Goal: Transaction & Acquisition: Obtain resource

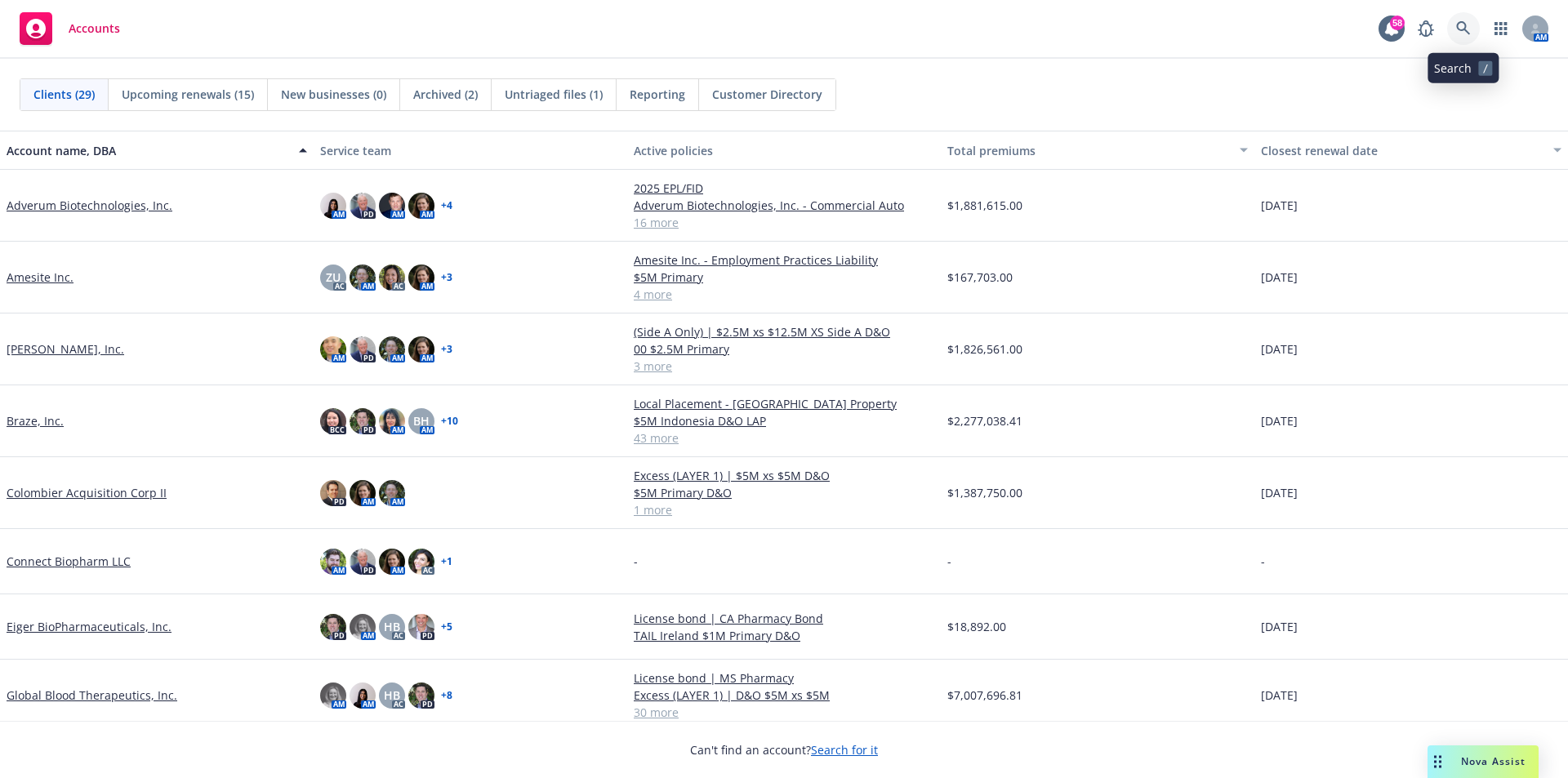
click at [1463, 29] on icon at bounding box center [1463, 28] width 15 height 15
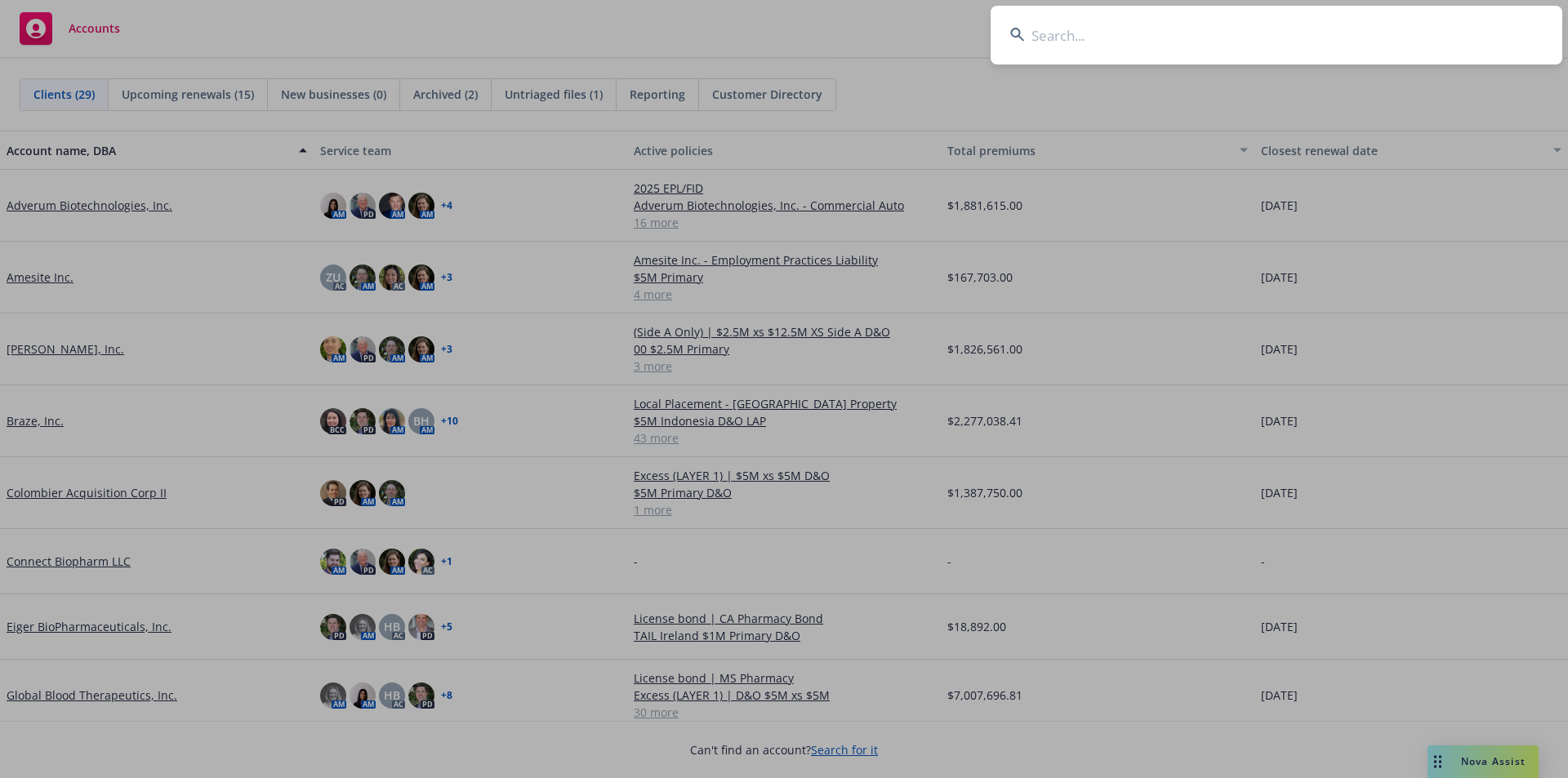
click at [1215, 27] on input at bounding box center [1275, 35] width 572 height 59
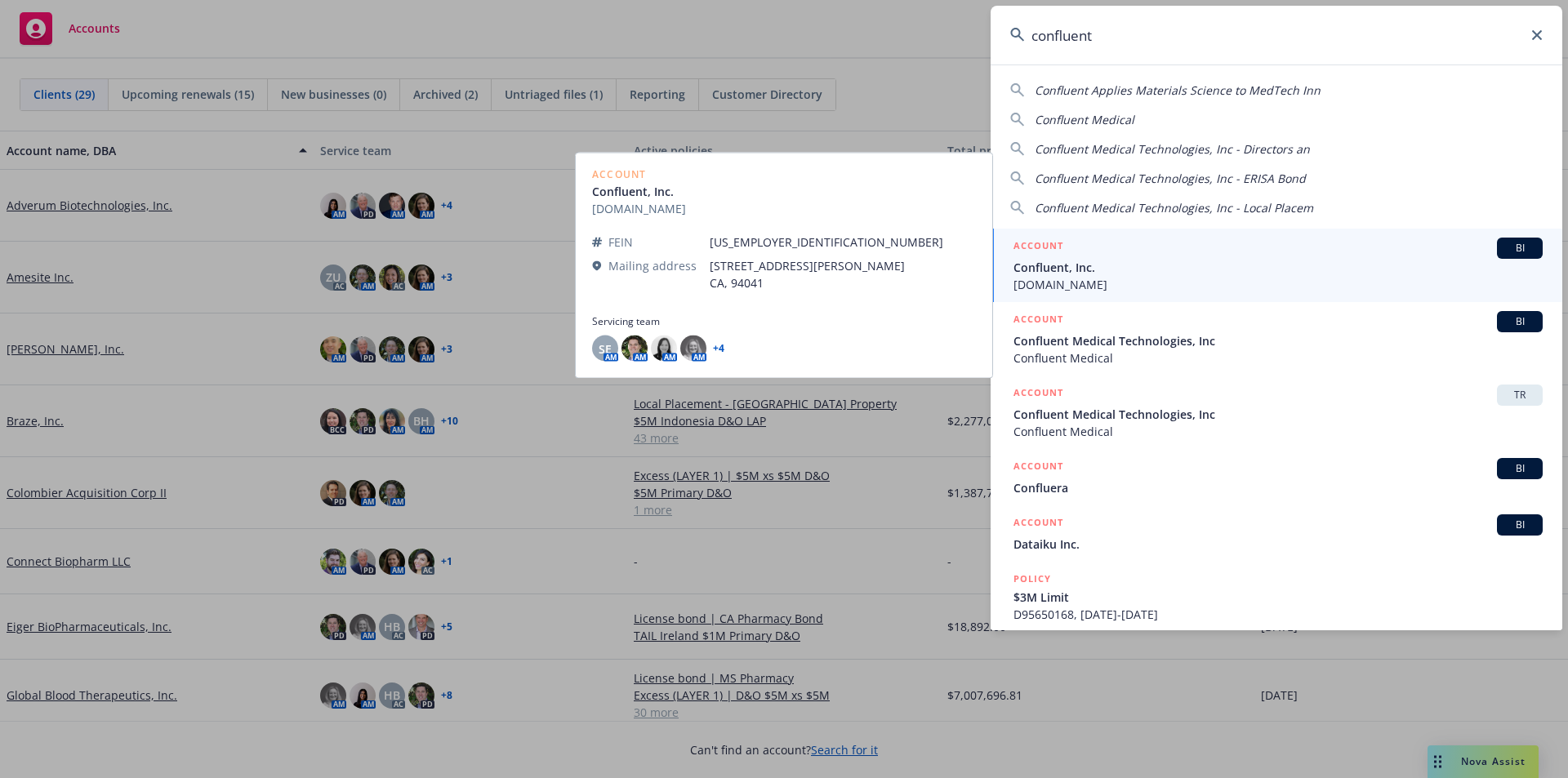
type input "confluent"
click at [1097, 277] on span "[DOMAIN_NAME]" at bounding box center [1277, 285] width 529 height 18
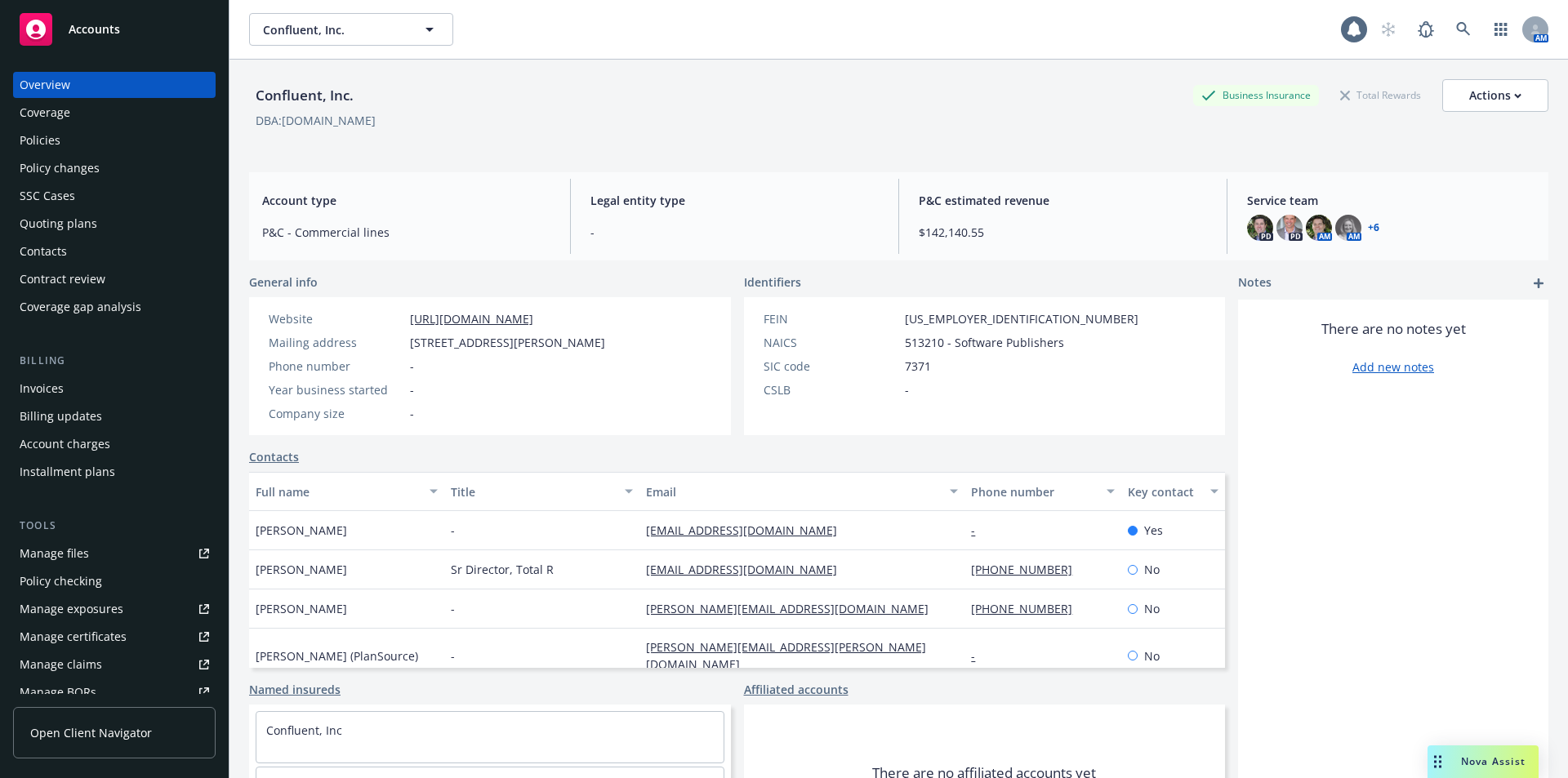
click at [70, 139] on div "Policies" at bounding box center [114, 140] width 190 height 26
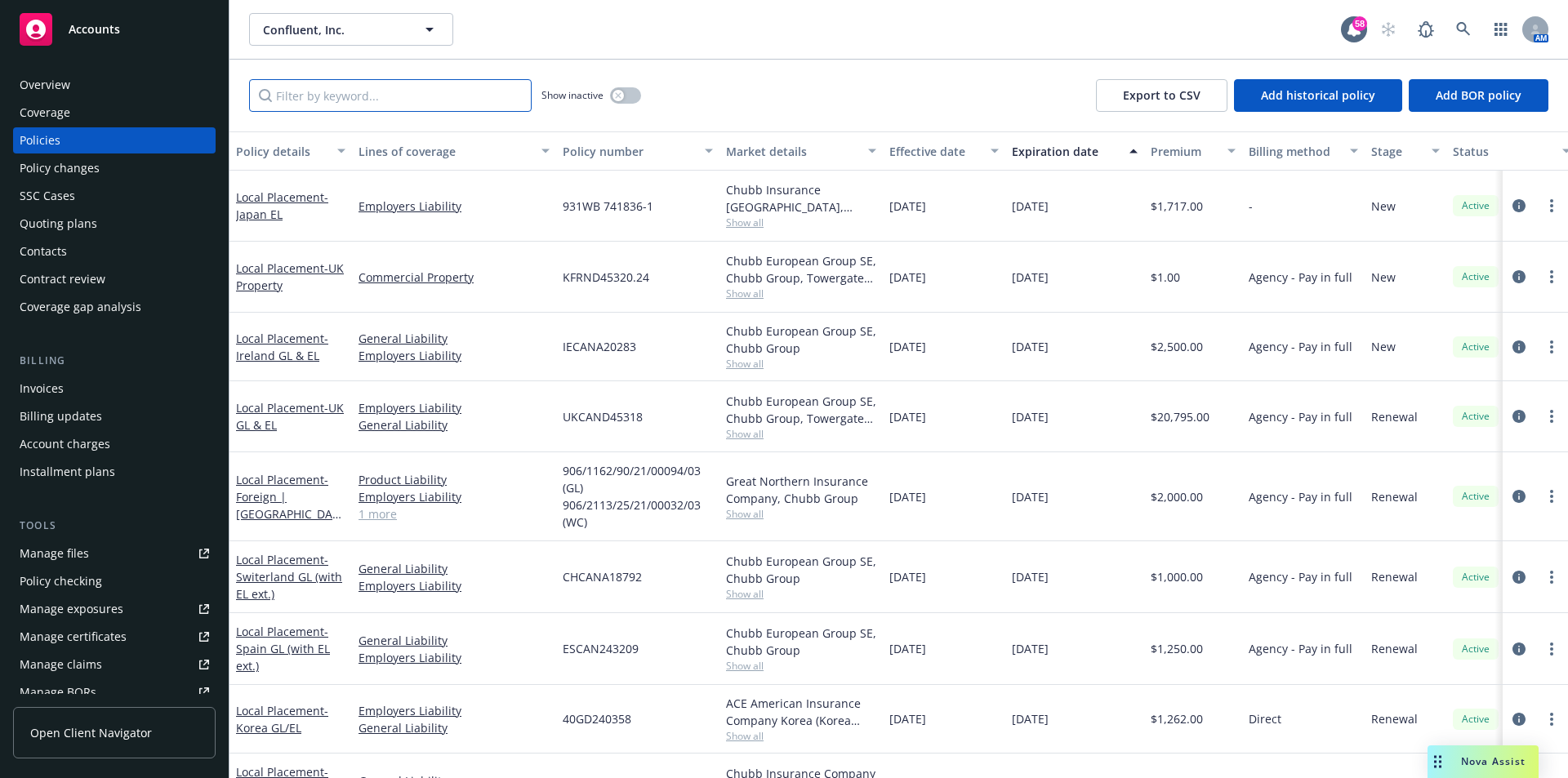
click at [340, 102] on input "Filter by keyword..." at bounding box center [390, 95] width 283 height 32
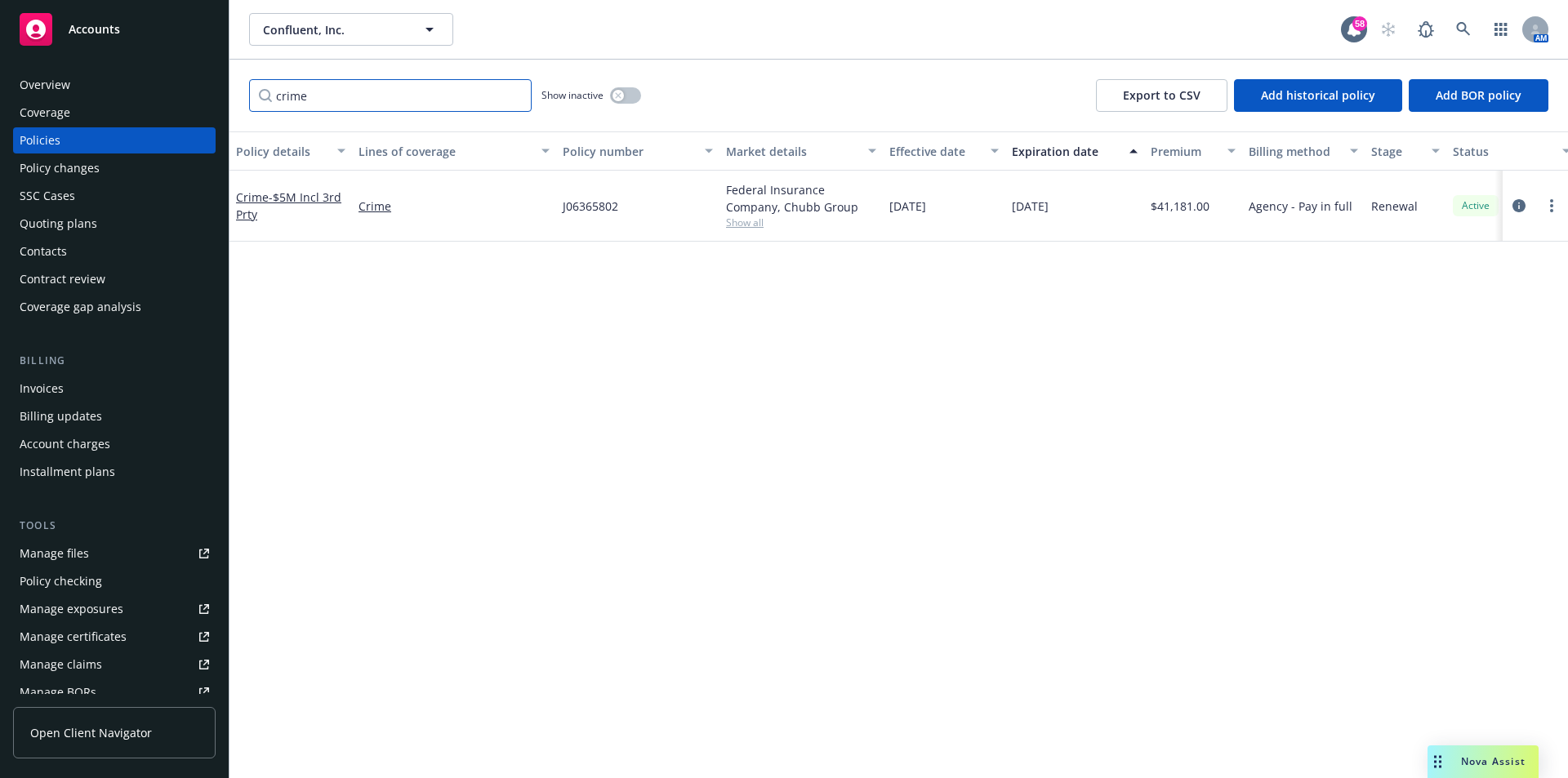
type input "crime"
click at [1463, 23] on icon at bounding box center [1463, 29] width 14 height 14
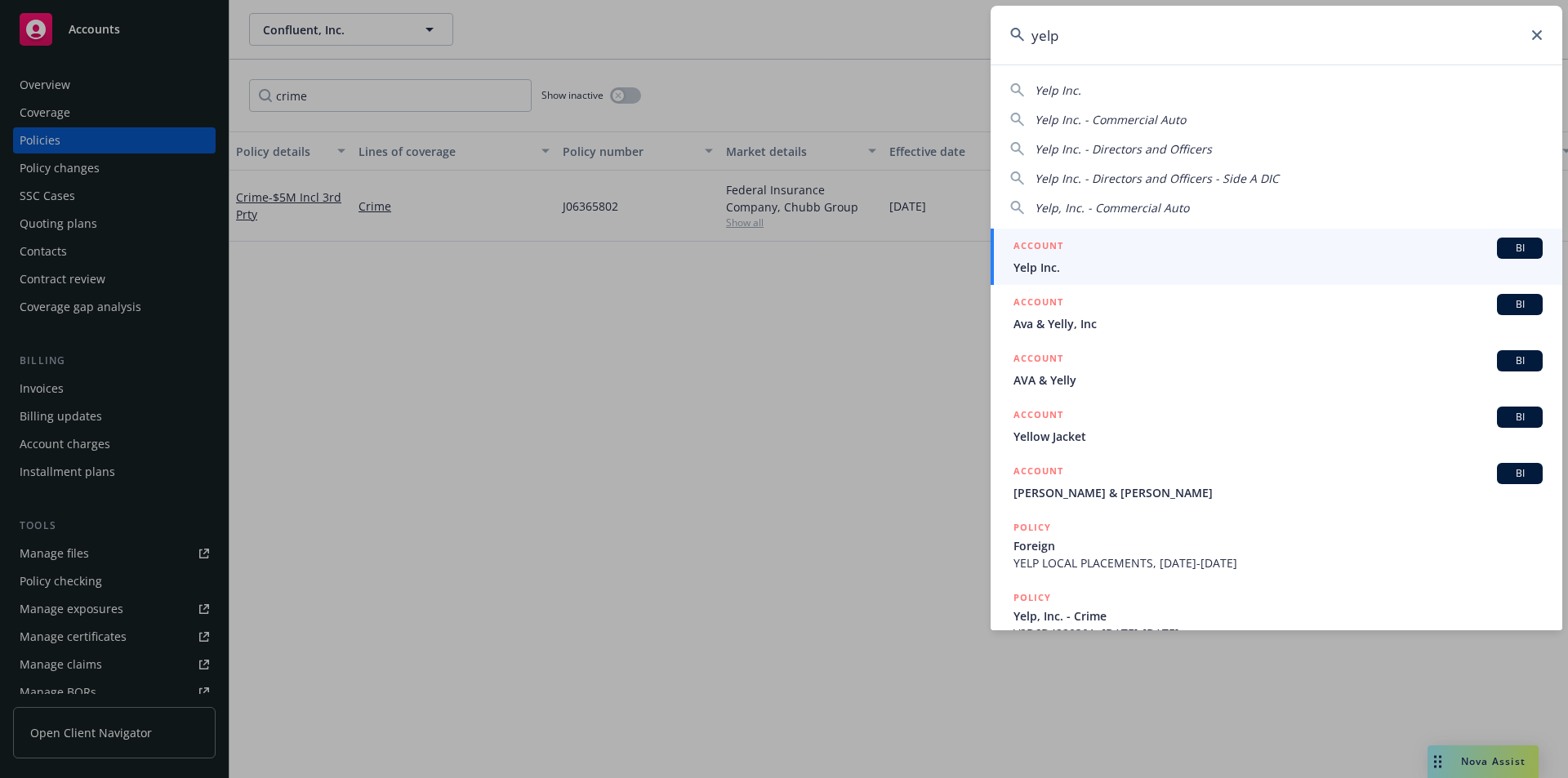
type input "yelp"
click at [1088, 265] on span "Yelp Inc." at bounding box center [1277, 268] width 529 height 18
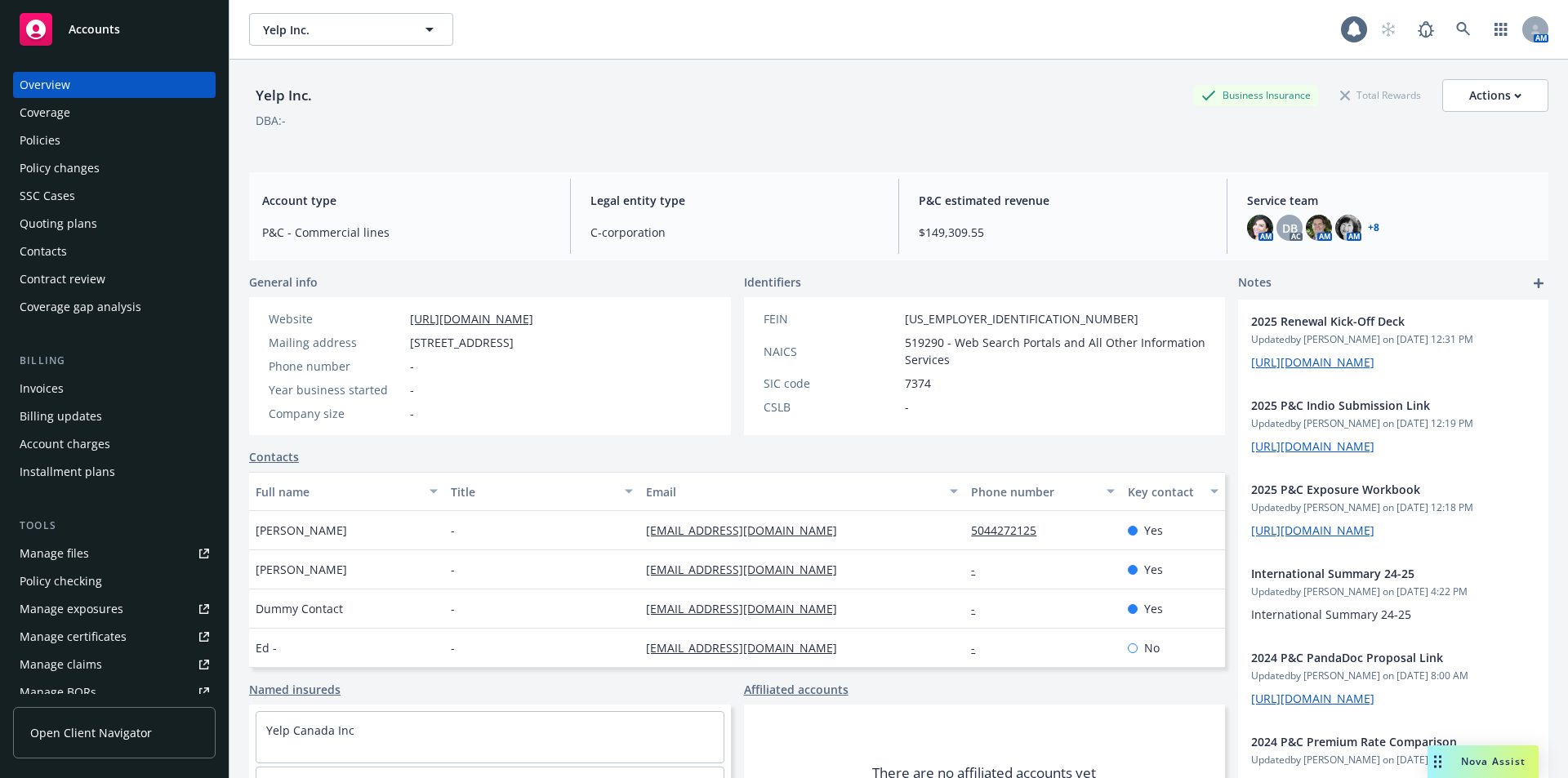
click at [39, 140] on div "Policies" at bounding box center [40, 140] width 40 height 26
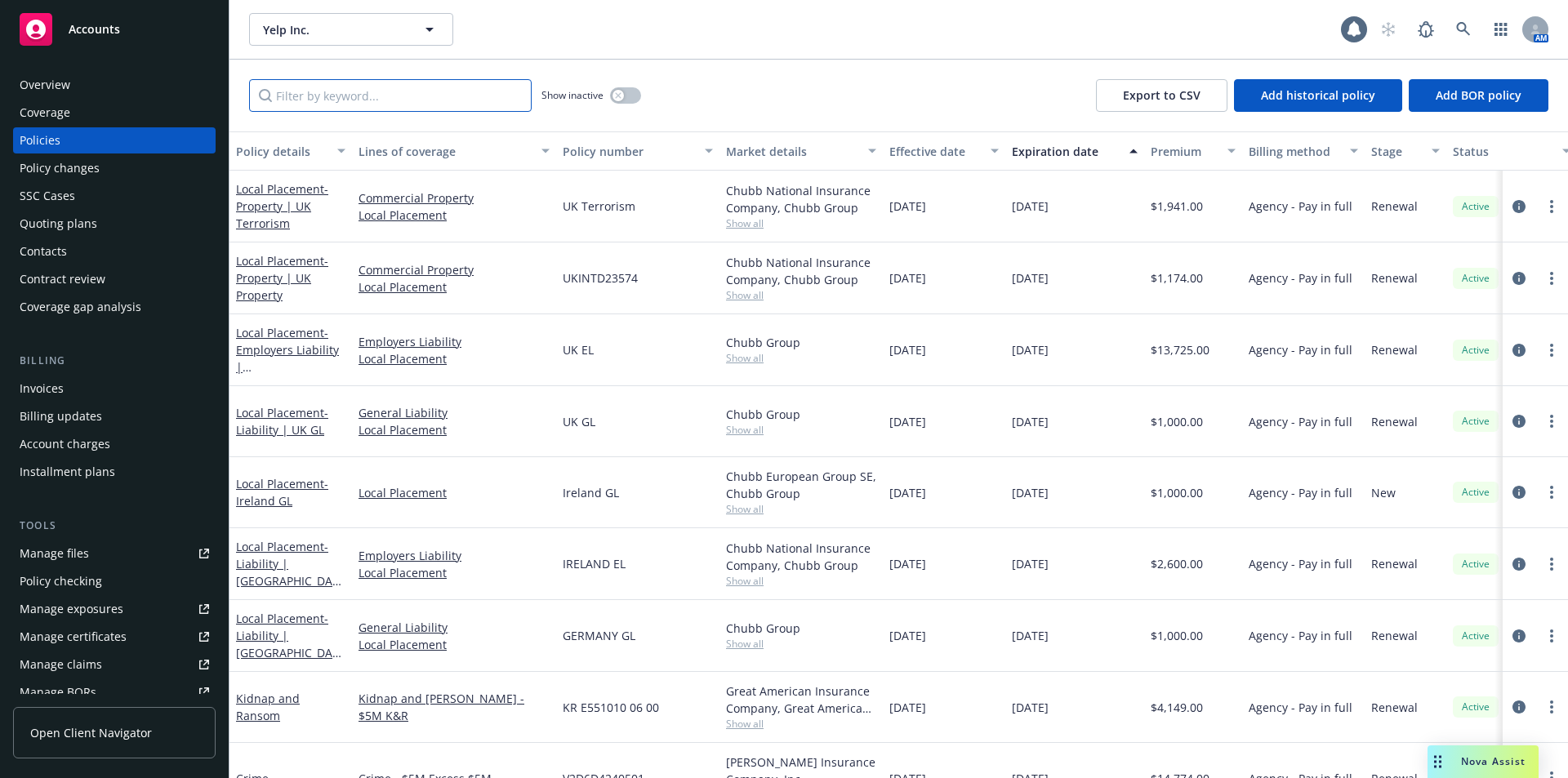
click at [316, 95] on input "Filter by keyword..." at bounding box center [390, 95] width 283 height 32
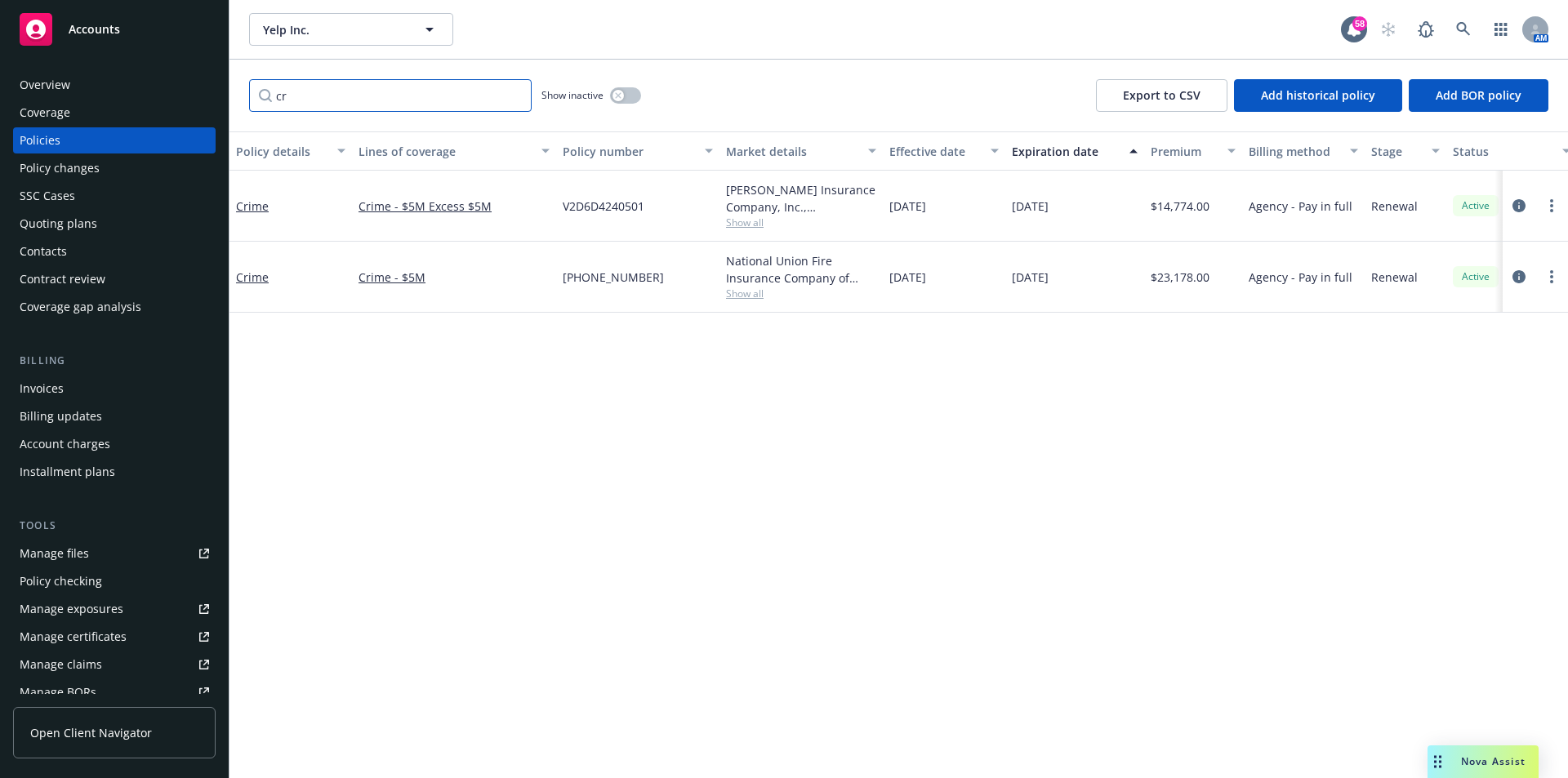
type input "c"
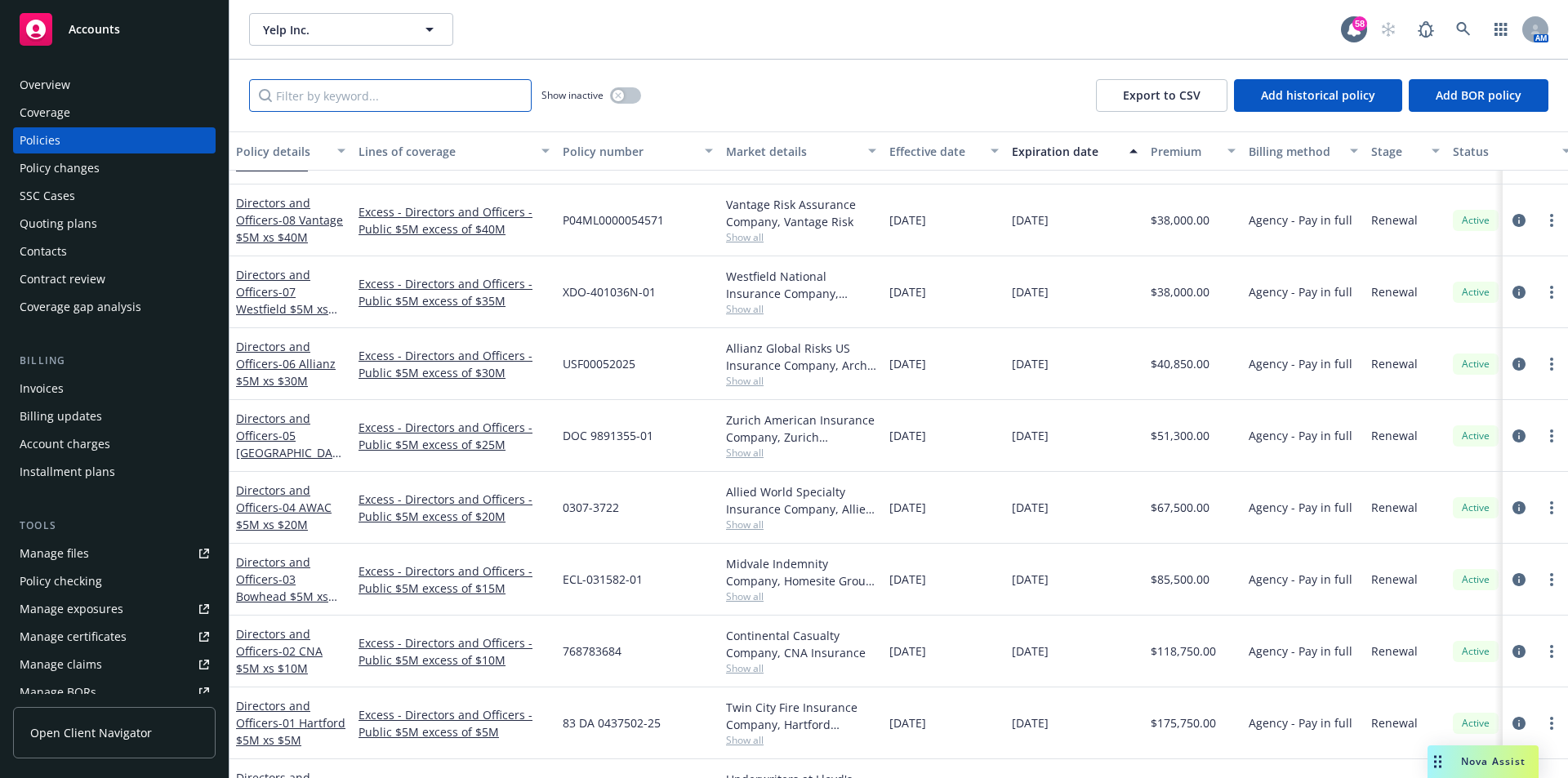
scroll to position [1755, 0]
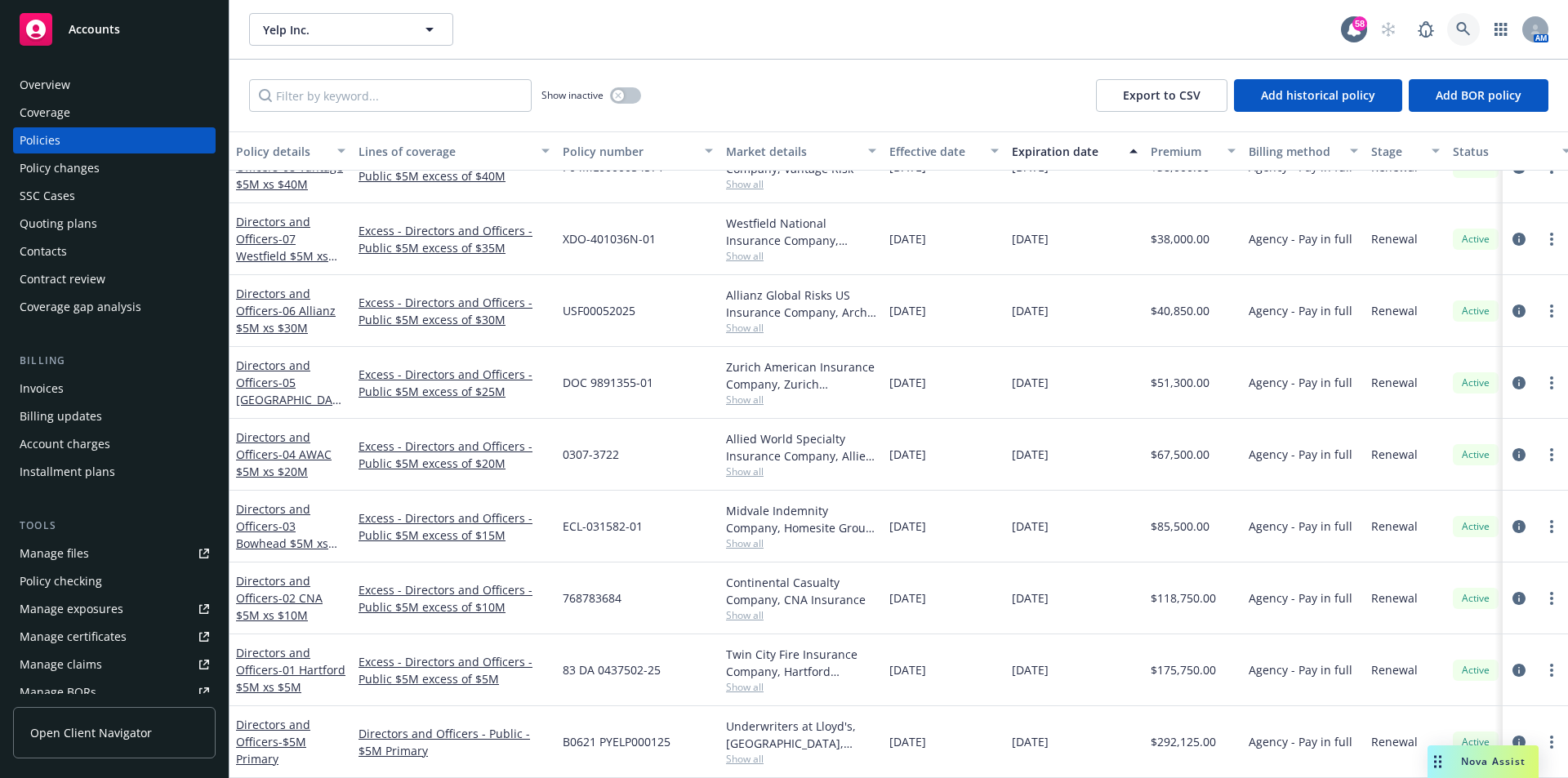
click at [1472, 28] on link at bounding box center [1463, 29] width 33 height 32
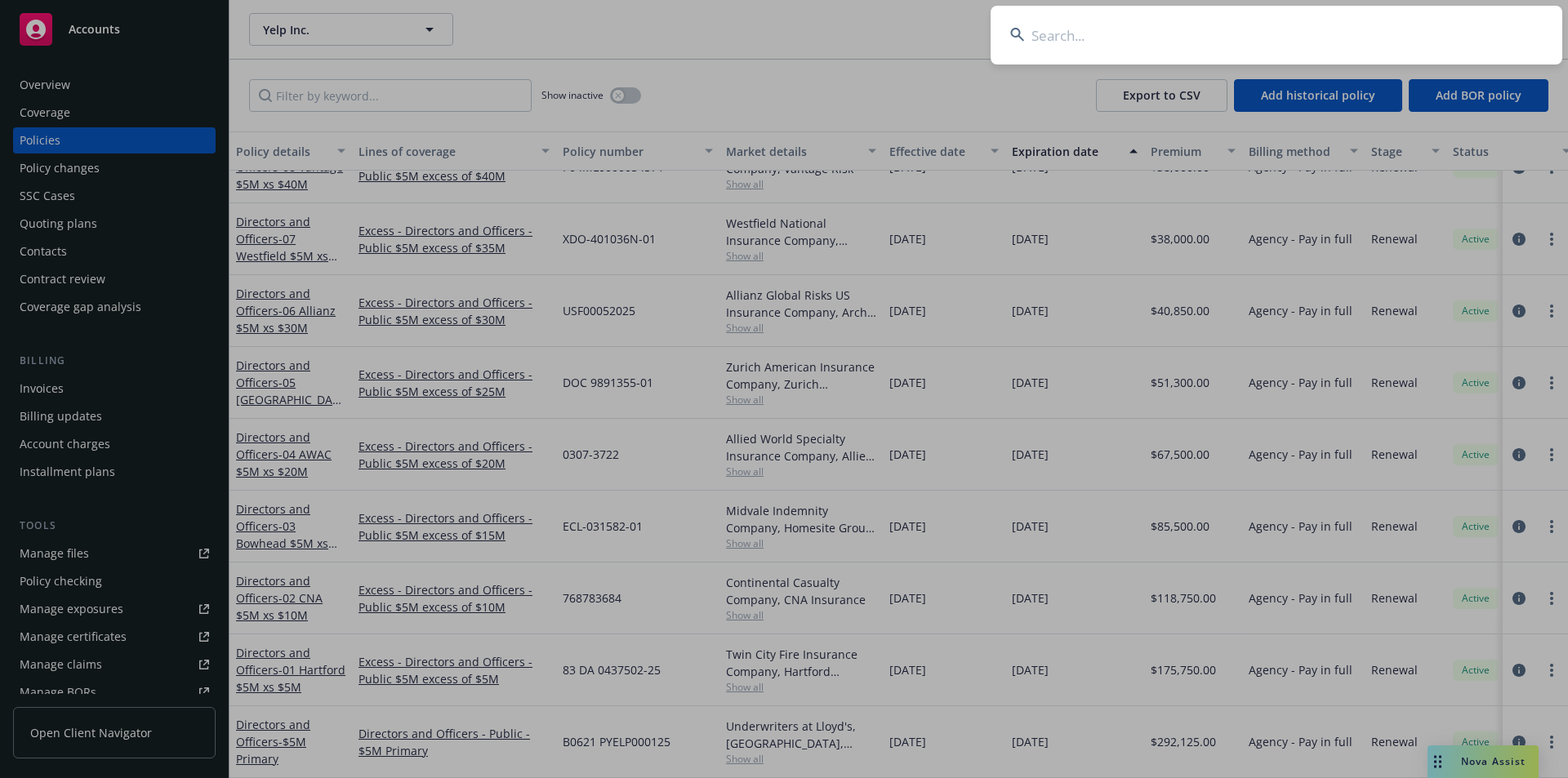
click at [1142, 37] on input at bounding box center [1275, 35] width 572 height 59
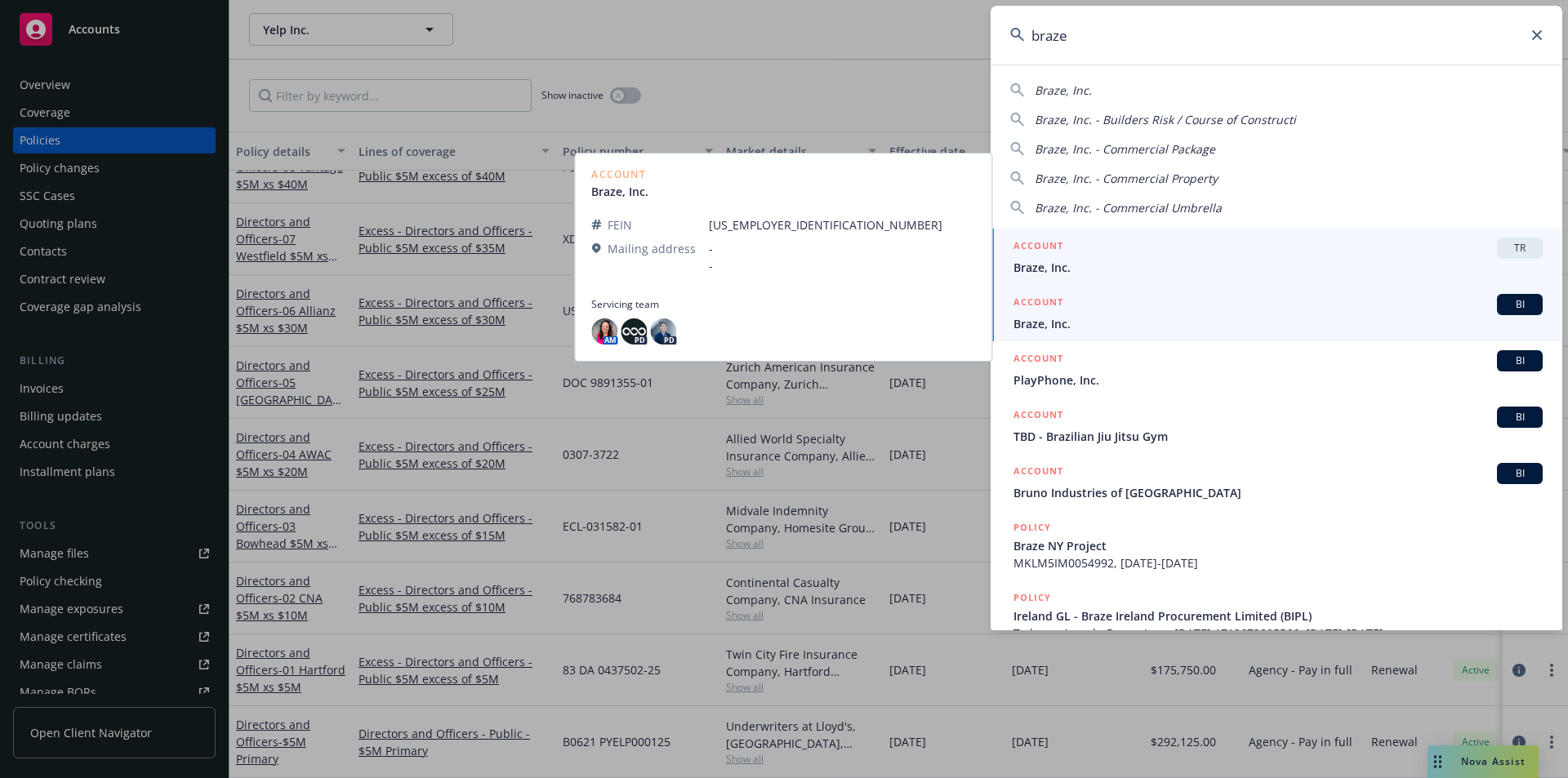
type input "braze"
click at [1090, 318] on span "Braze, Inc." at bounding box center [1277, 324] width 529 height 18
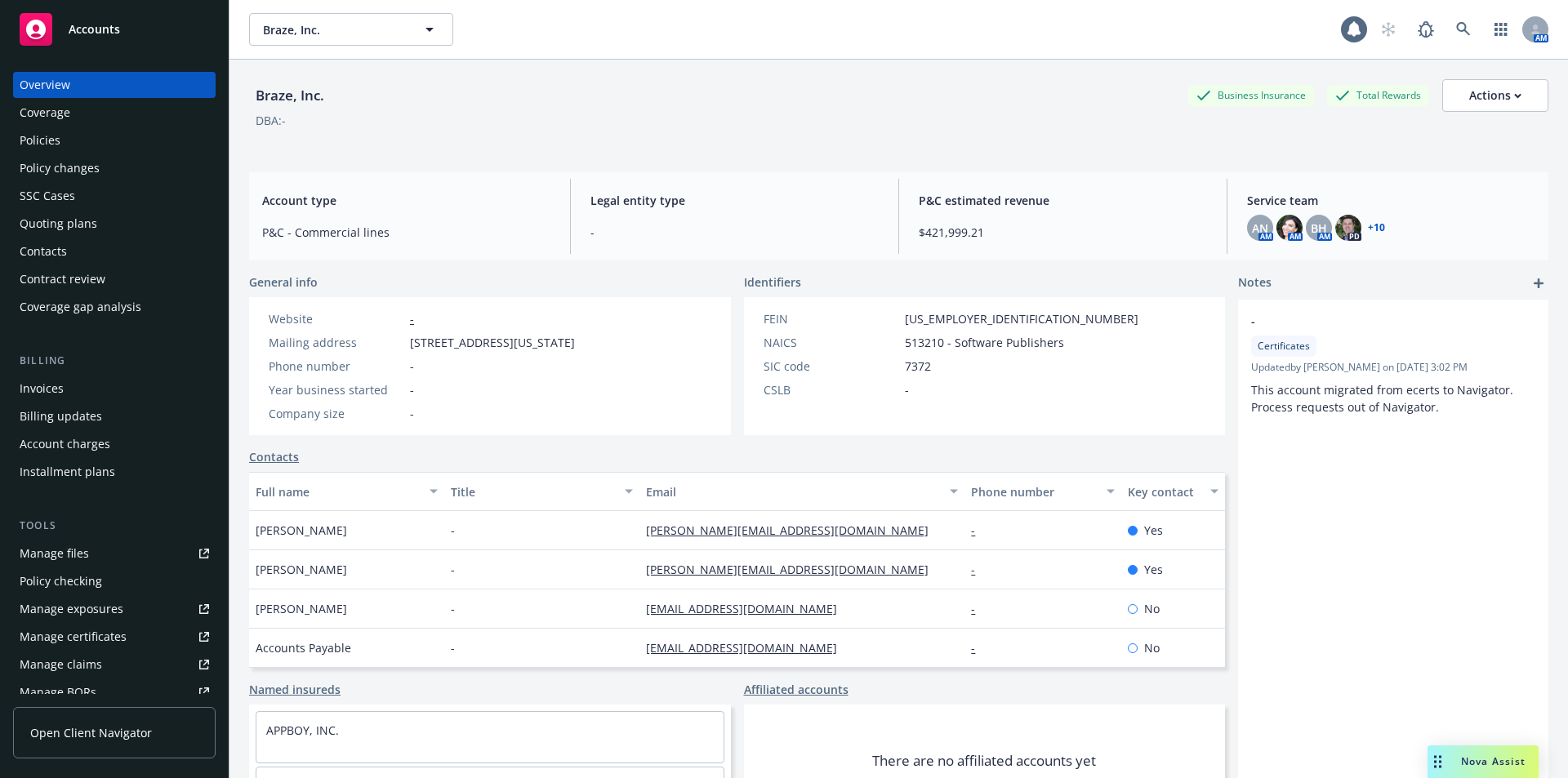
click at [47, 138] on div "Policies" at bounding box center [40, 140] width 40 height 26
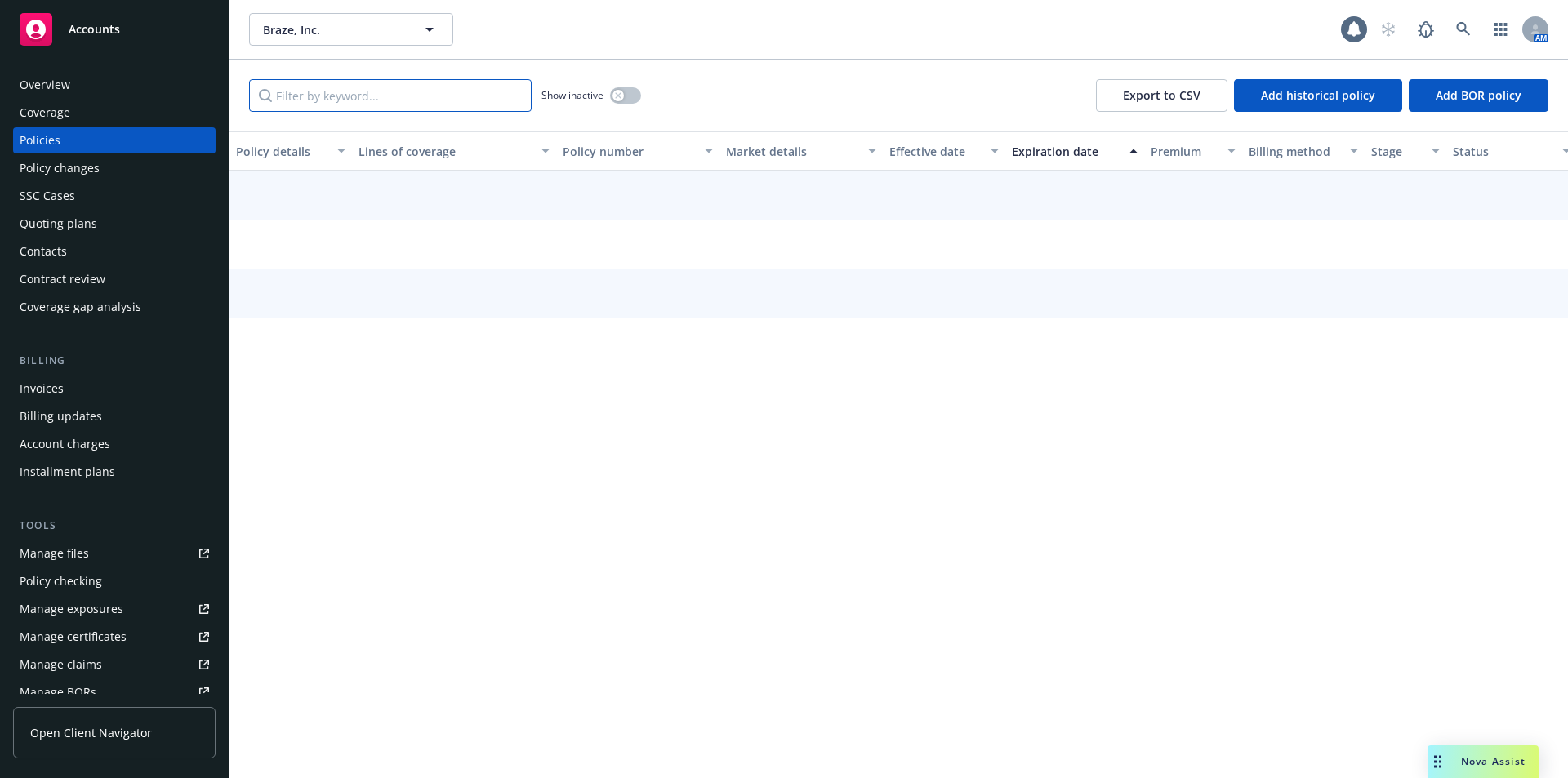
click at [336, 97] on input "Filter by keyword..." at bounding box center [390, 95] width 283 height 32
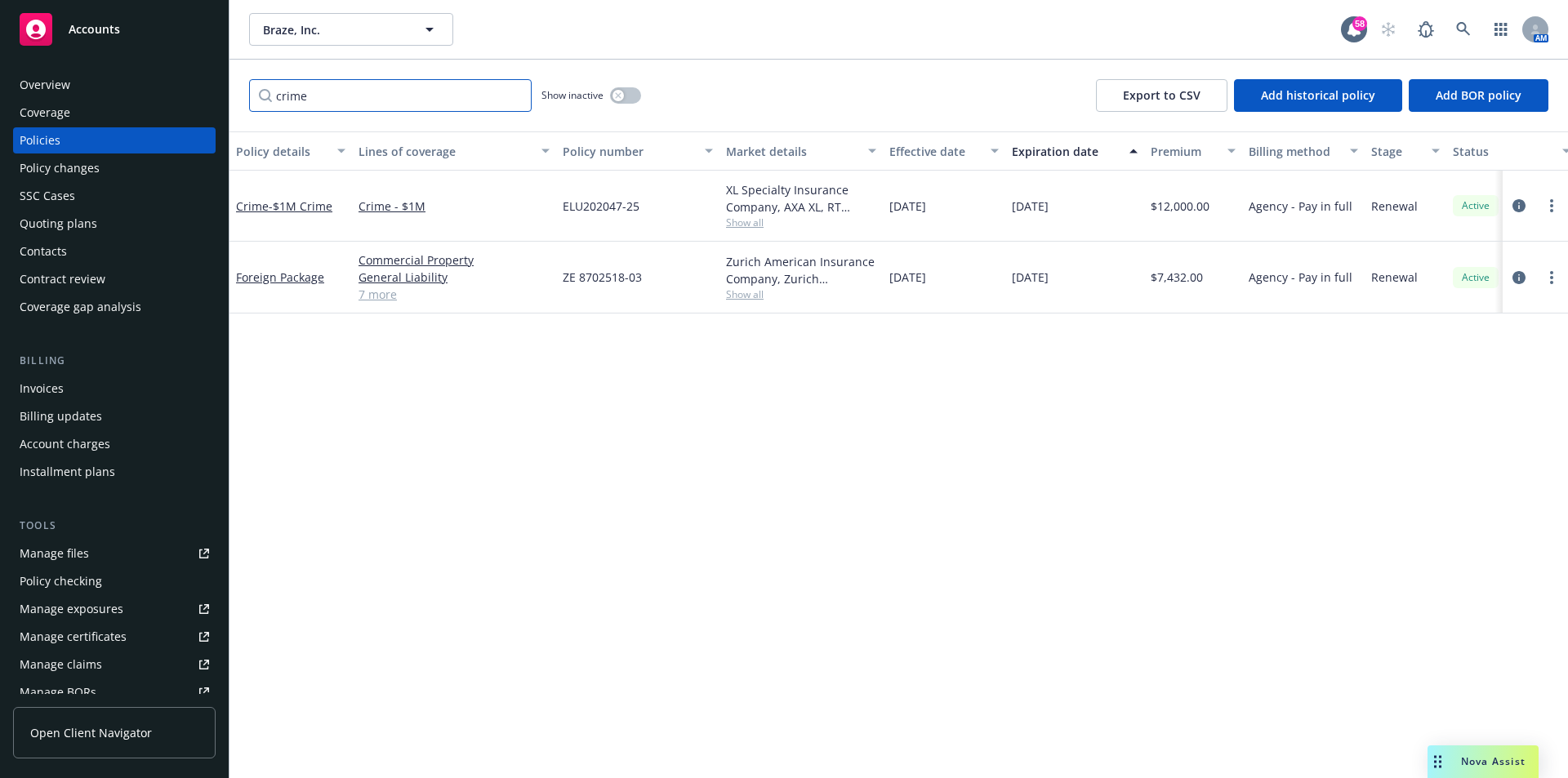
type input "crime"
click at [1463, 25] on icon at bounding box center [1463, 29] width 15 height 15
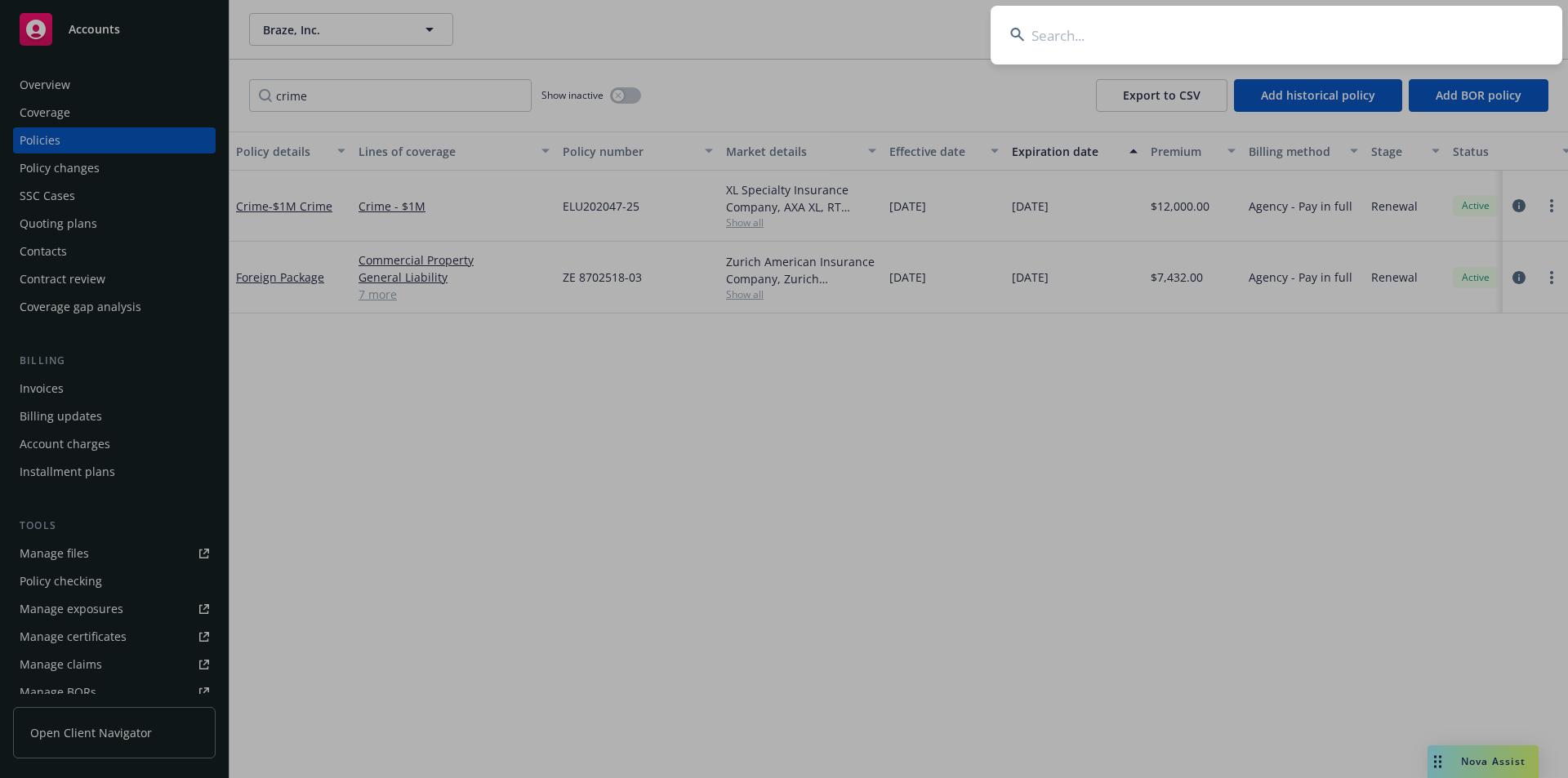
click at [1080, 41] on input at bounding box center [1275, 35] width 572 height 59
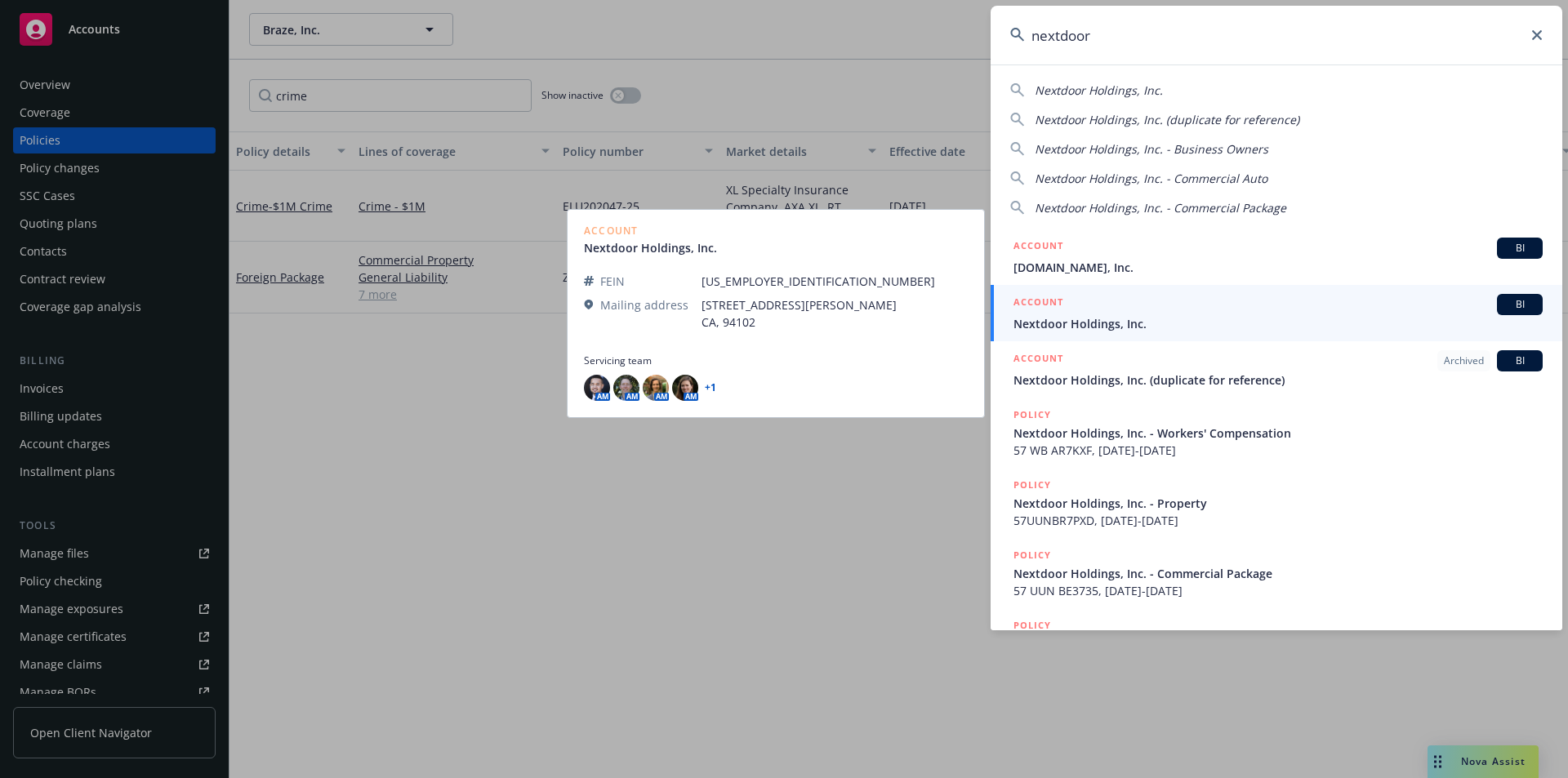
type input "nextdoor"
click at [1160, 323] on span "Nextdoor Holdings, Inc." at bounding box center [1277, 324] width 529 height 18
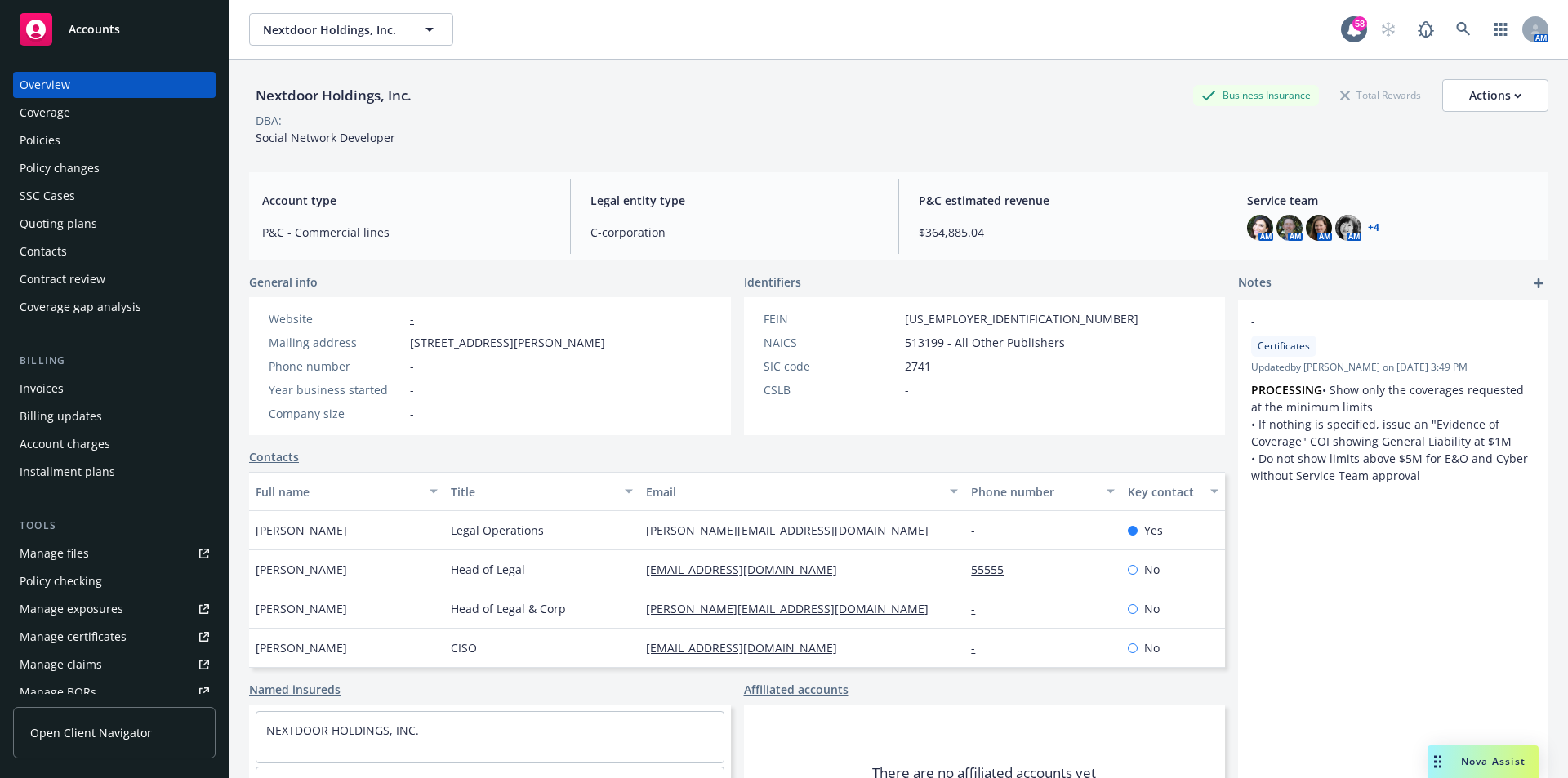
click at [63, 147] on div "Policies" at bounding box center [114, 140] width 190 height 26
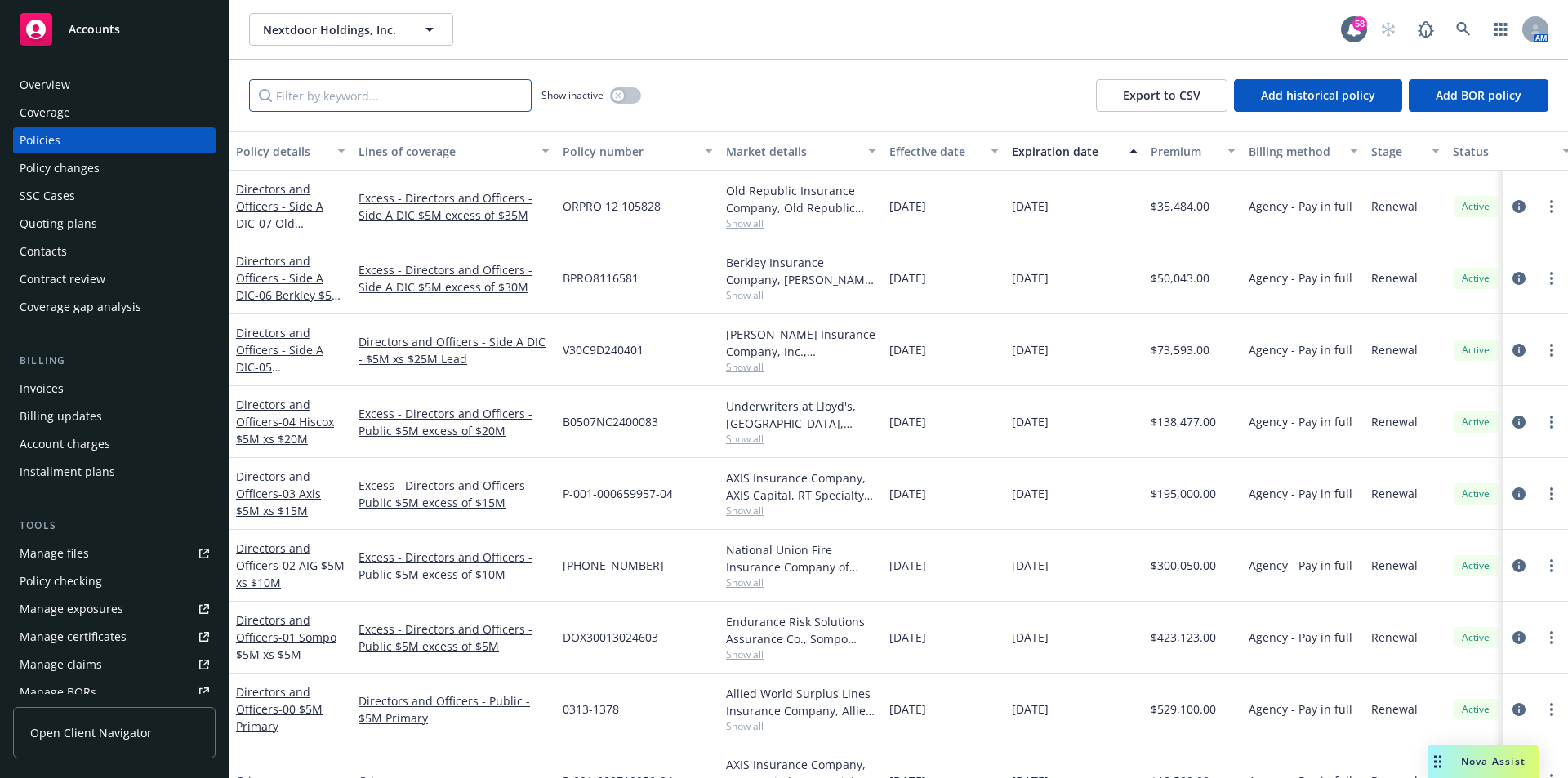
click at [340, 93] on input "Filter by keyword..." at bounding box center [390, 95] width 283 height 32
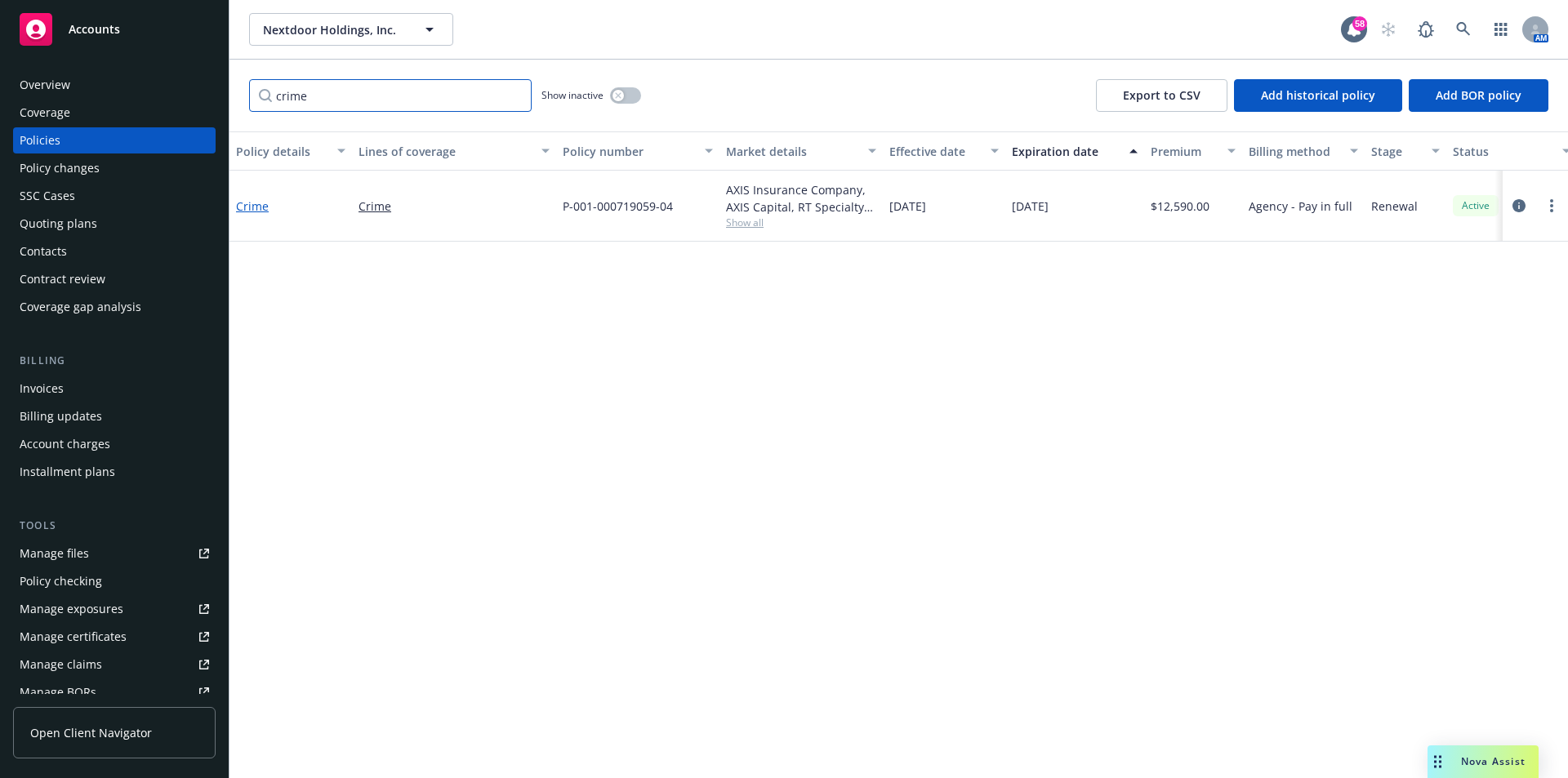
type input "crime"
click at [264, 210] on link "Crime" at bounding box center [252, 206] width 33 height 16
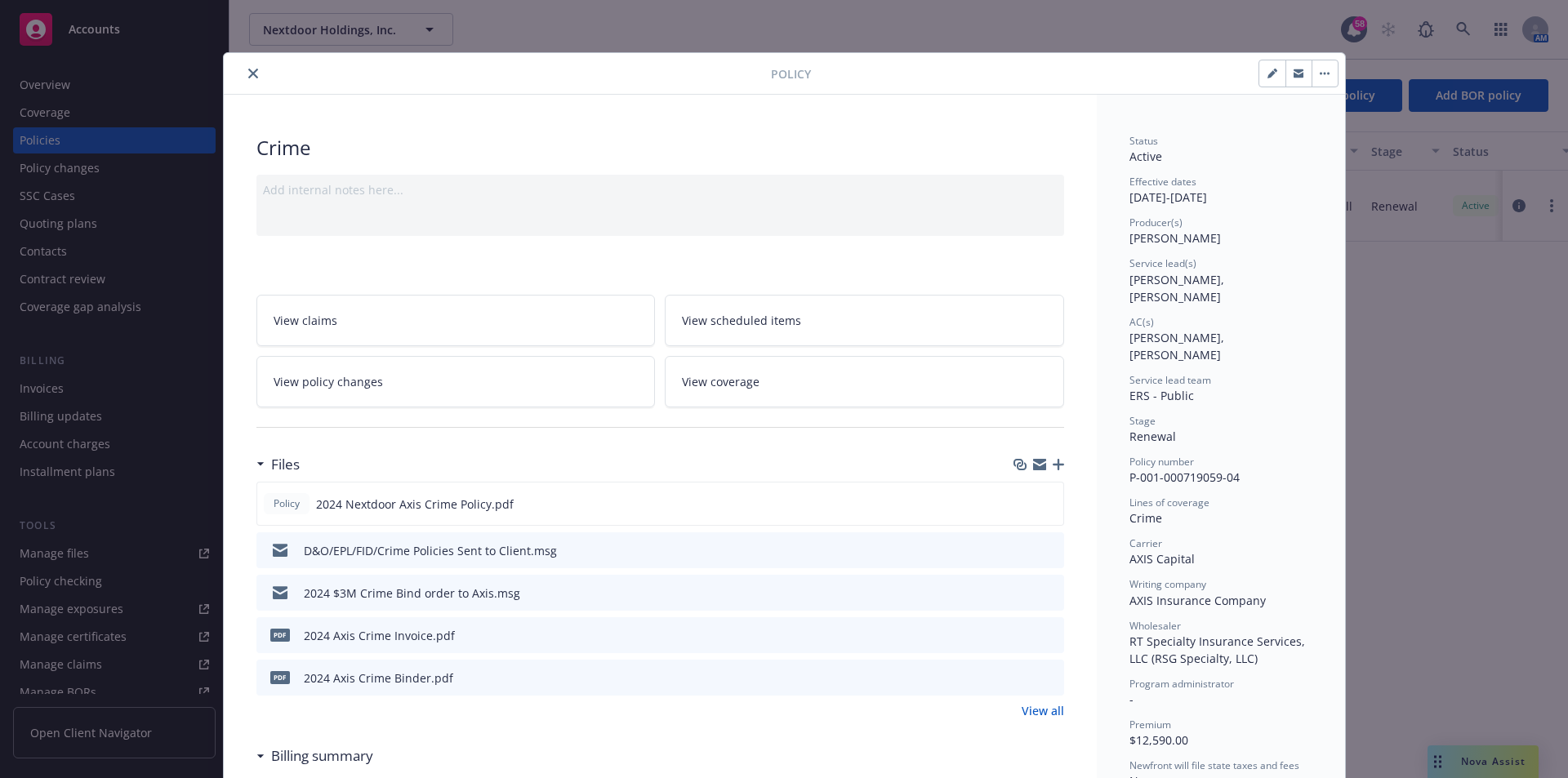
click at [255, 82] on div "Policy" at bounding box center [784, 73] width 1121 height 41
click at [249, 76] on icon "close" at bounding box center [253, 73] width 10 height 10
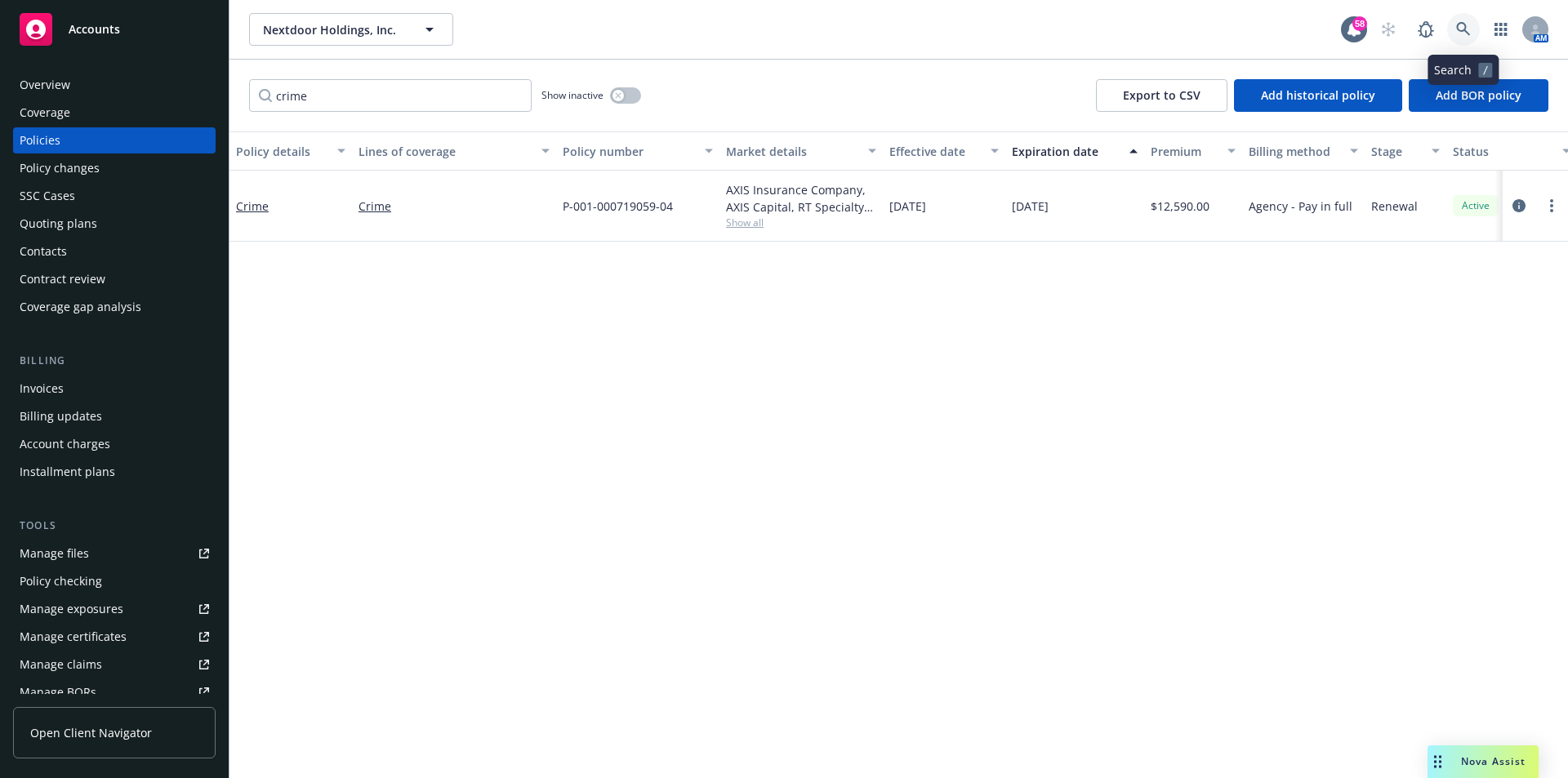
click at [1470, 26] on icon at bounding box center [1463, 29] width 15 height 15
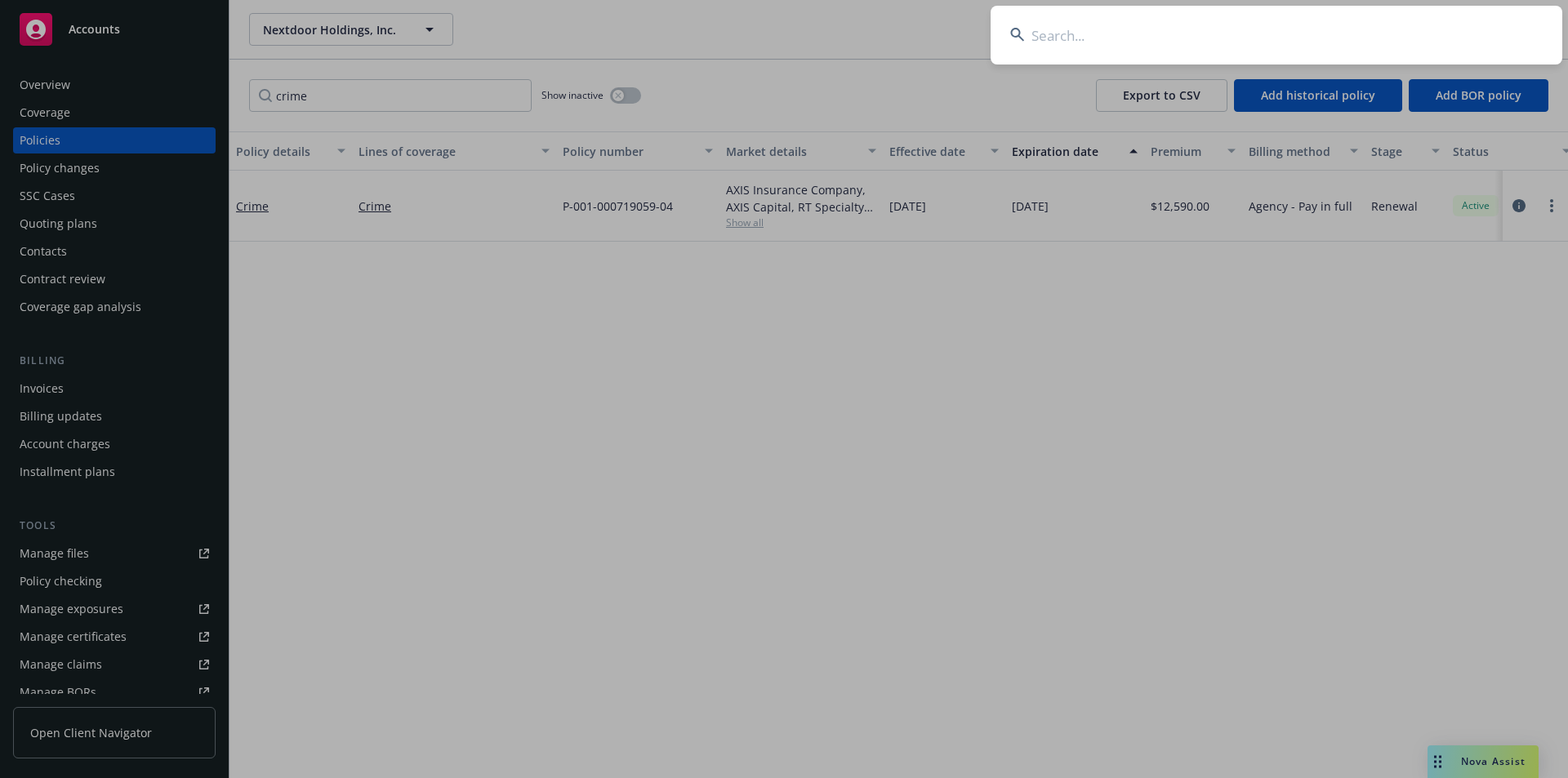
click at [1179, 39] on input at bounding box center [1275, 35] width 572 height 59
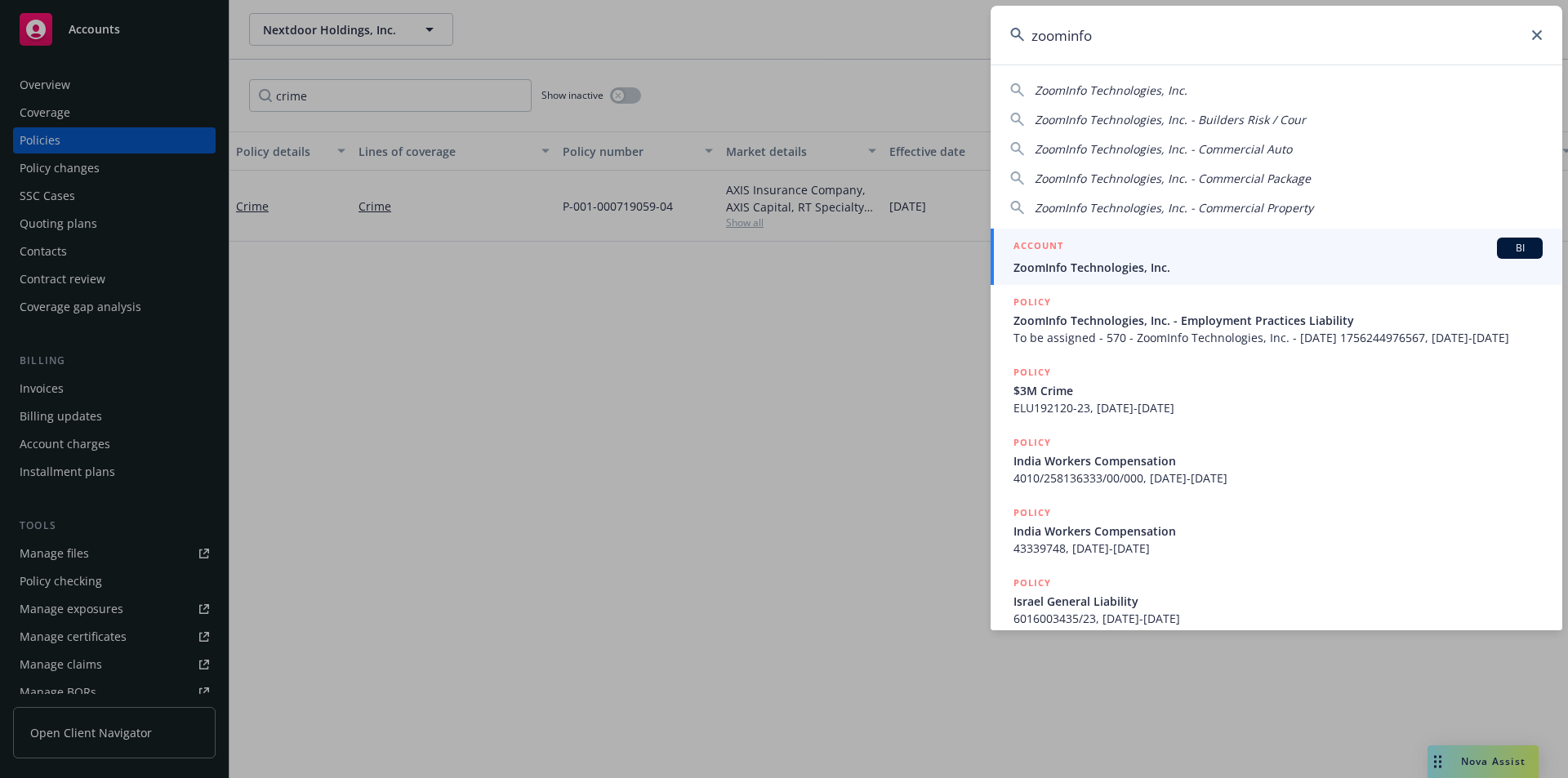
type input "zoominfo"
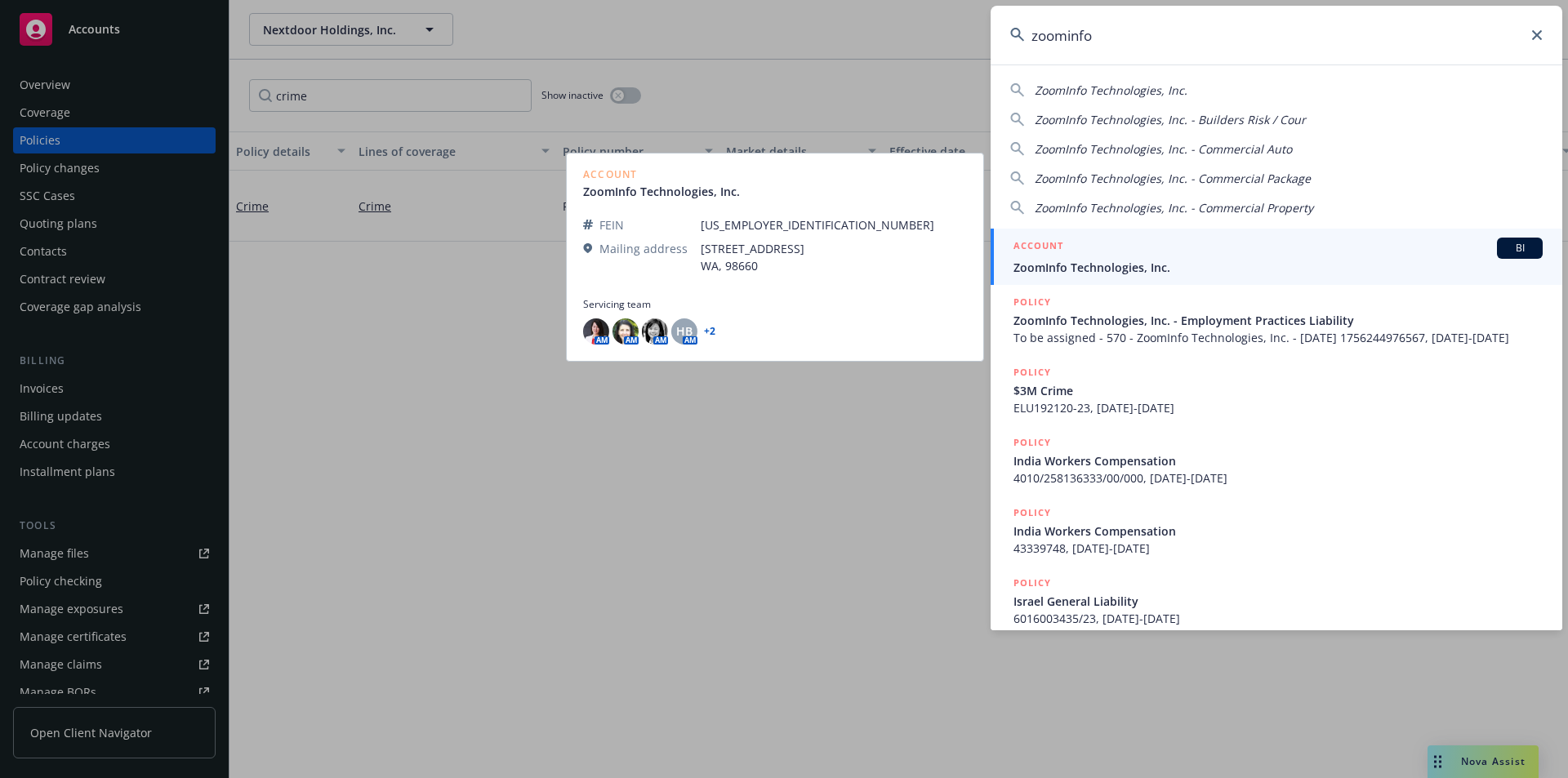
click at [1240, 263] on span "ZoomInfo Technologies, Inc." at bounding box center [1277, 268] width 529 height 18
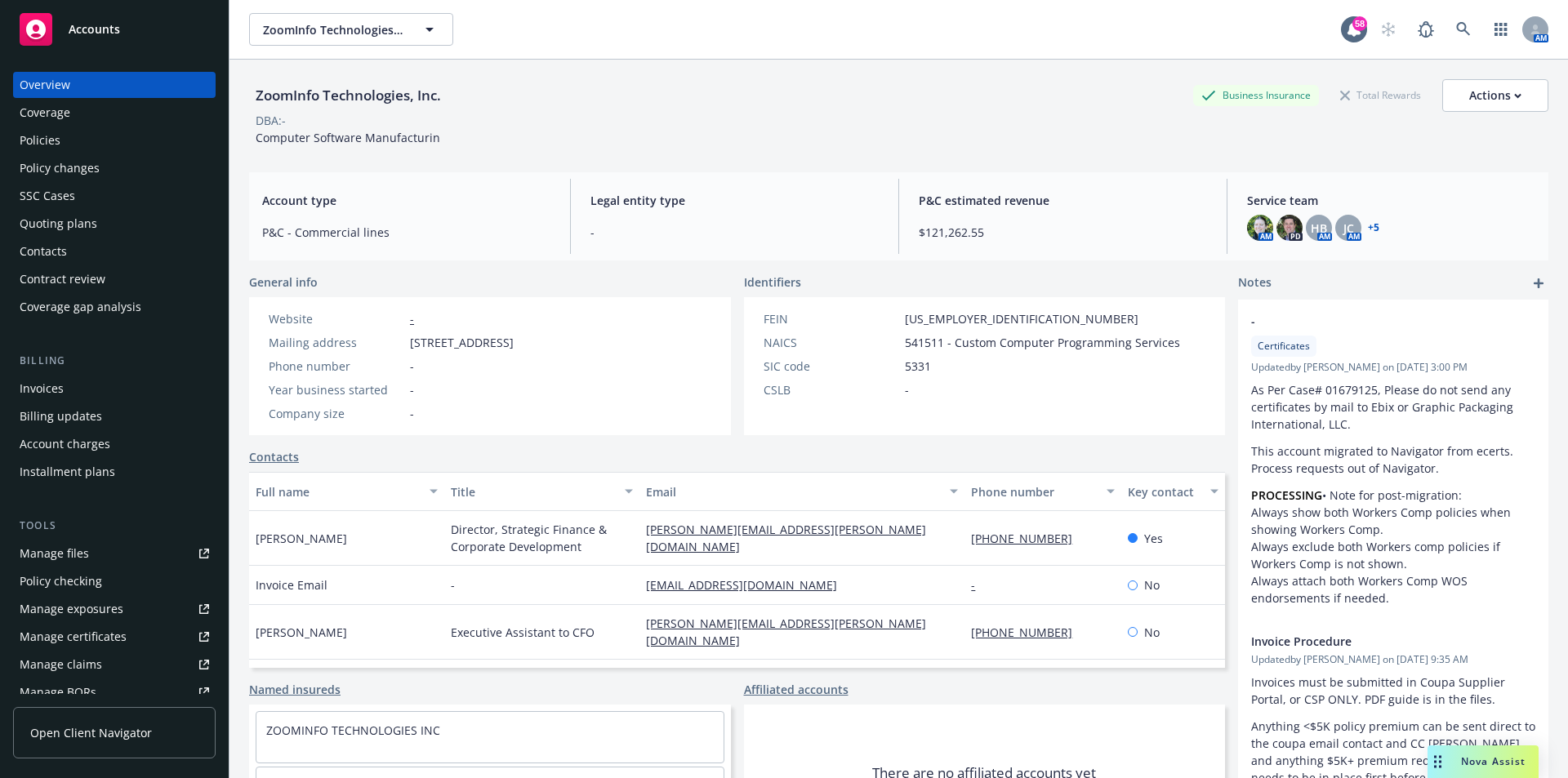
click at [37, 145] on div "Policies" at bounding box center [40, 140] width 40 height 26
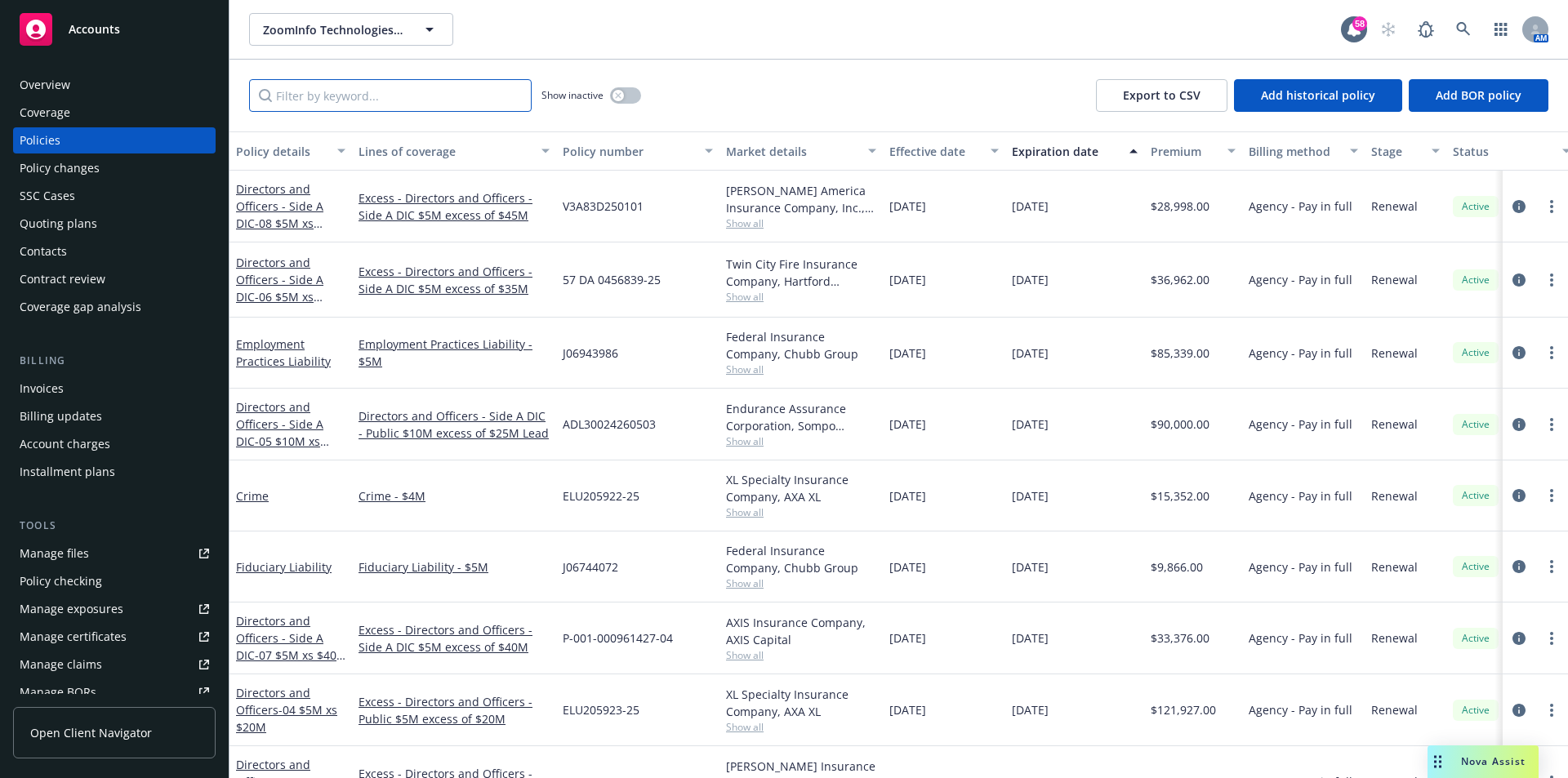
click at [319, 95] on input "Filter by keyword..." at bounding box center [390, 95] width 283 height 32
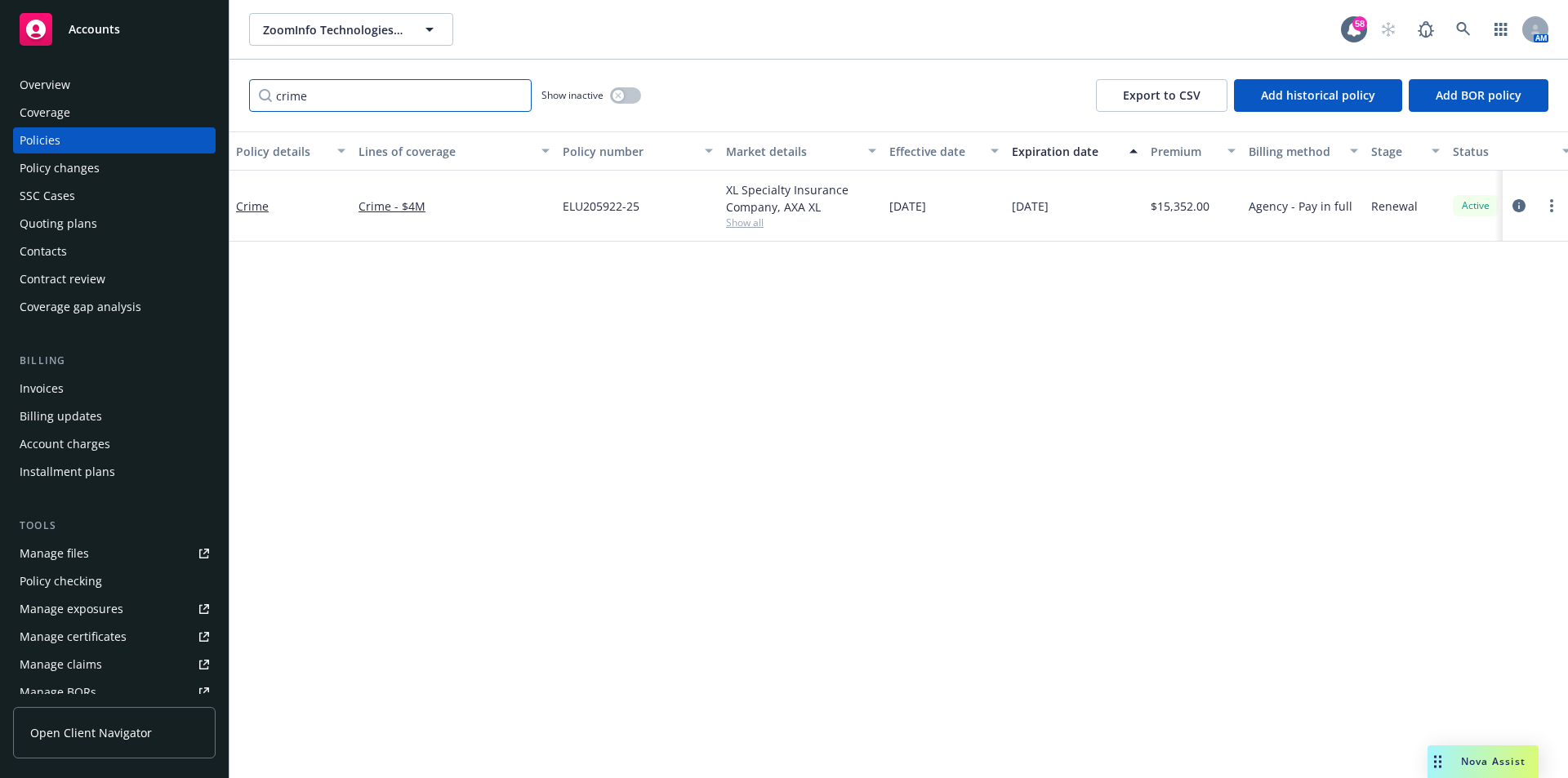
type input "crime"
click at [1458, 32] on icon at bounding box center [1463, 29] width 15 height 15
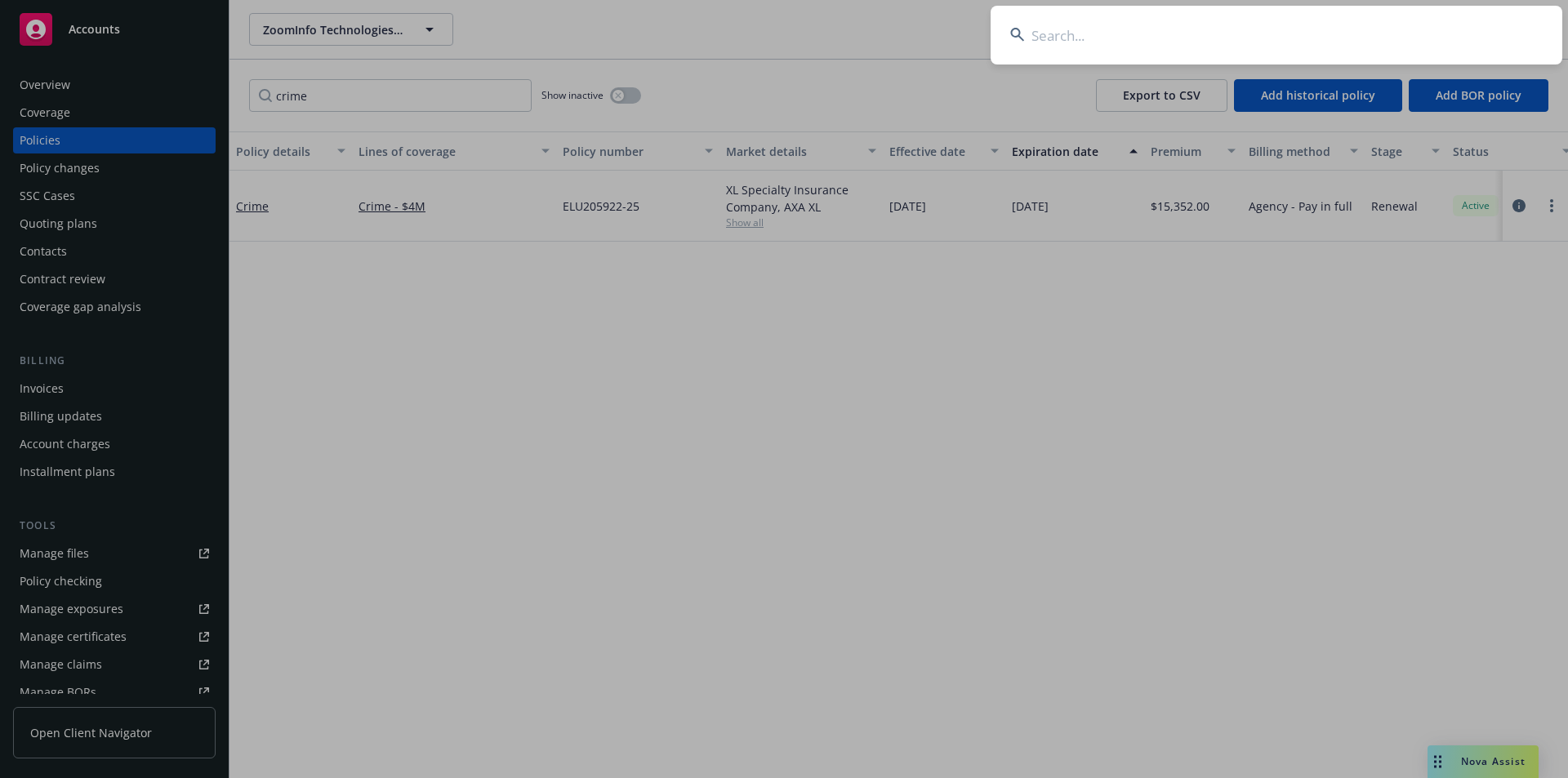
click at [1201, 50] on input at bounding box center [1275, 35] width 572 height 59
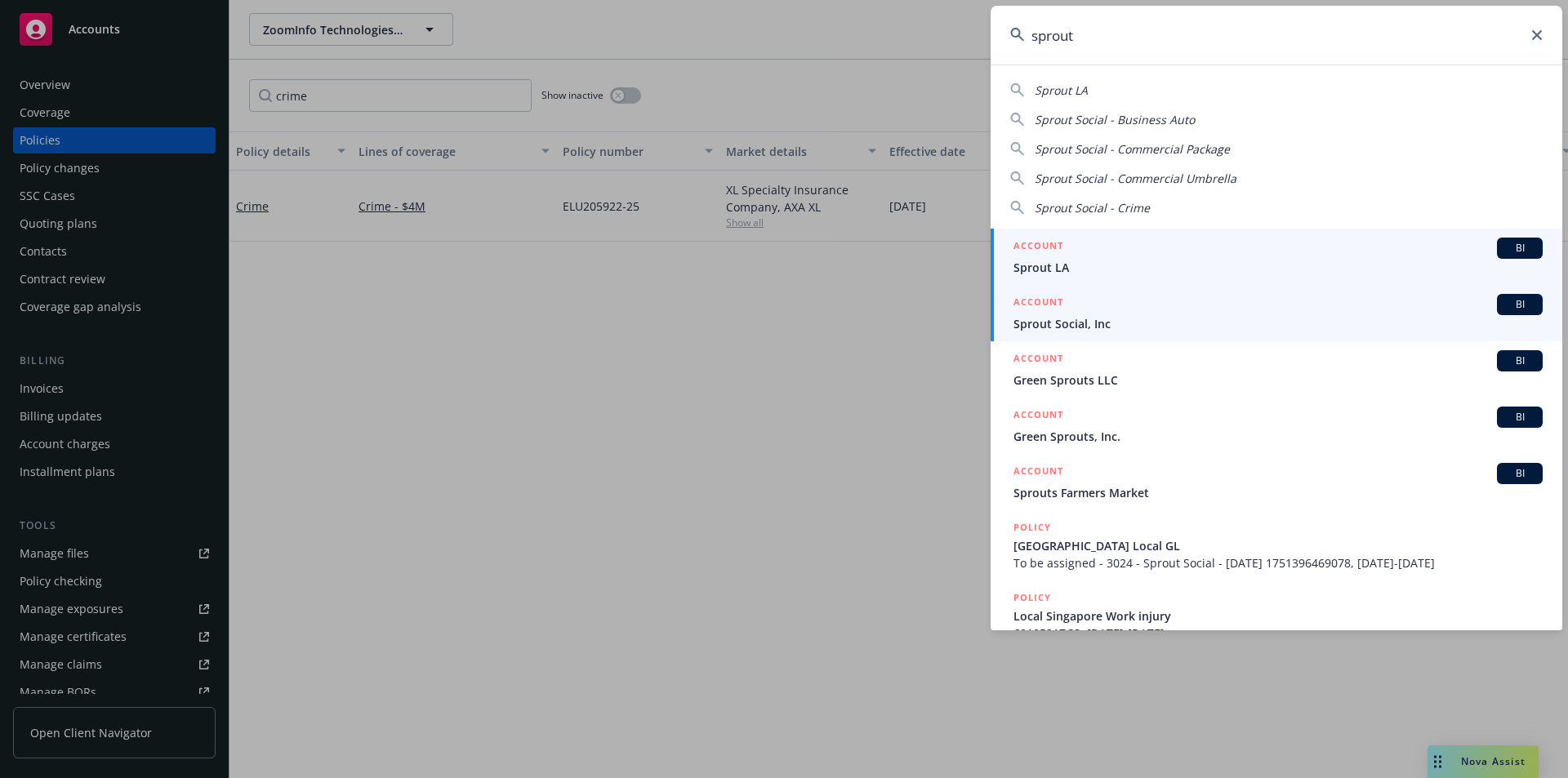
type input "sprout"
click at [1129, 322] on span "Sprout Social, Inc" at bounding box center [1277, 324] width 529 height 18
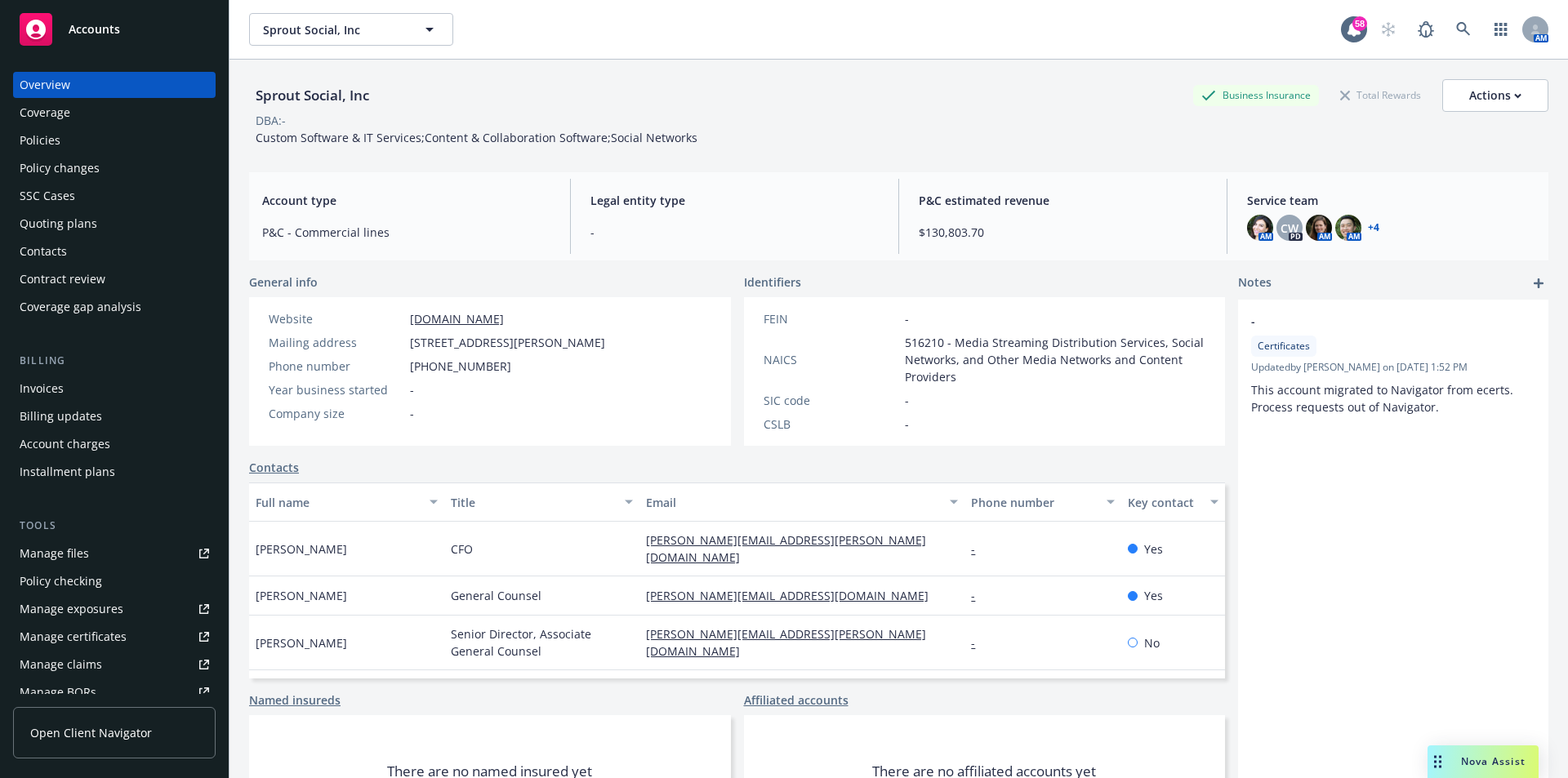
click at [61, 133] on div "Policies" at bounding box center [114, 140] width 190 height 26
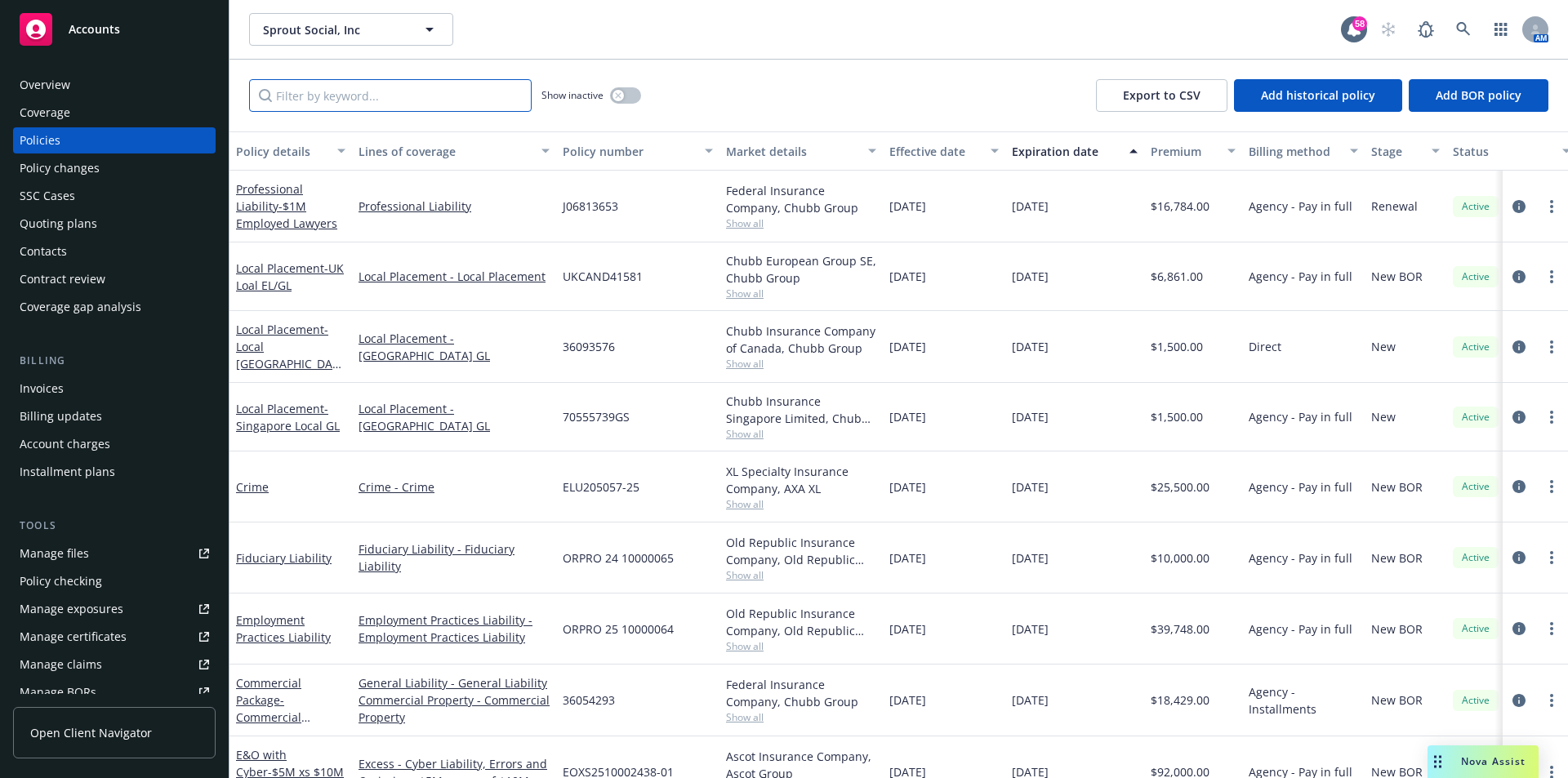
click at [339, 99] on input "Filter by keyword..." at bounding box center [390, 95] width 283 height 32
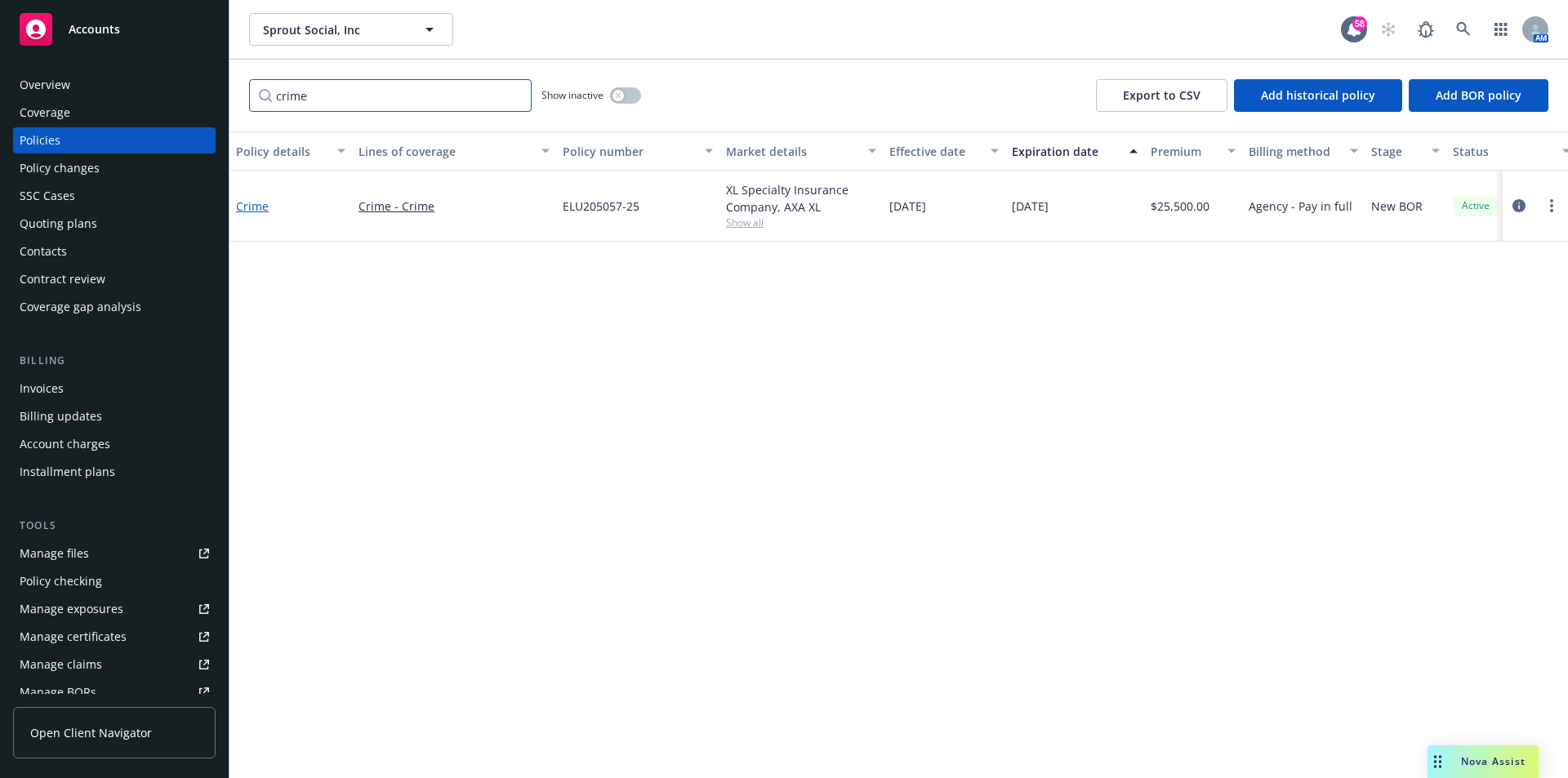
type input "crime"
click at [249, 206] on link "Crime" at bounding box center [252, 206] width 33 height 16
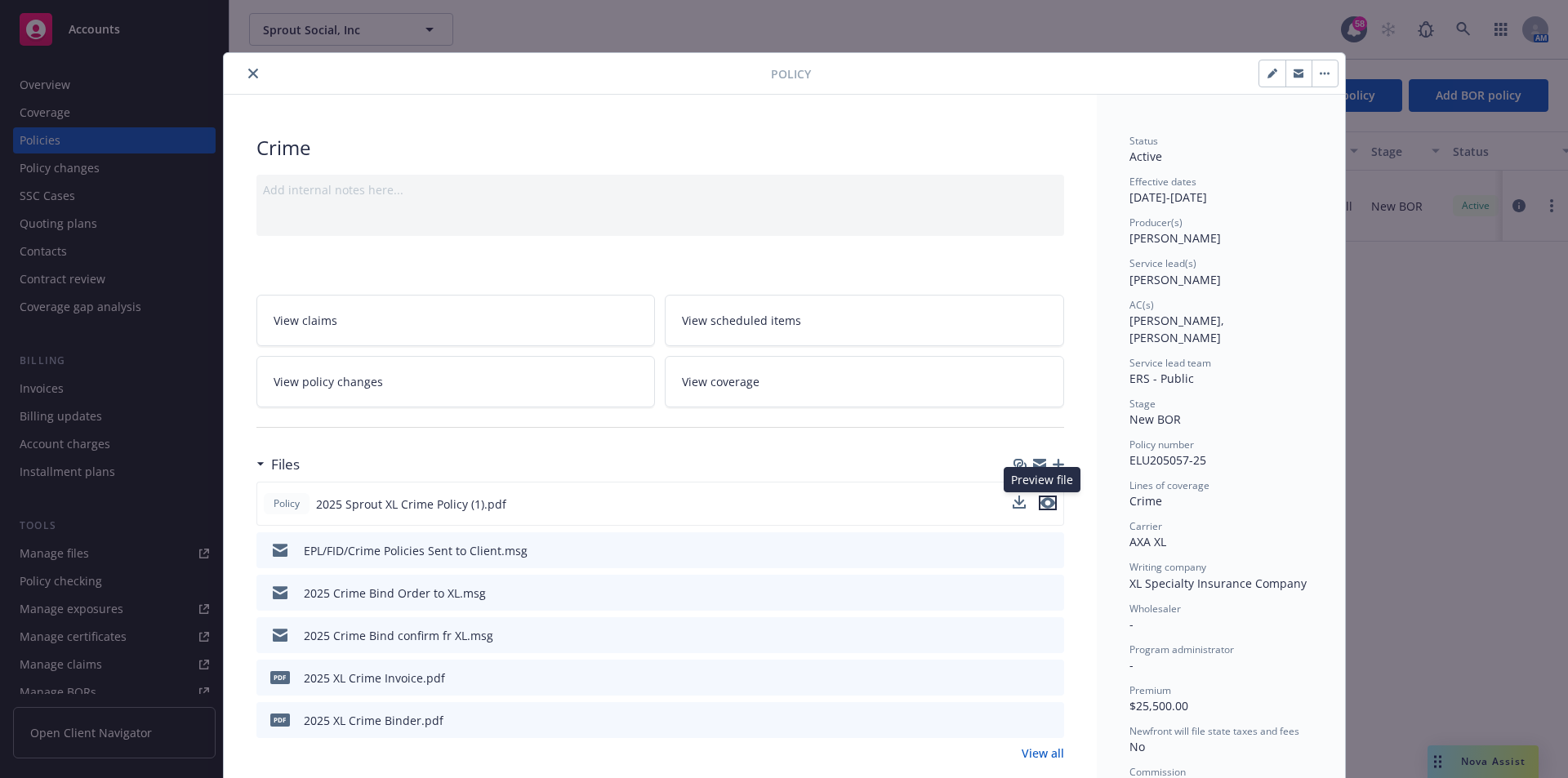
click at [1043, 508] on icon "preview file" at bounding box center [1047, 502] width 15 height 11
click at [249, 76] on icon "close" at bounding box center [253, 73] width 10 height 10
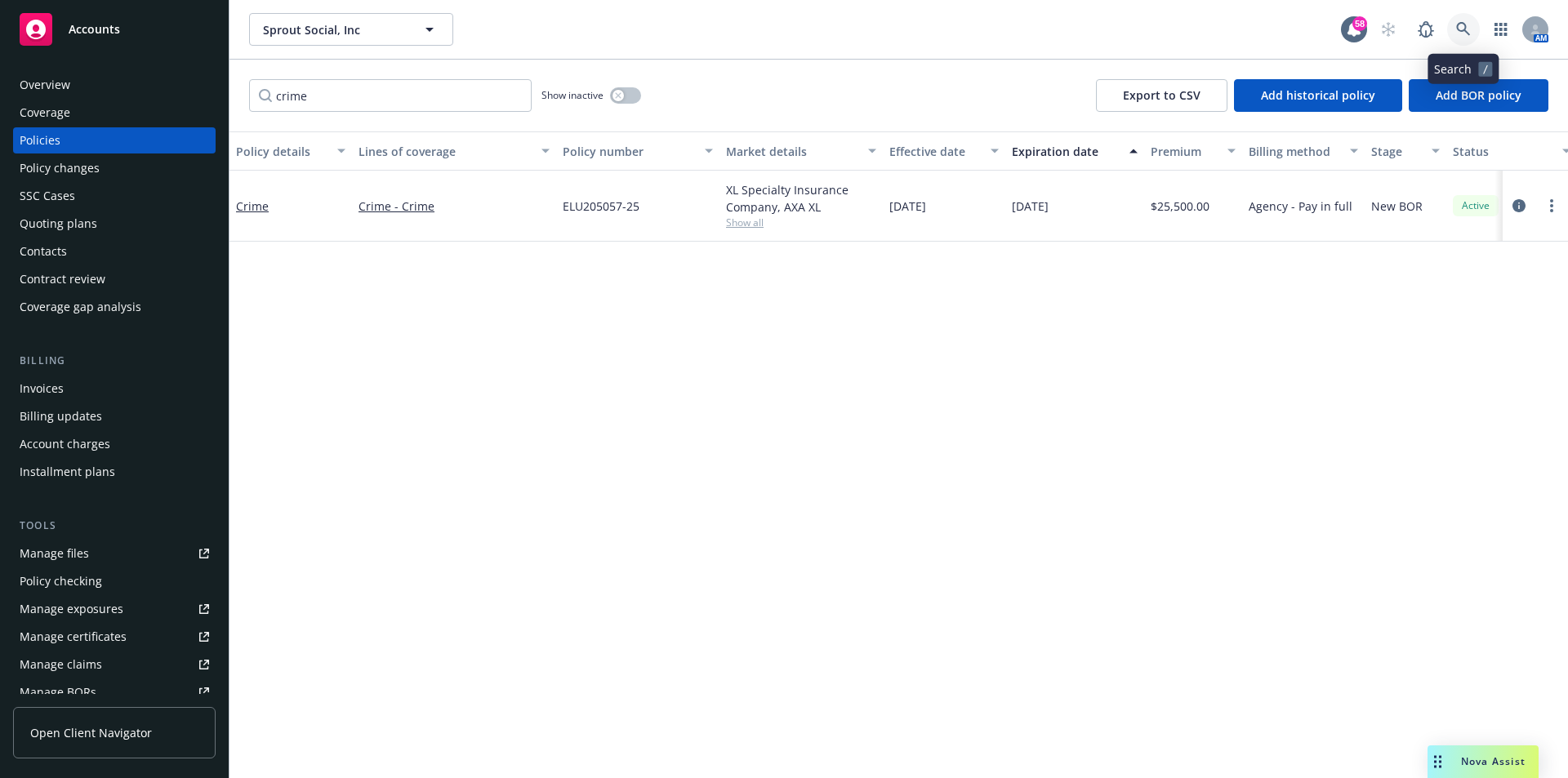
click at [1456, 33] on icon at bounding box center [1463, 29] width 15 height 15
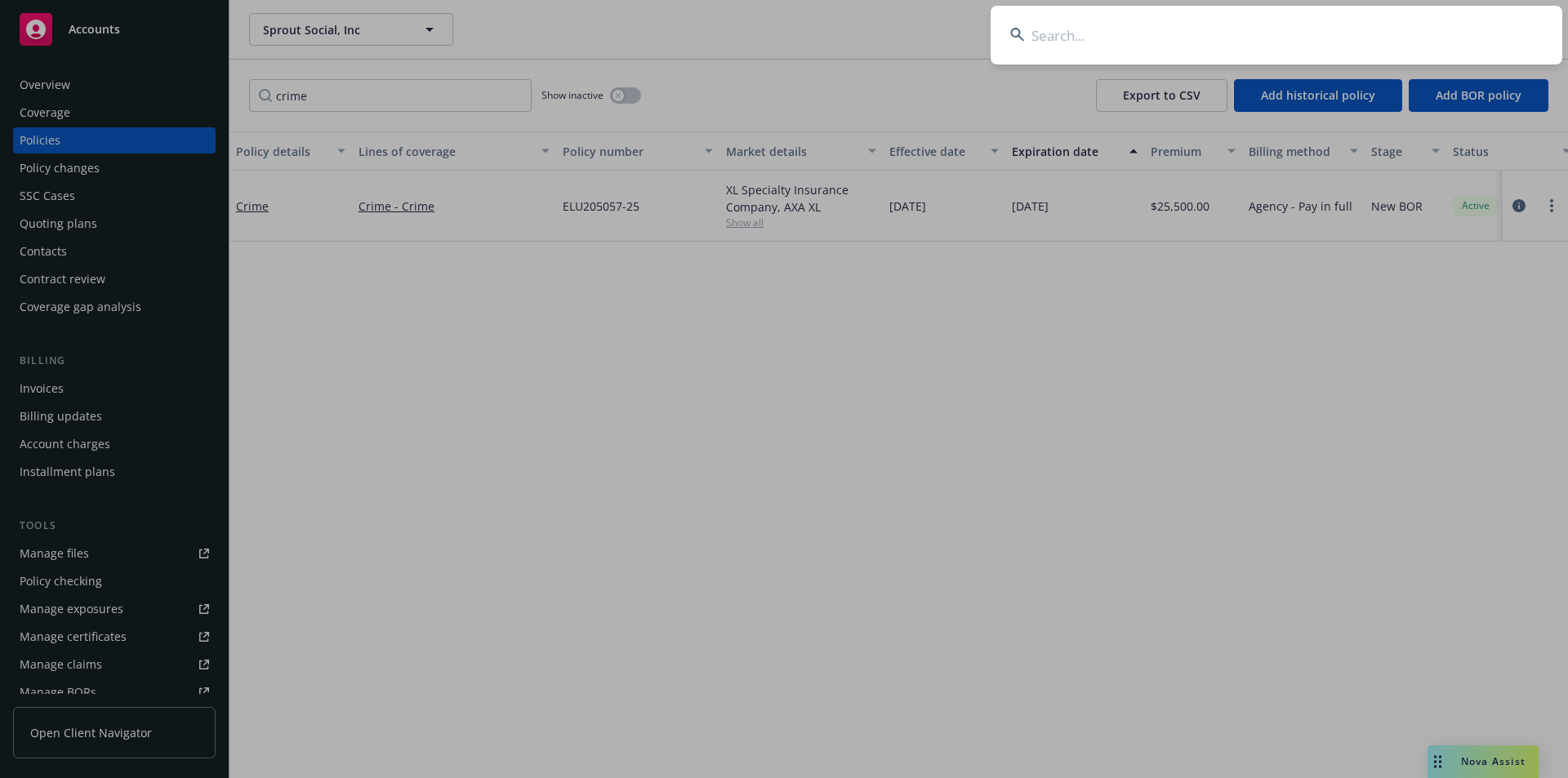
click at [1074, 41] on input at bounding box center [1275, 35] width 572 height 59
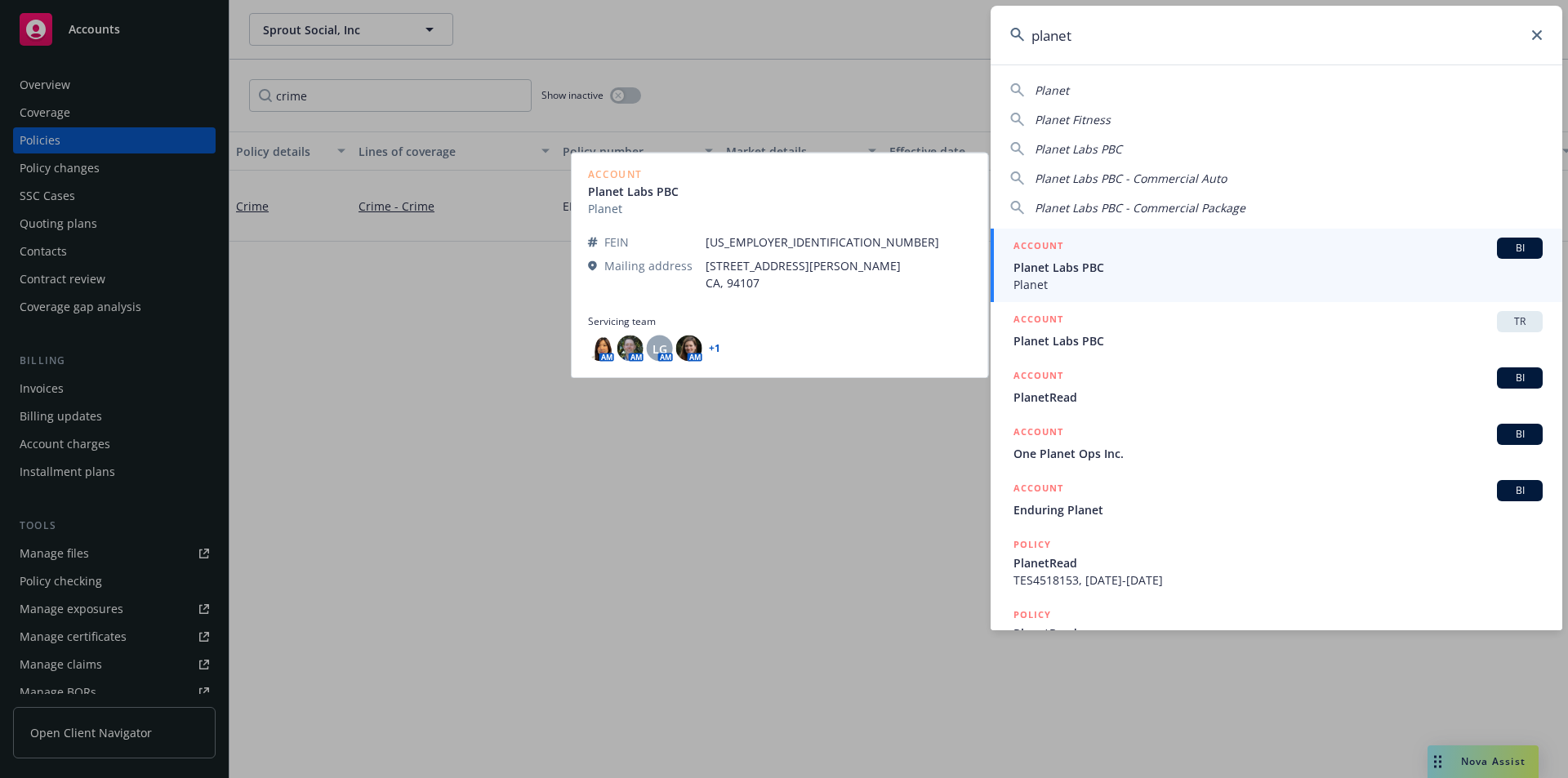
type input "planet"
click at [1142, 276] on span "Planet" at bounding box center [1277, 285] width 529 height 18
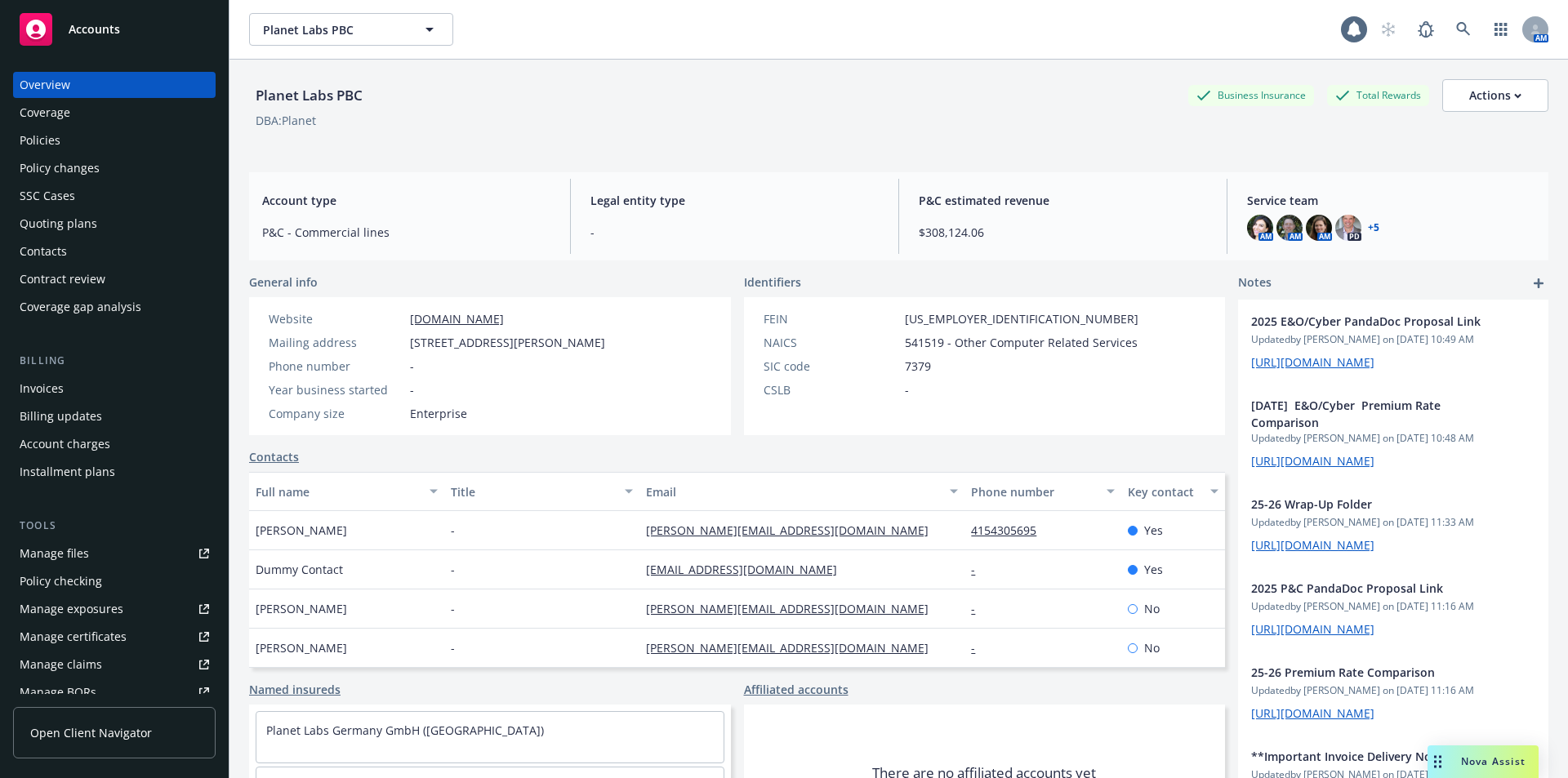
click at [84, 143] on div "Policies" at bounding box center [114, 140] width 190 height 26
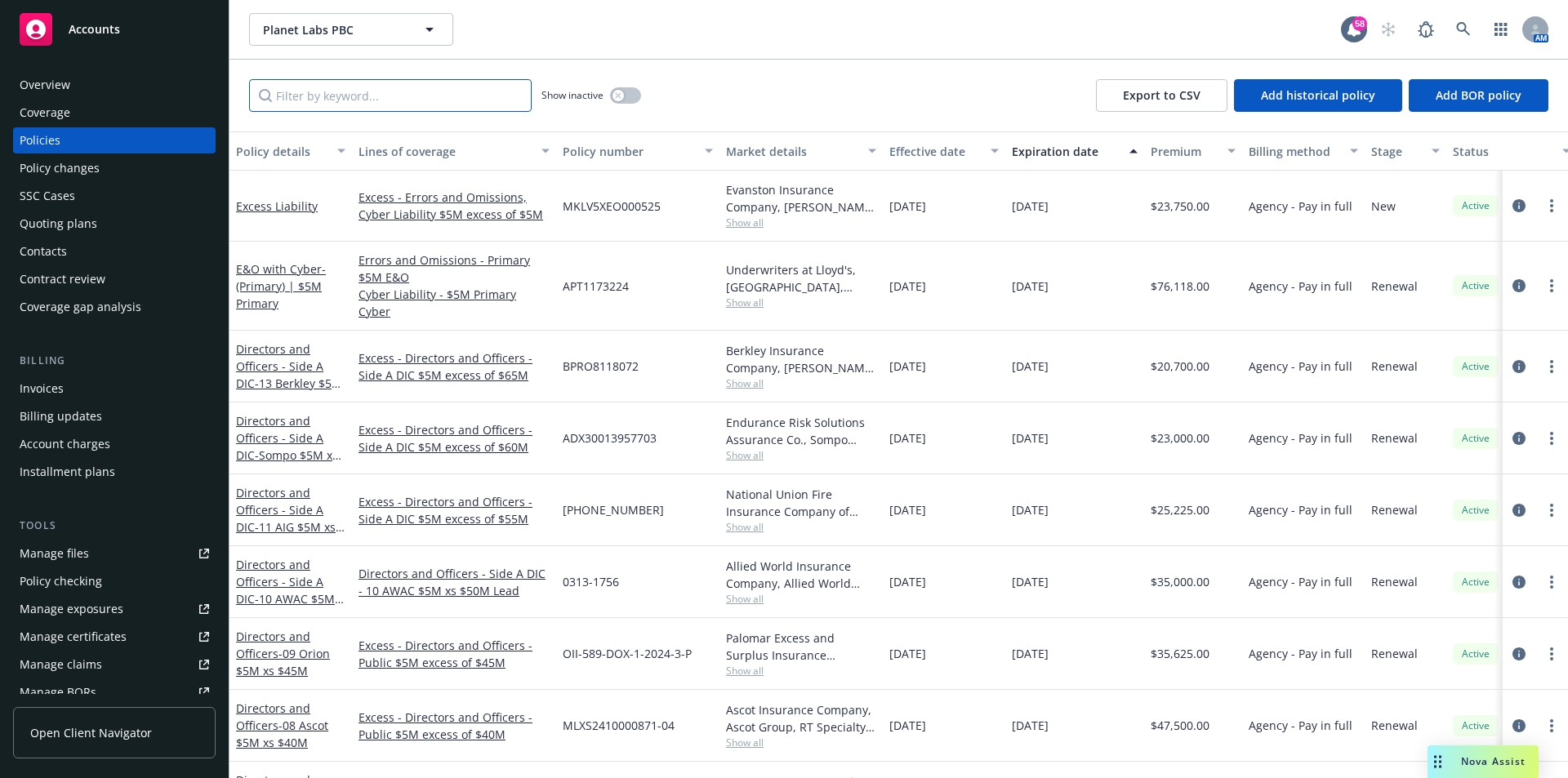
click at [369, 93] on input "Filter by keyword..." at bounding box center [390, 95] width 283 height 32
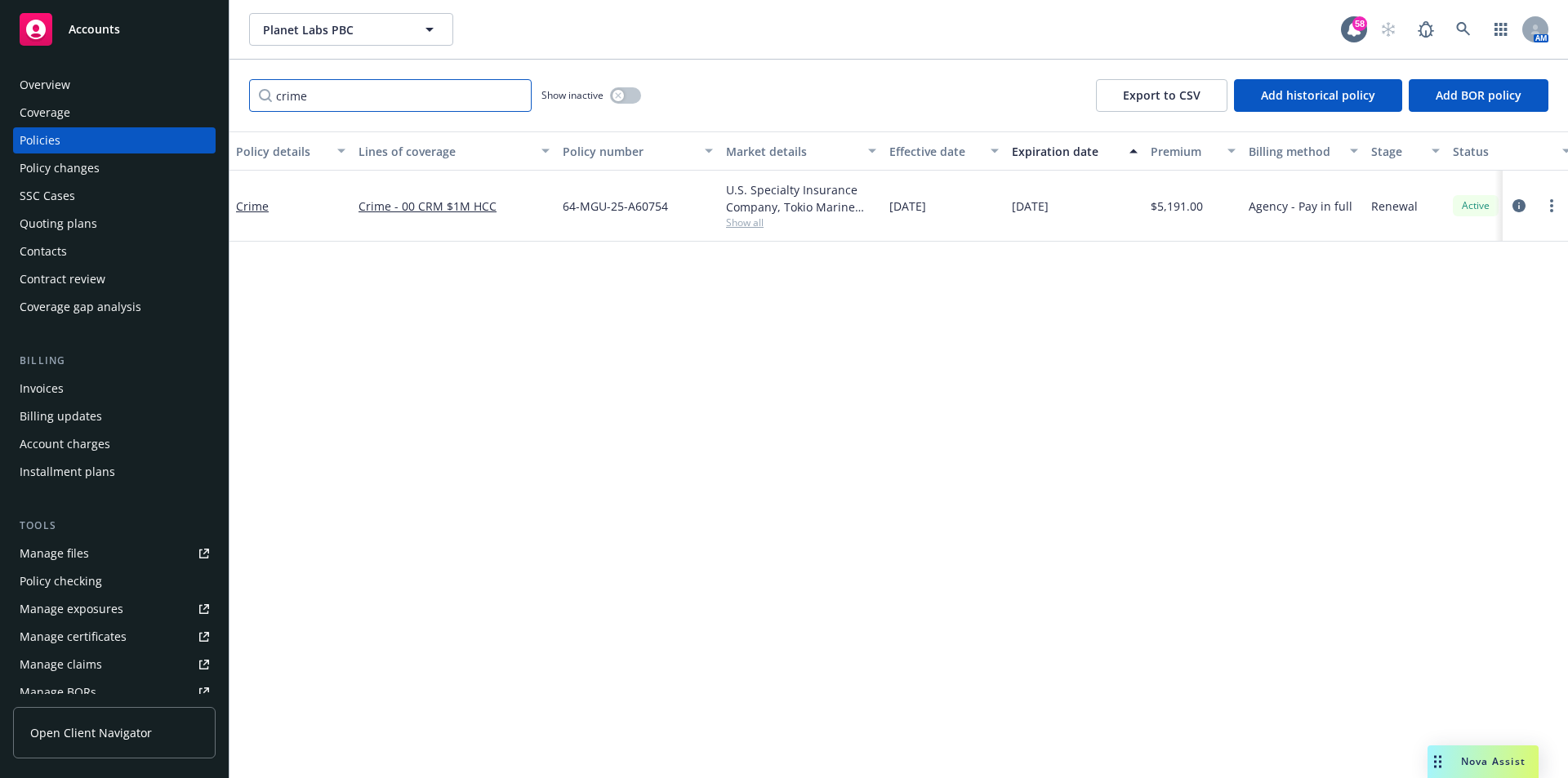
type input "crime"
click at [1463, 35] on icon at bounding box center [1463, 29] width 15 height 15
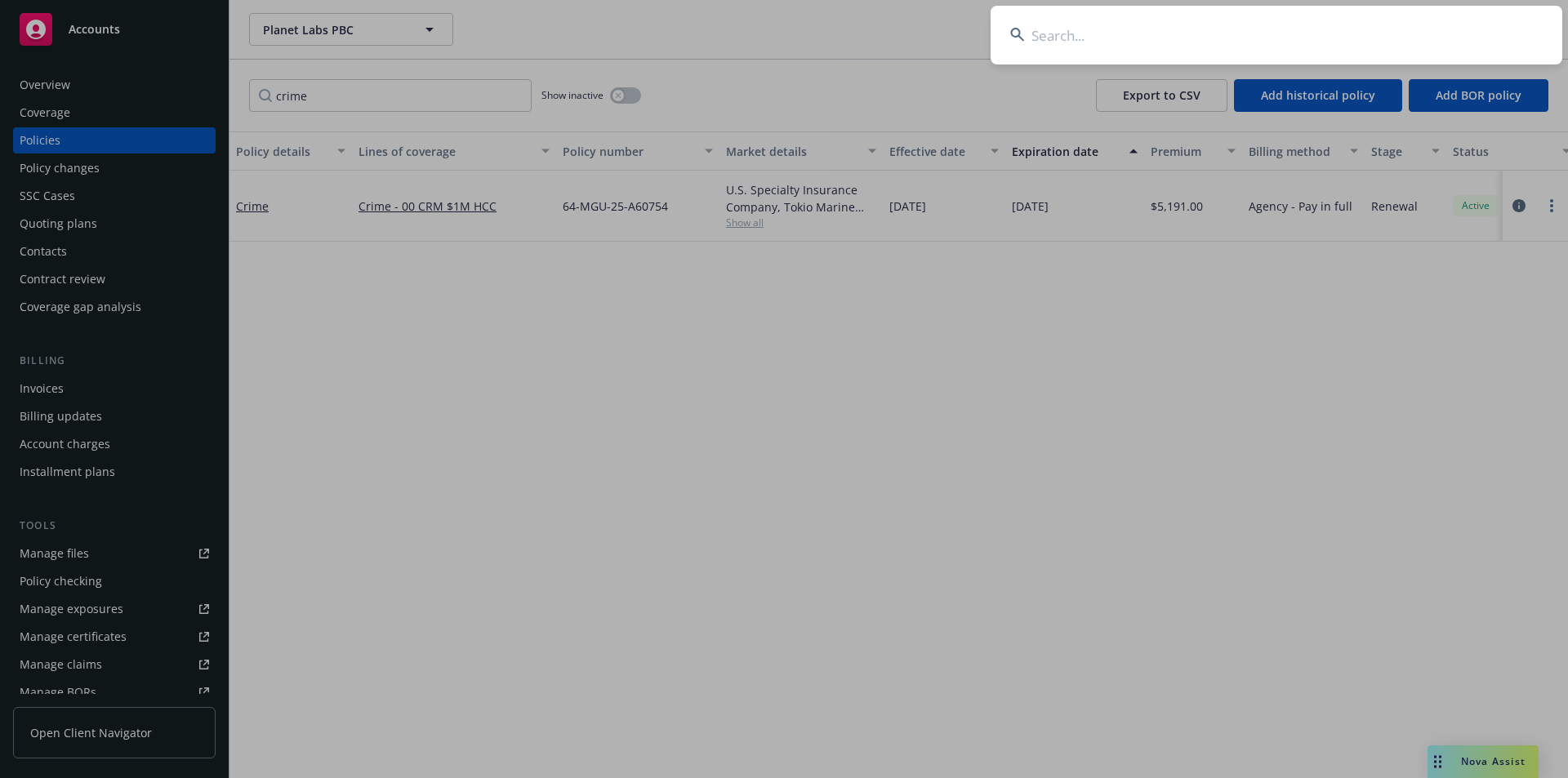
click at [1197, 46] on input at bounding box center [1275, 35] width 572 height 59
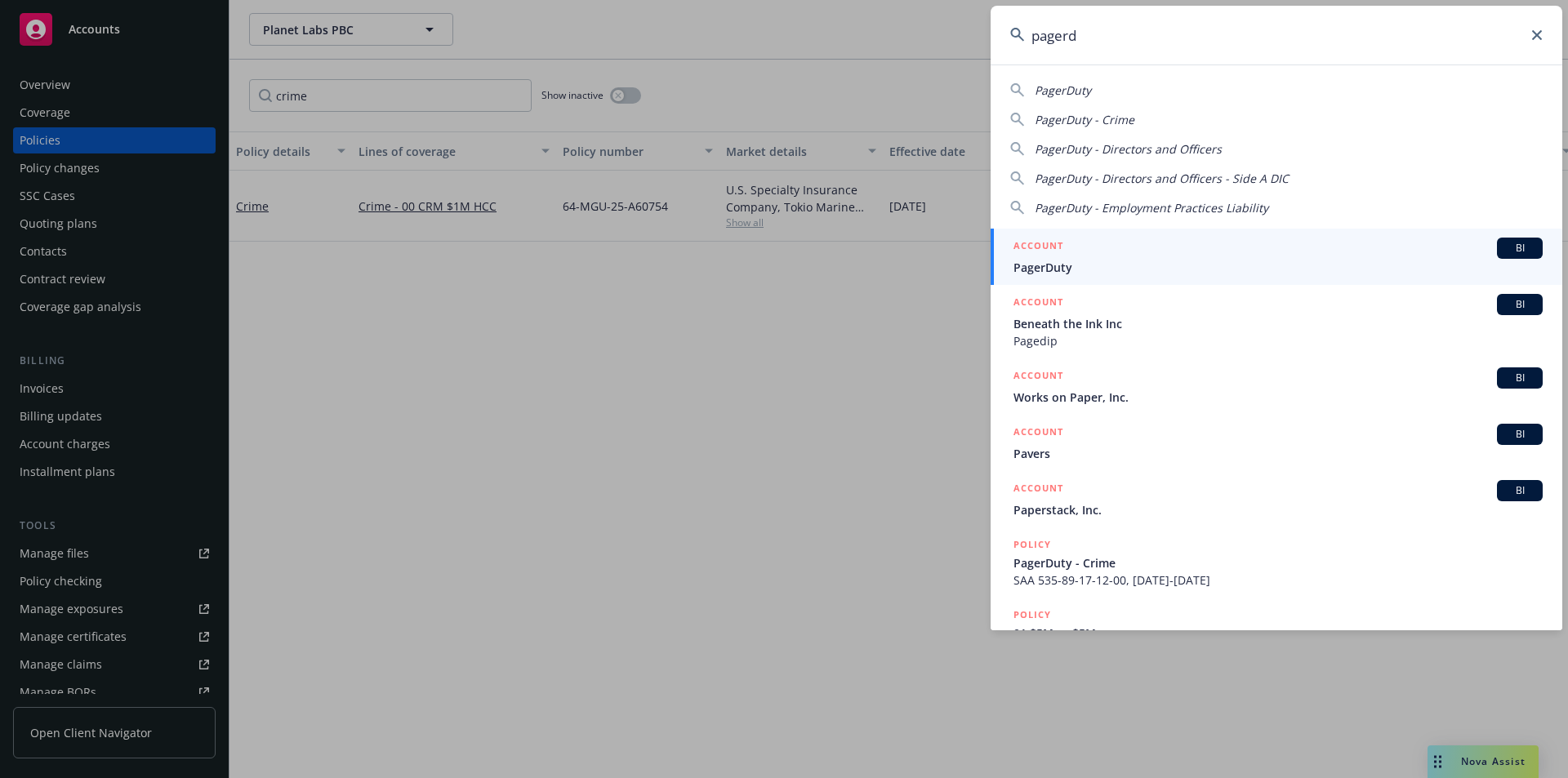
type input "pagerd"
click at [1174, 277] on link "ACCOUNT BI PagerDuty" at bounding box center [1275, 256] width 572 height 56
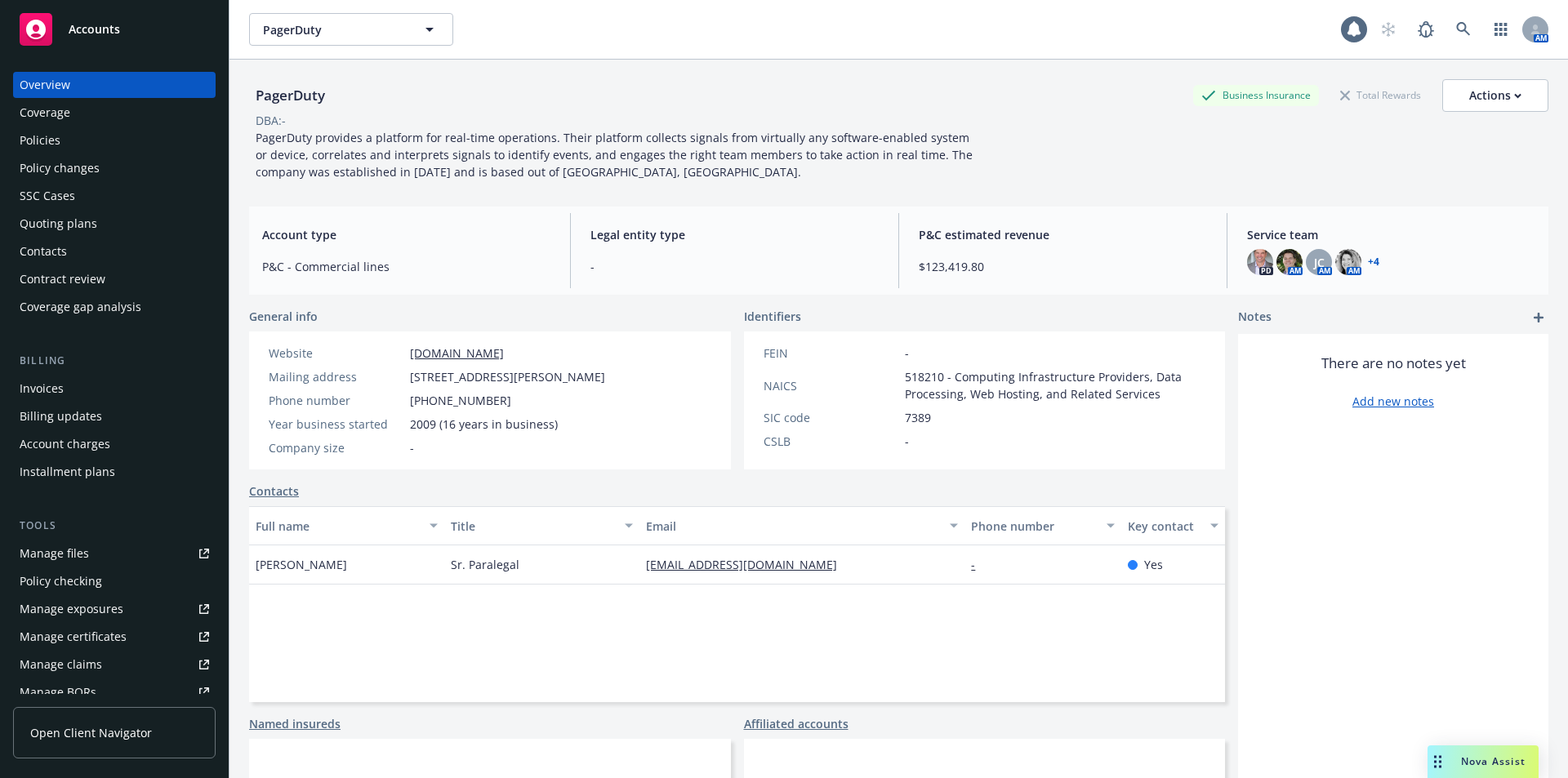
click at [60, 140] on div "Policies" at bounding box center [114, 140] width 190 height 26
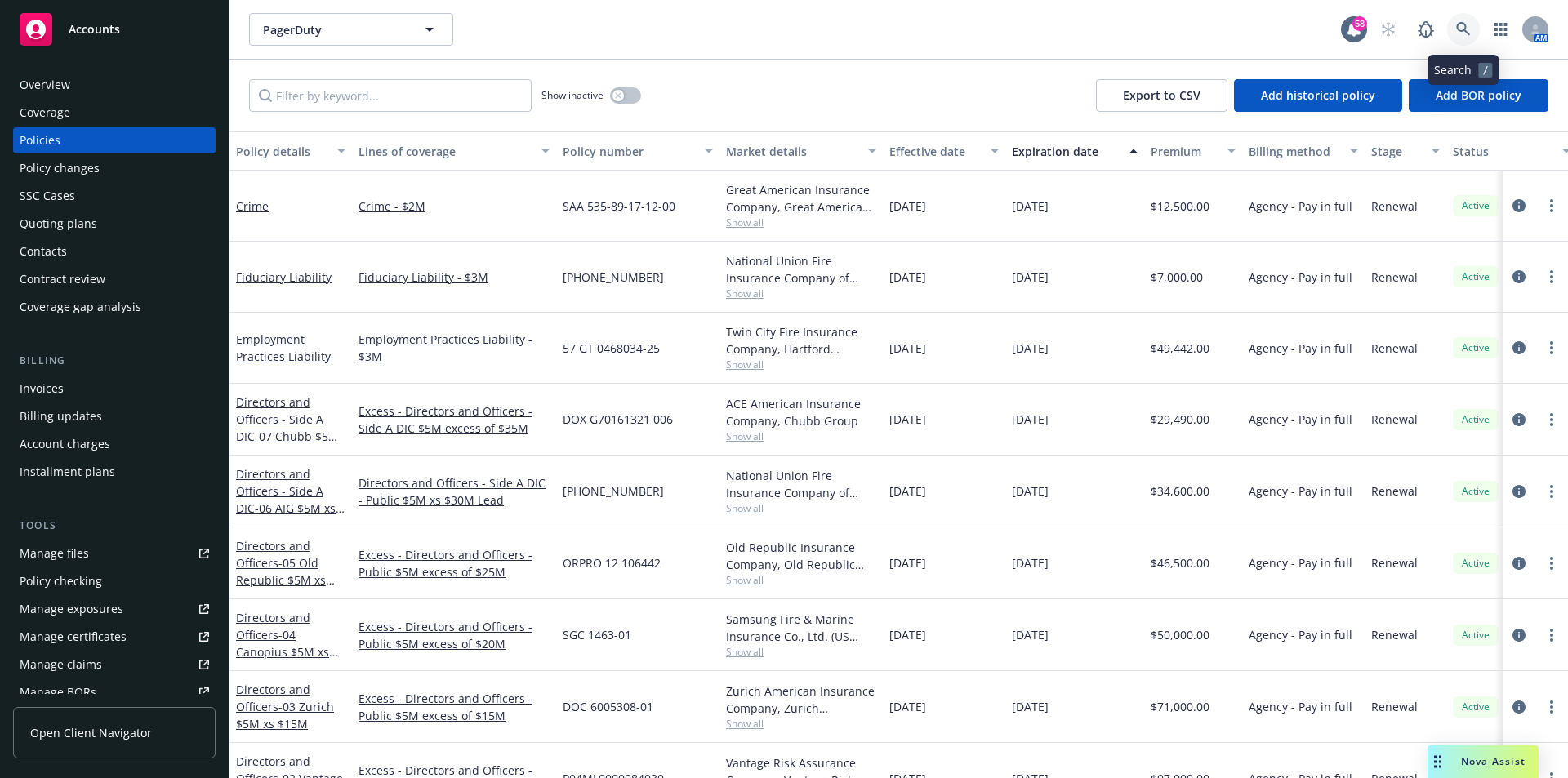
click at [1456, 33] on icon at bounding box center [1463, 29] width 15 height 15
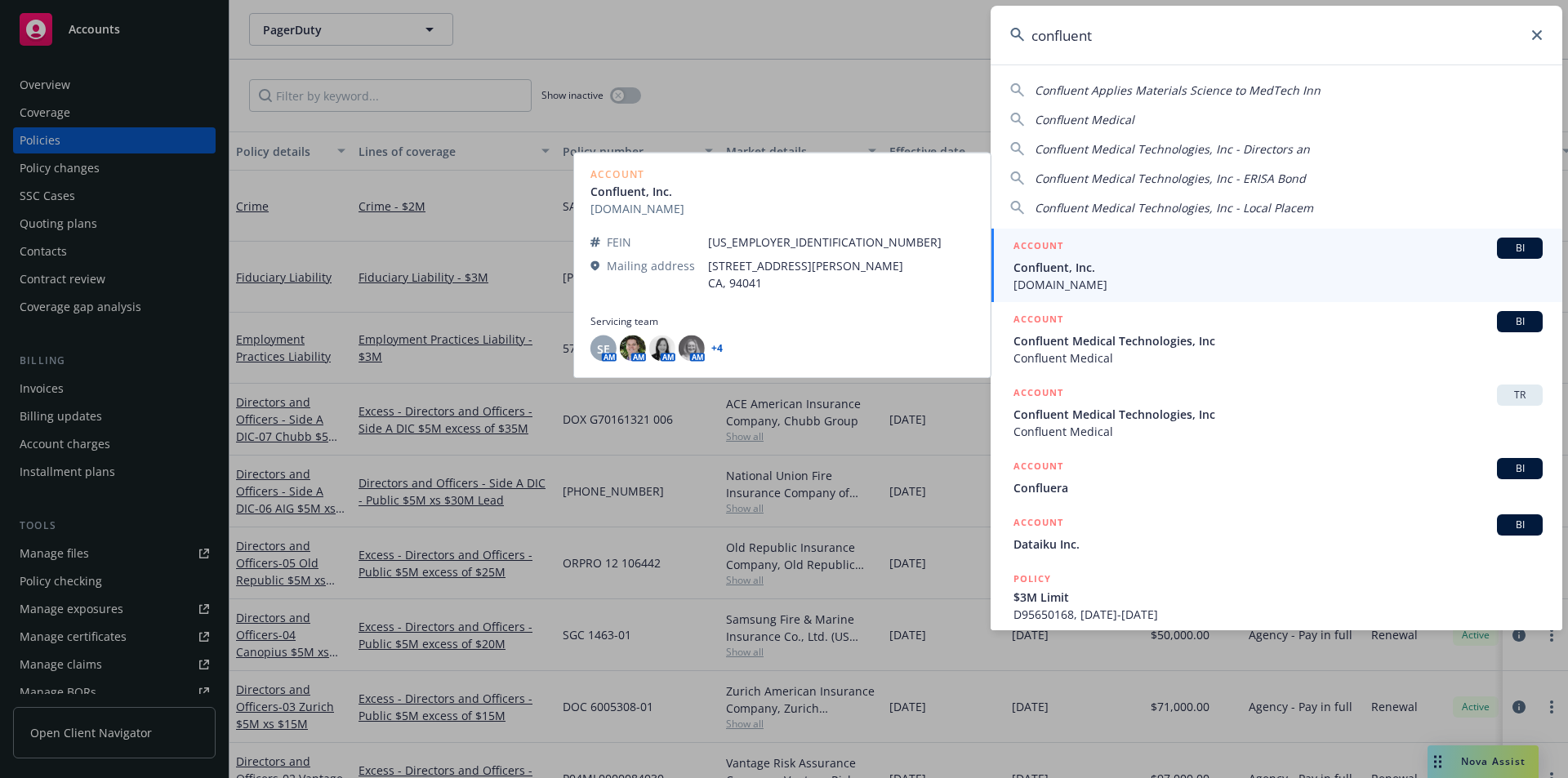
type input "confluent"
click at [1126, 280] on span "[DOMAIN_NAME]" at bounding box center [1277, 285] width 529 height 18
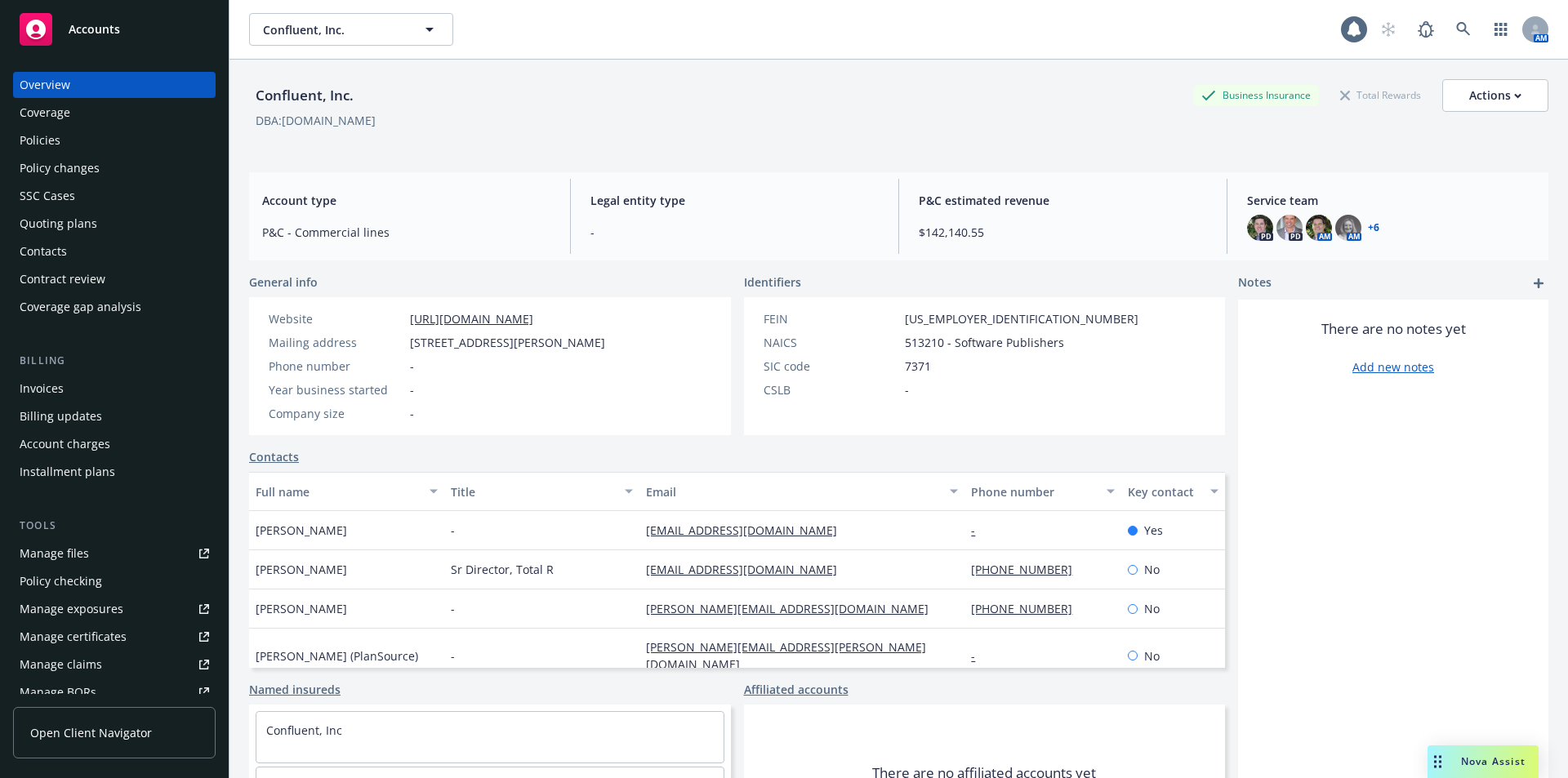
click at [55, 146] on div "Policies" at bounding box center [40, 140] width 40 height 26
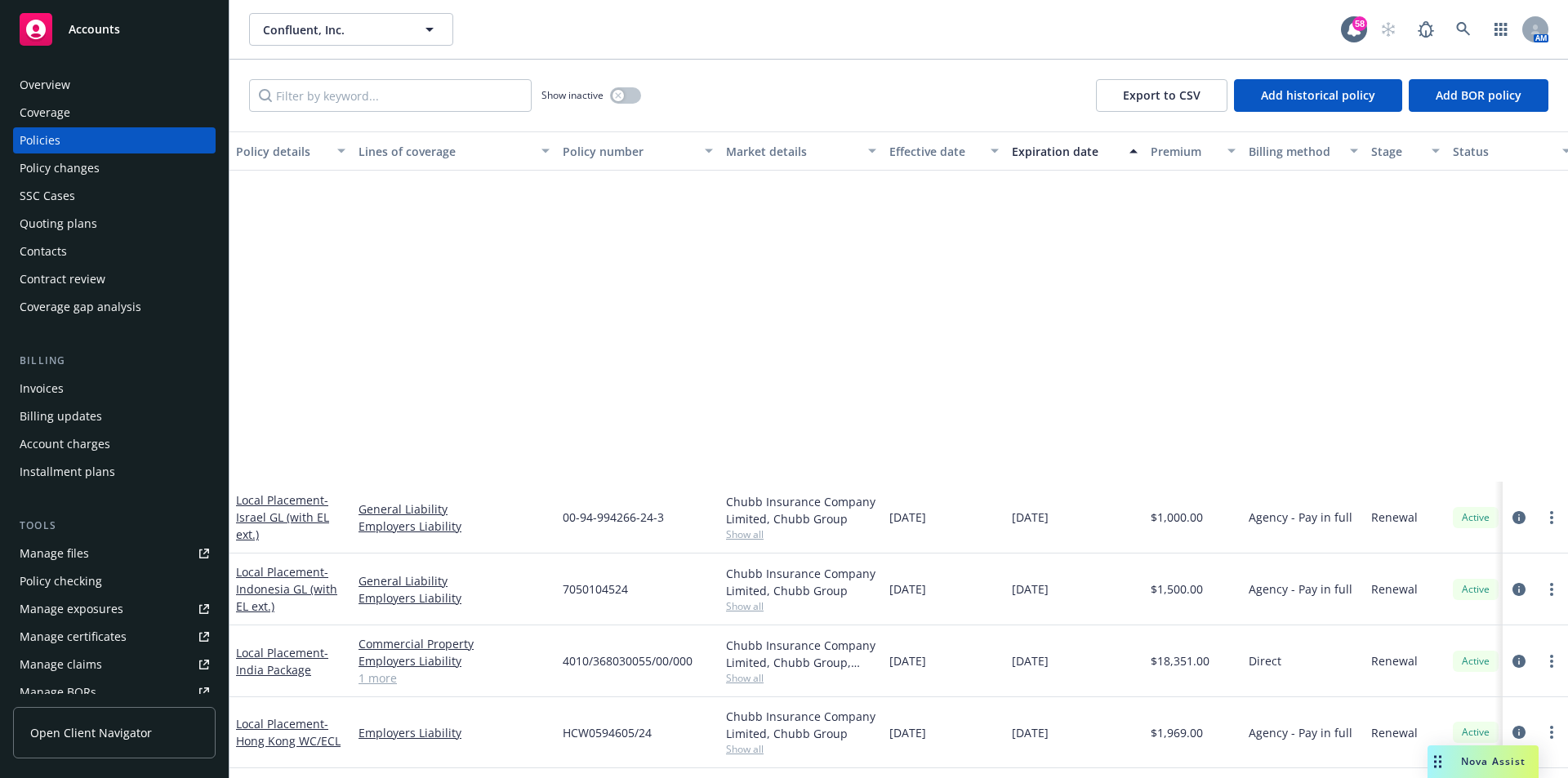
scroll to position [816, 0]
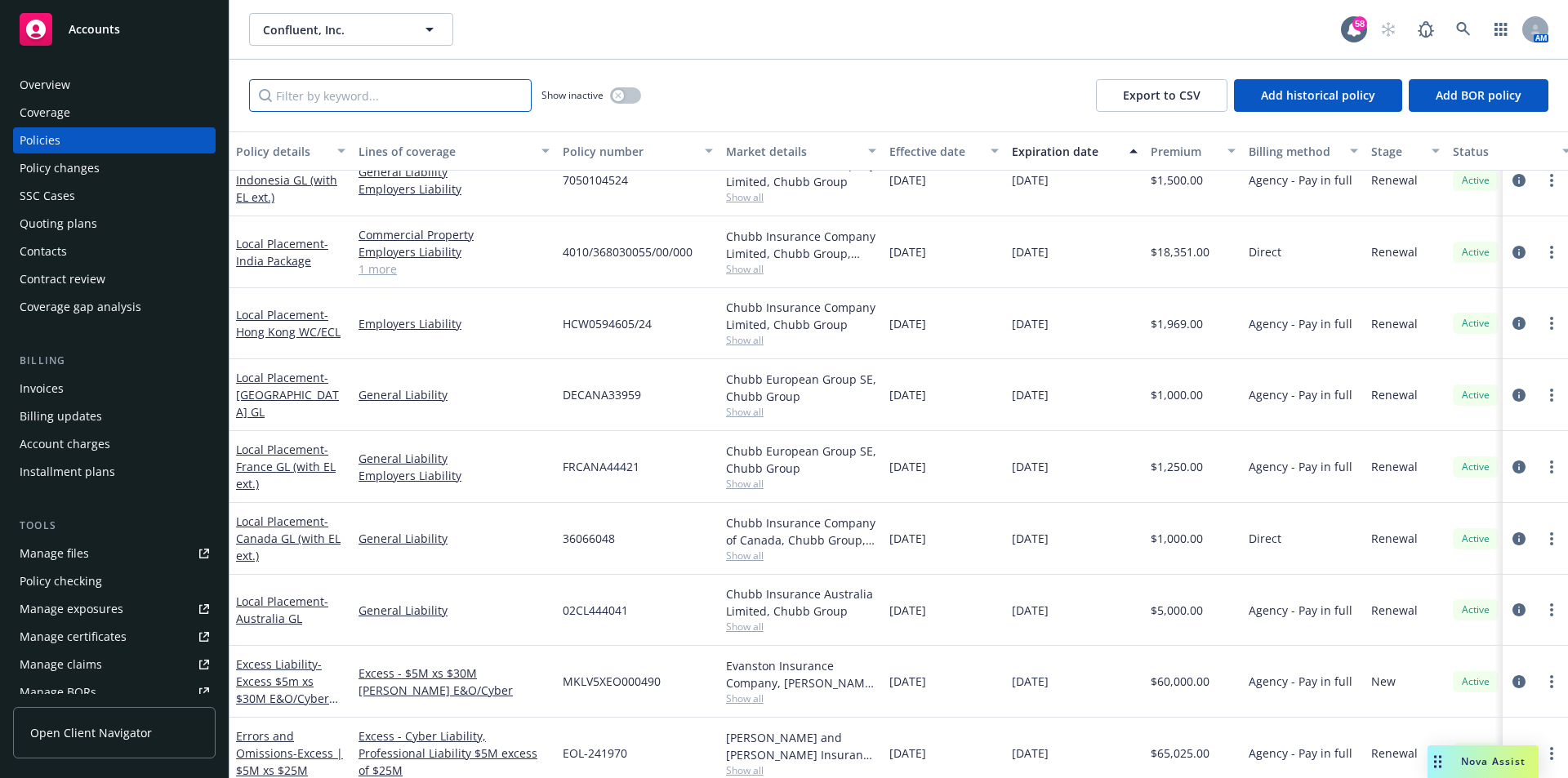
click at [329, 93] on input "Filter by keyword..." at bounding box center [390, 95] width 283 height 32
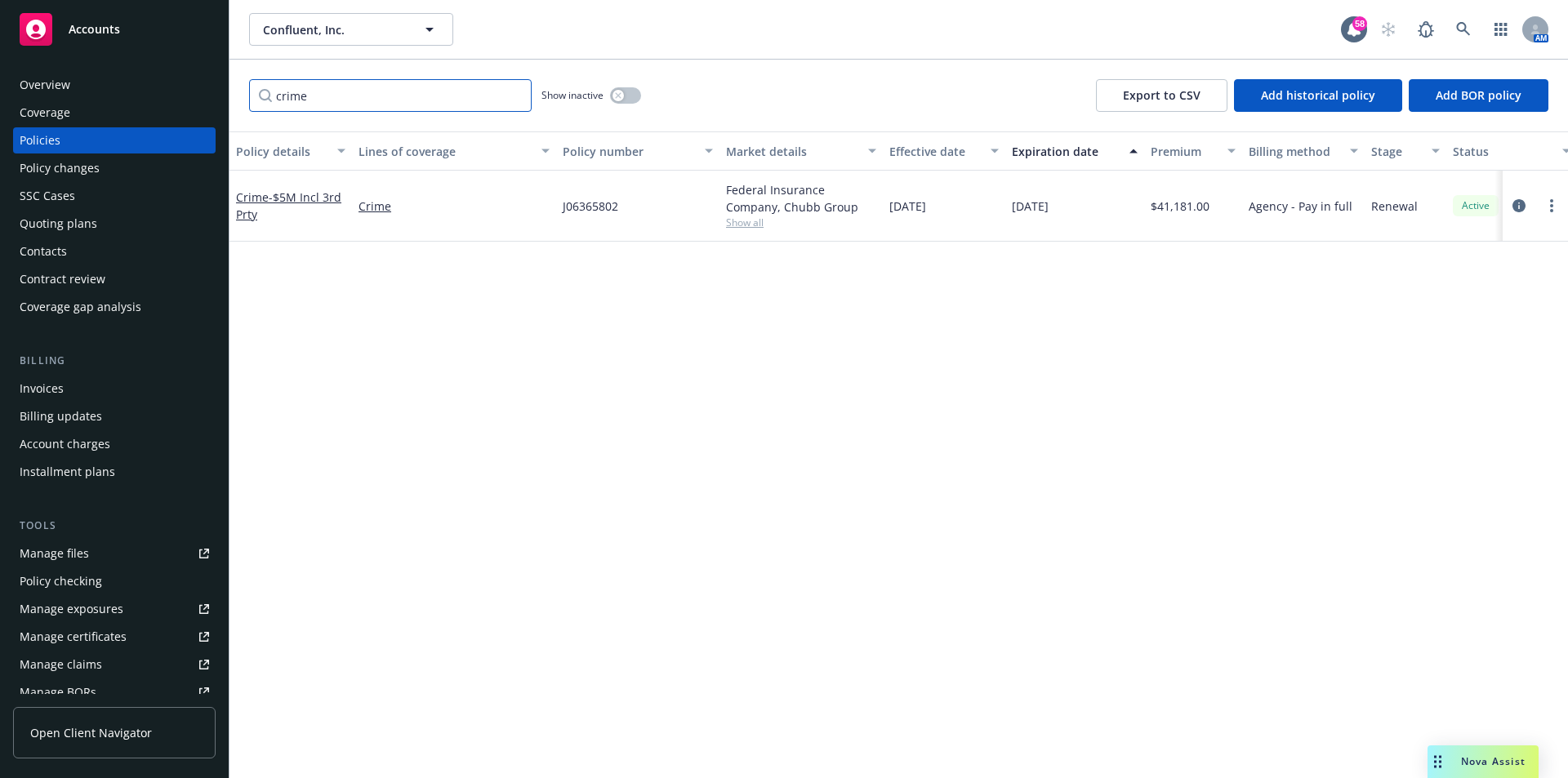
scroll to position [0, 0]
click at [304, 198] on span "- $5M Incl 3rd Prty" at bounding box center [289, 205] width 105 height 32
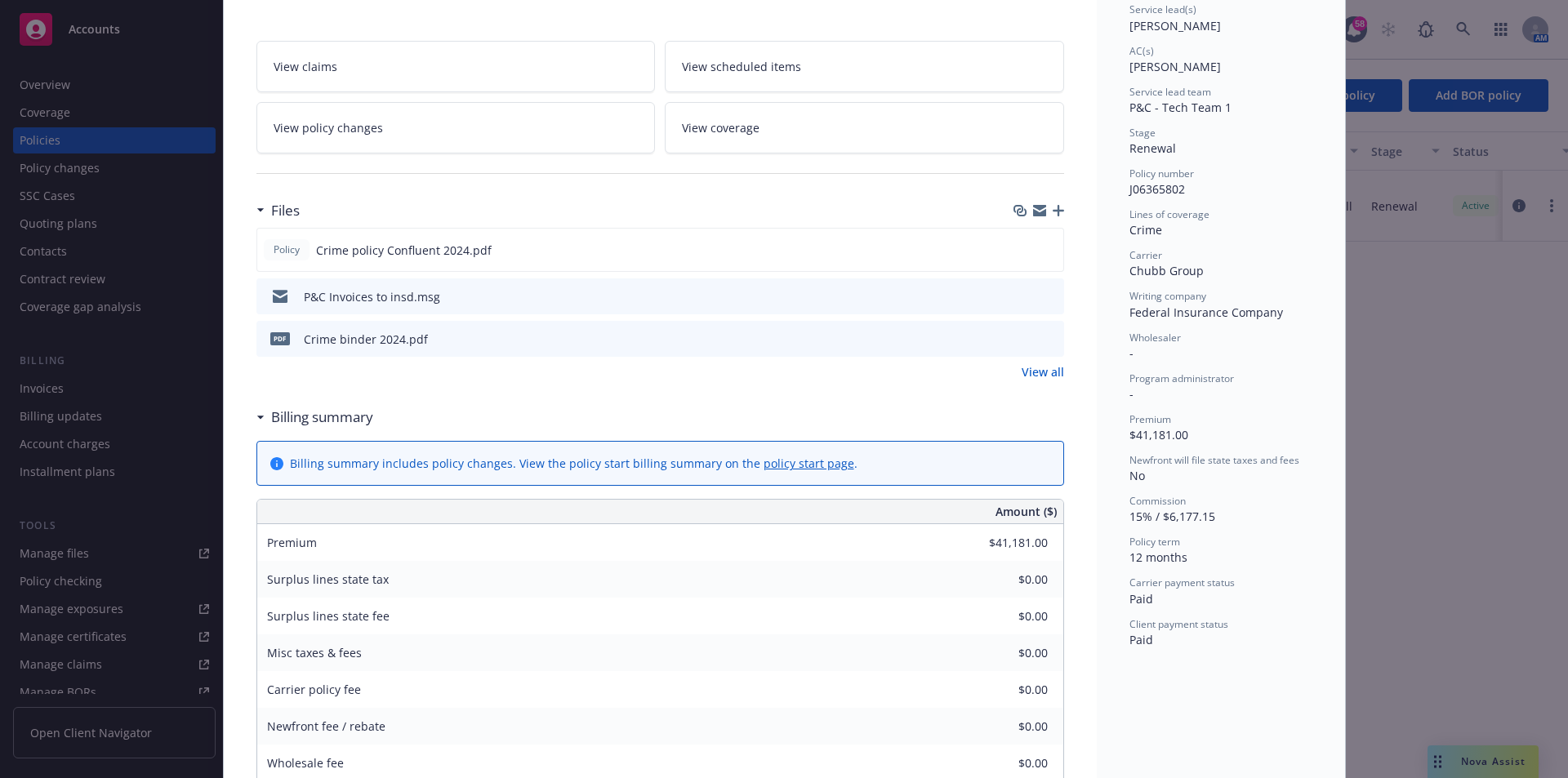
scroll to position [163, 0]
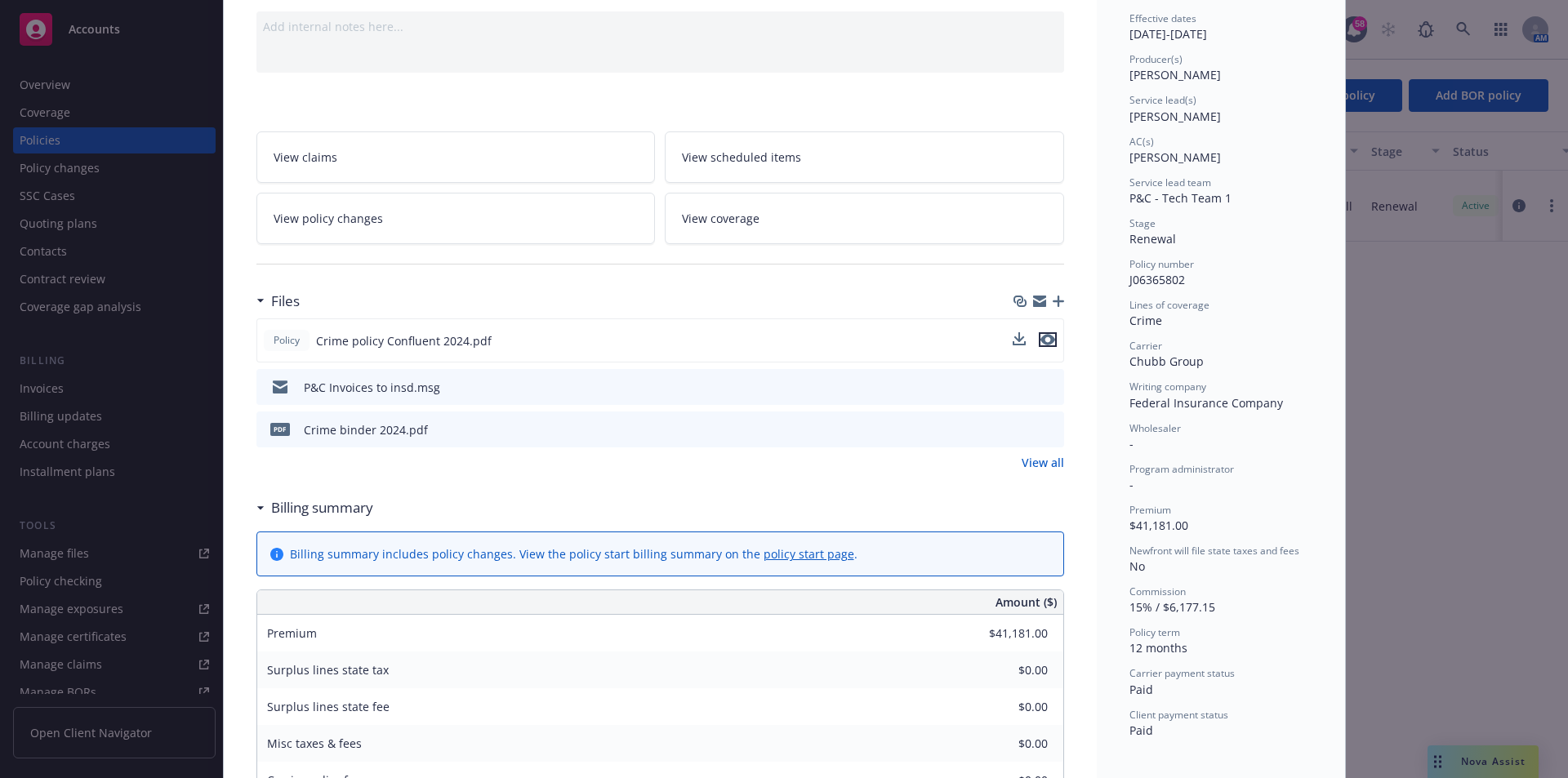
click at [1040, 339] on icon "preview file" at bounding box center [1047, 339] width 15 height 11
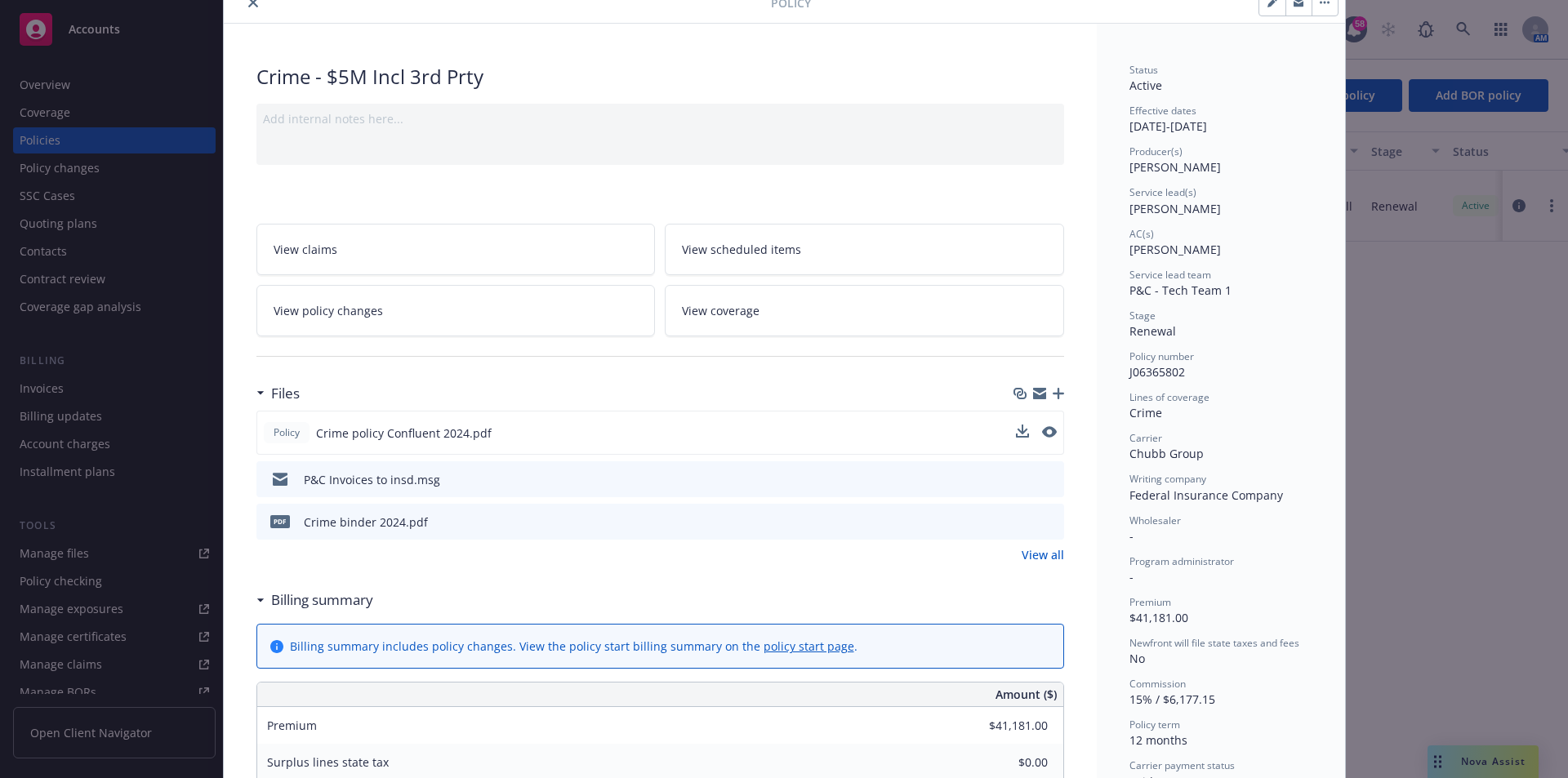
scroll to position [0, 0]
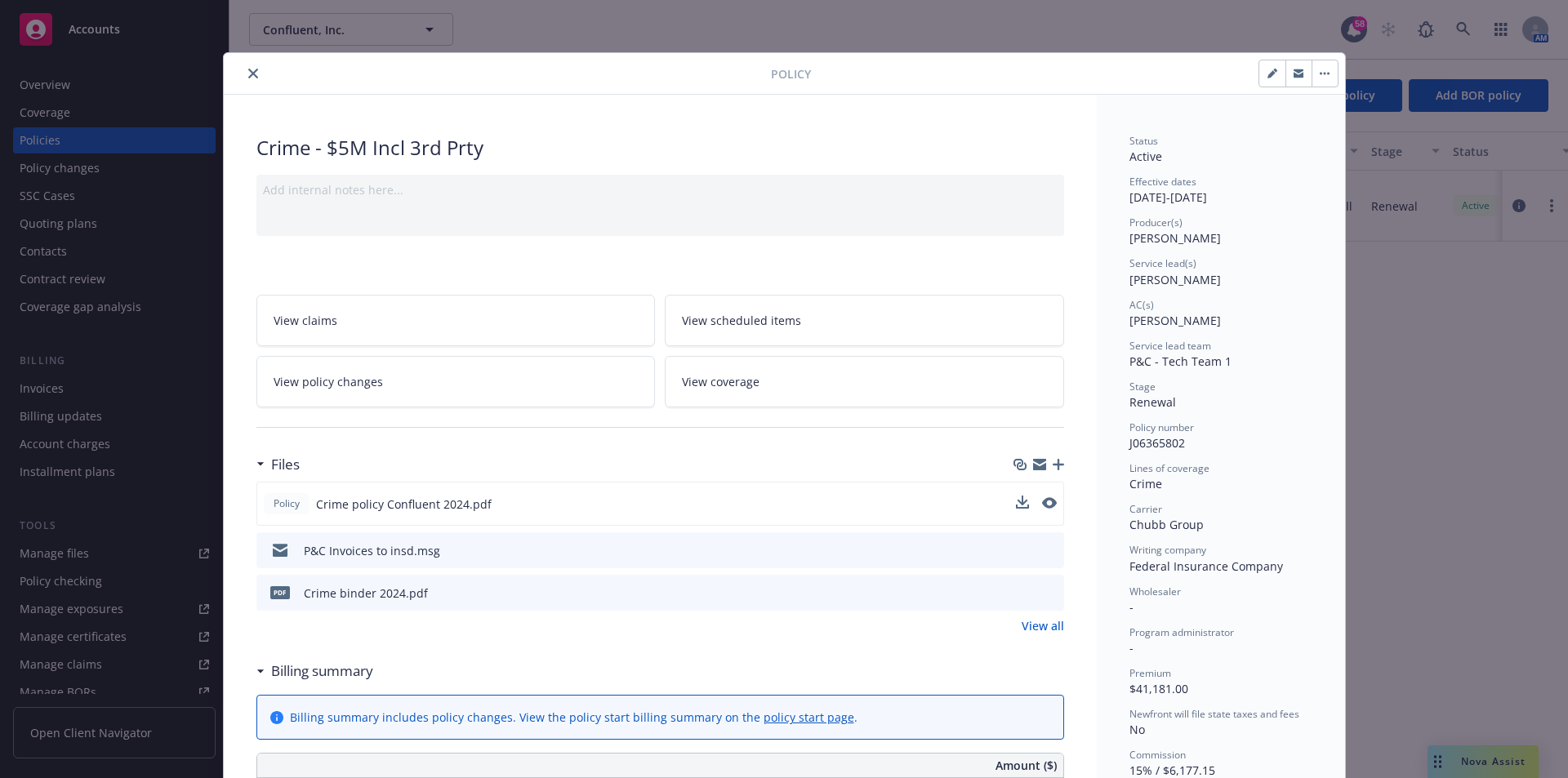
click at [249, 72] on icon "close" at bounding box center [253, 73] width 10 height 10
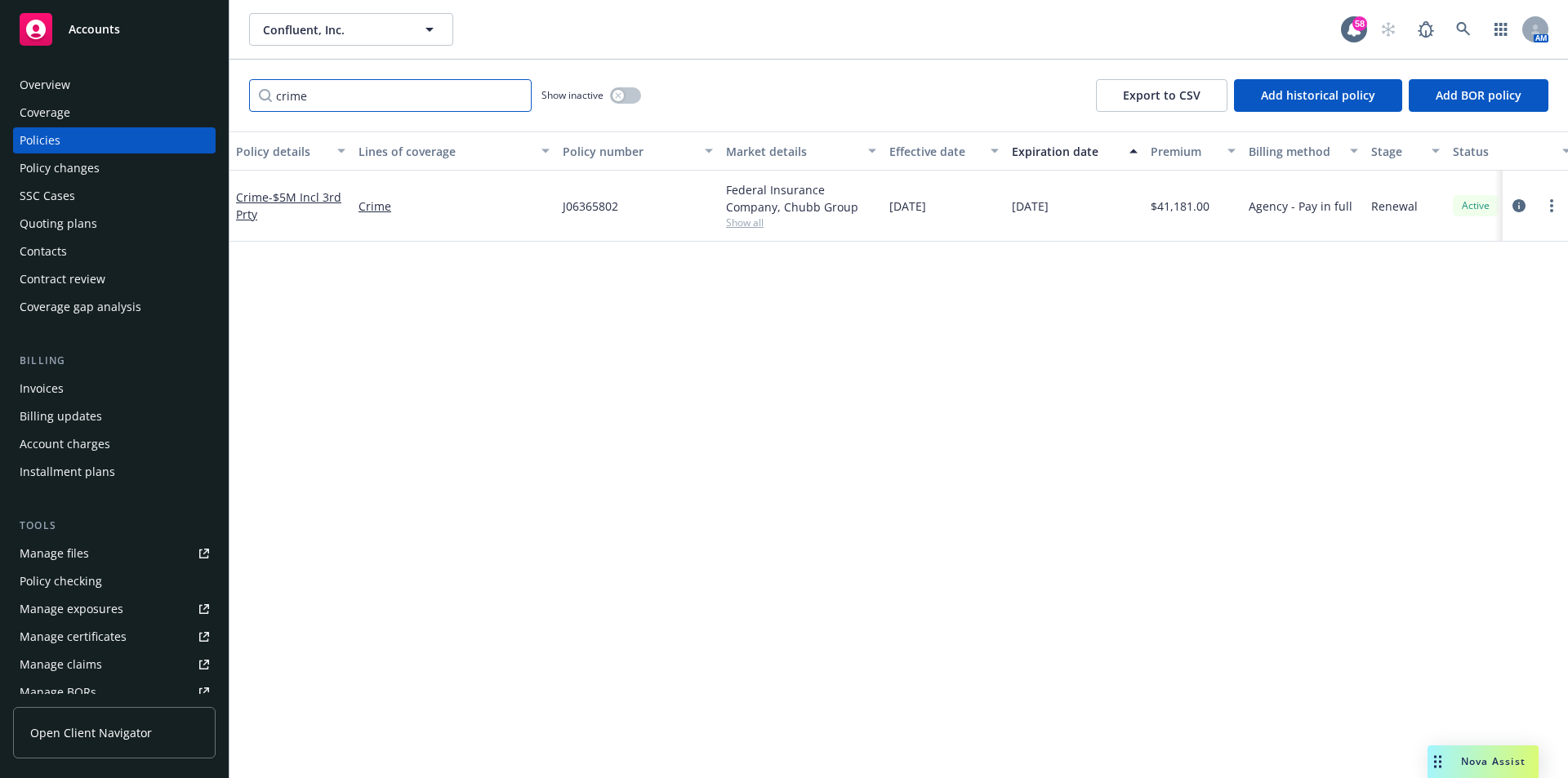
click at [342, 101] on input "crime" at bounding box center [390, 95] width 283 height 32
drag, startPoint x: 315, startPoint y: 100, endPoint x: 254, endPoint y: 100, distance: 61.0
click at [254, 100] on input "crime" at bounding box center [390, 95] width 283 height 32
type input "[PERSON_NAME]"
drag, startPoint x: 333, startPoint y: 94, endPoint x: 266, endPoint y: 91, distance: 67.1
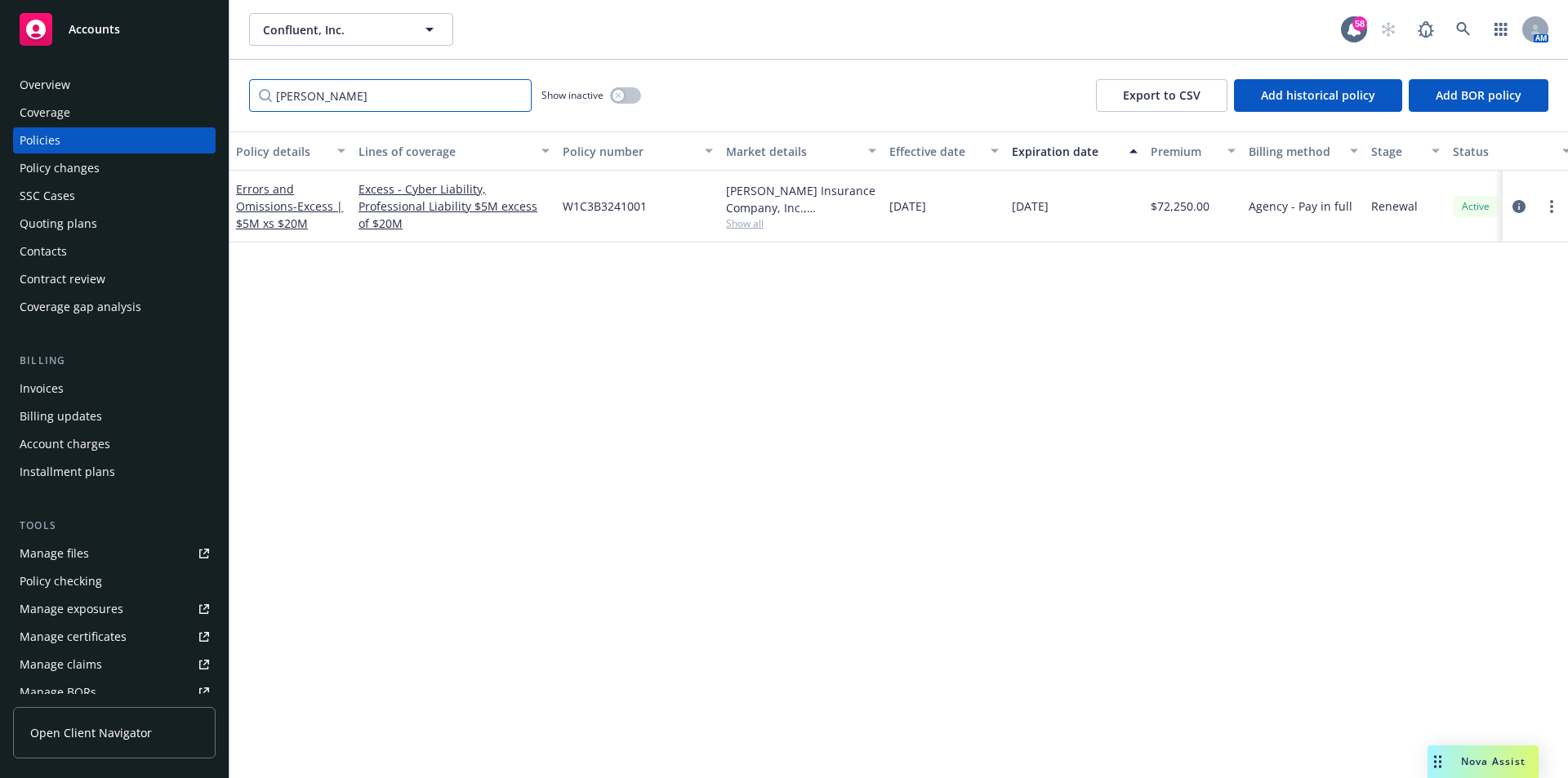
click at [266, 91] on input "[PERSON_NAME]" at bounding box center [390, 95] width 283 height 32
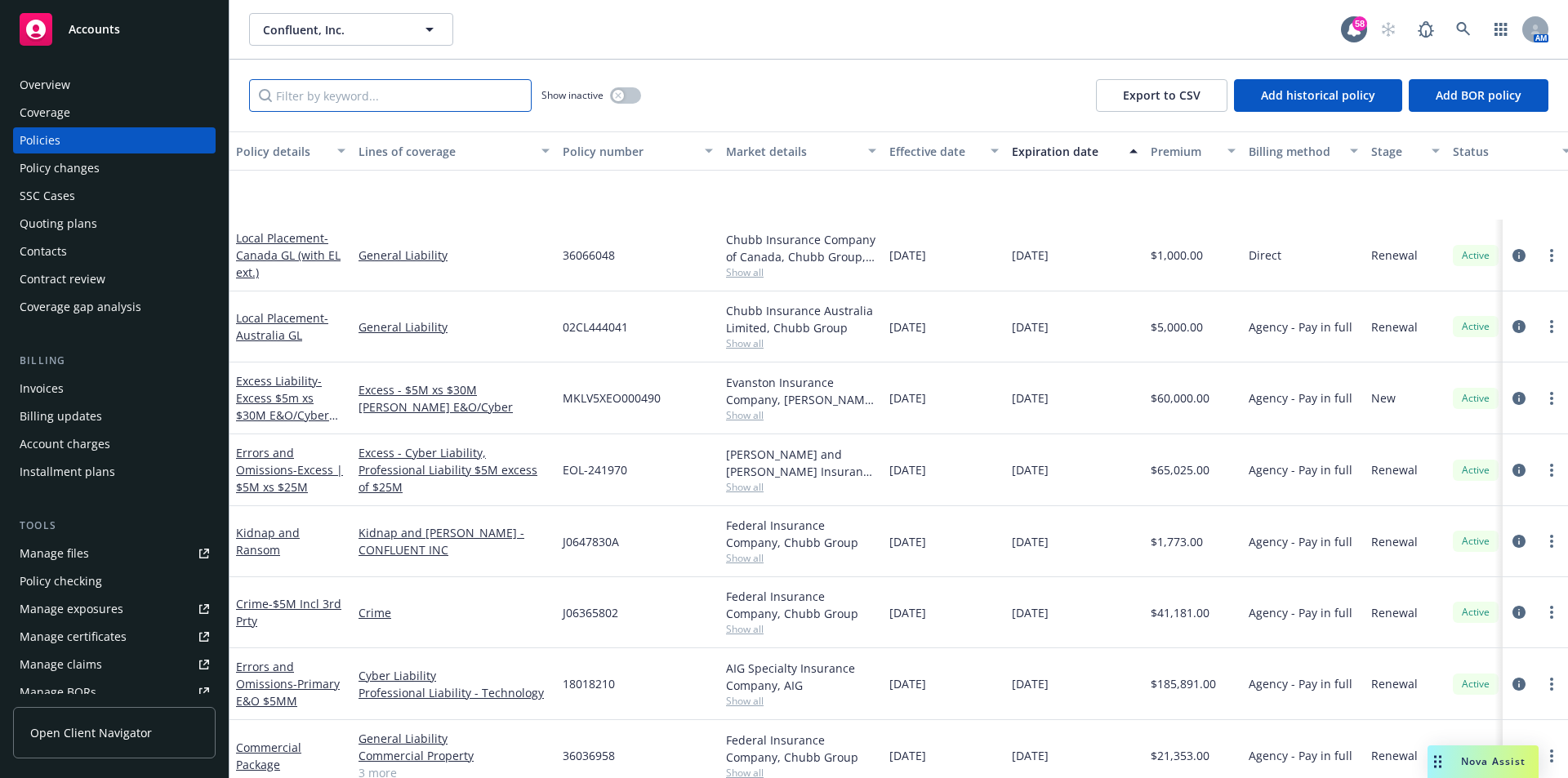
scroll to position [1306, 0]
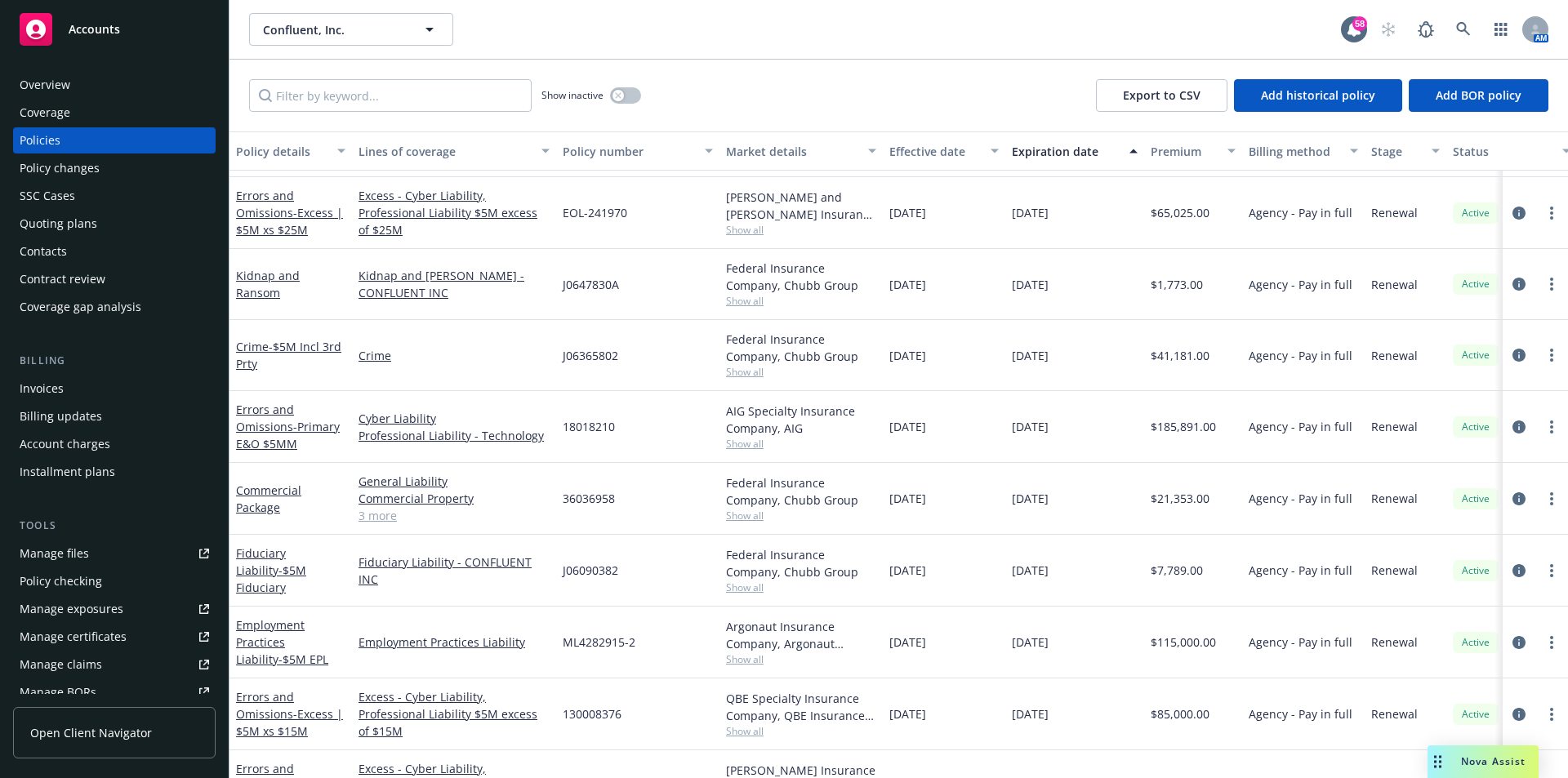
click at [70, 658] on div "Manage claims" at bounding box center [61, 665] width 83 height 26
click at [1464, 25] on icon at bounding box center [1463, 29] width 14 height 14
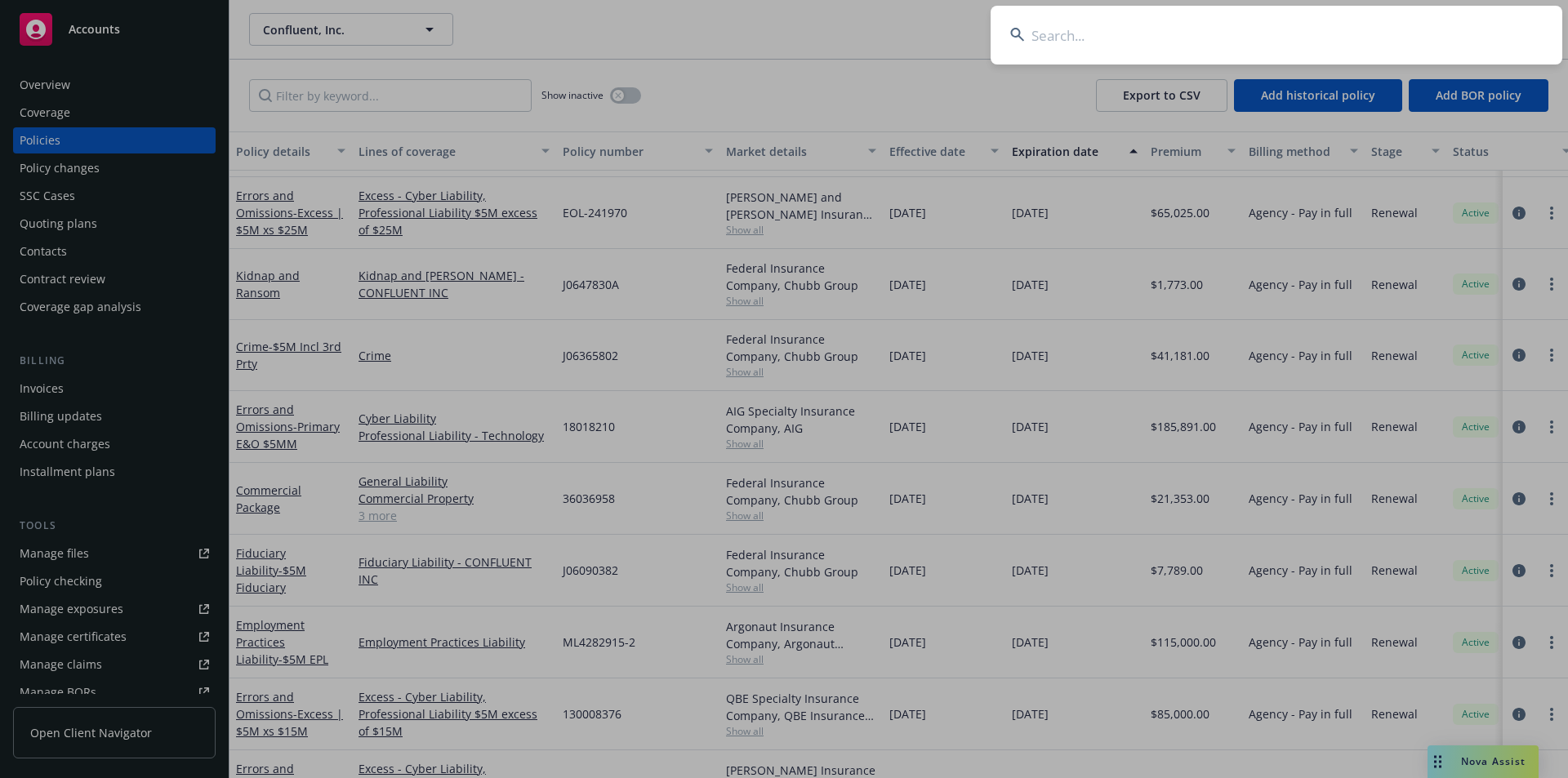
click at [1313, 40] on input at bounding box center [1275, 35] width 572 height 59
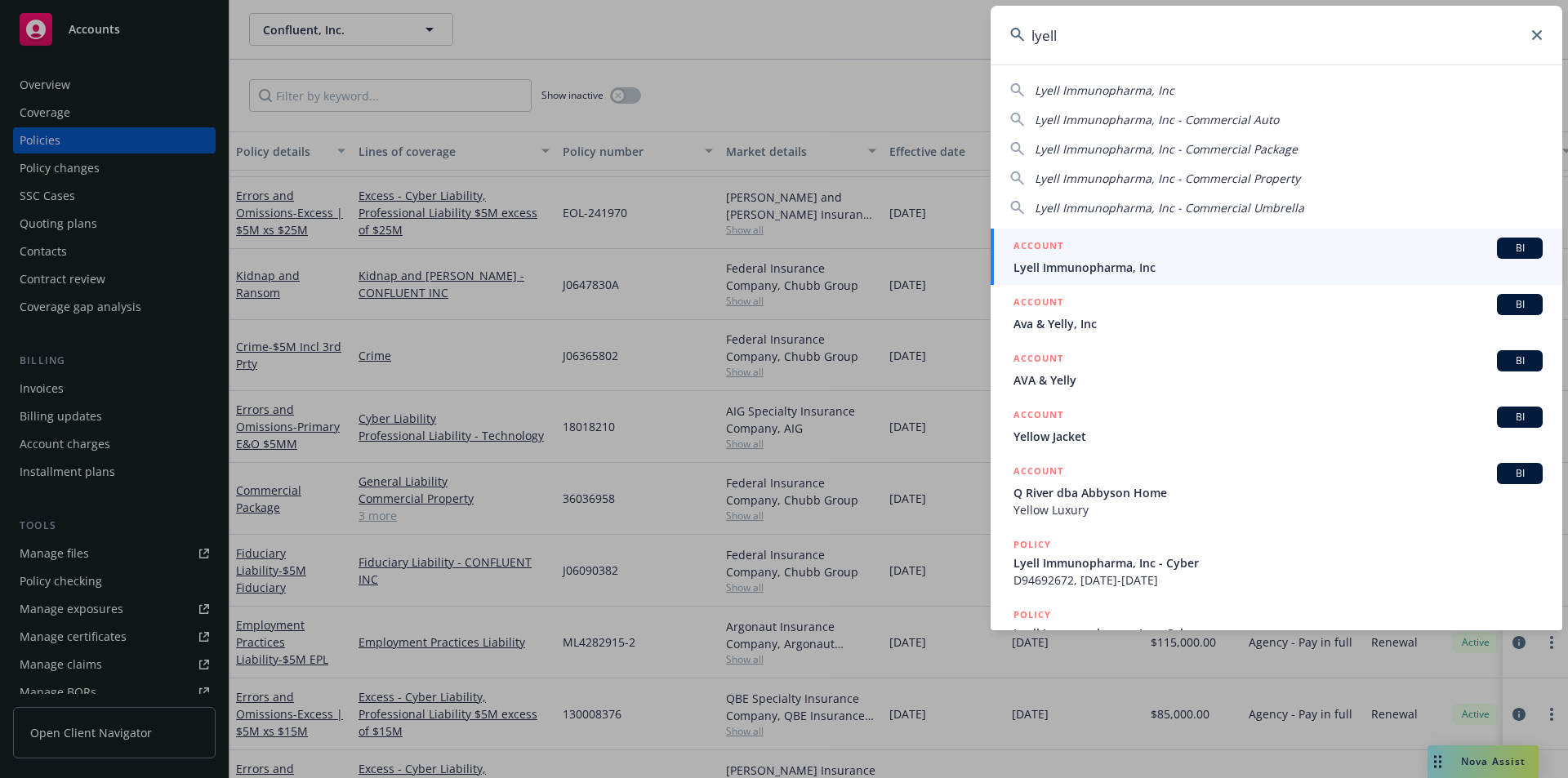
type input "lyell"
click at [1206, 270] on span "Lyell Immunopharma, Inc" at bounding box center [1277, 268] width 529 height 18
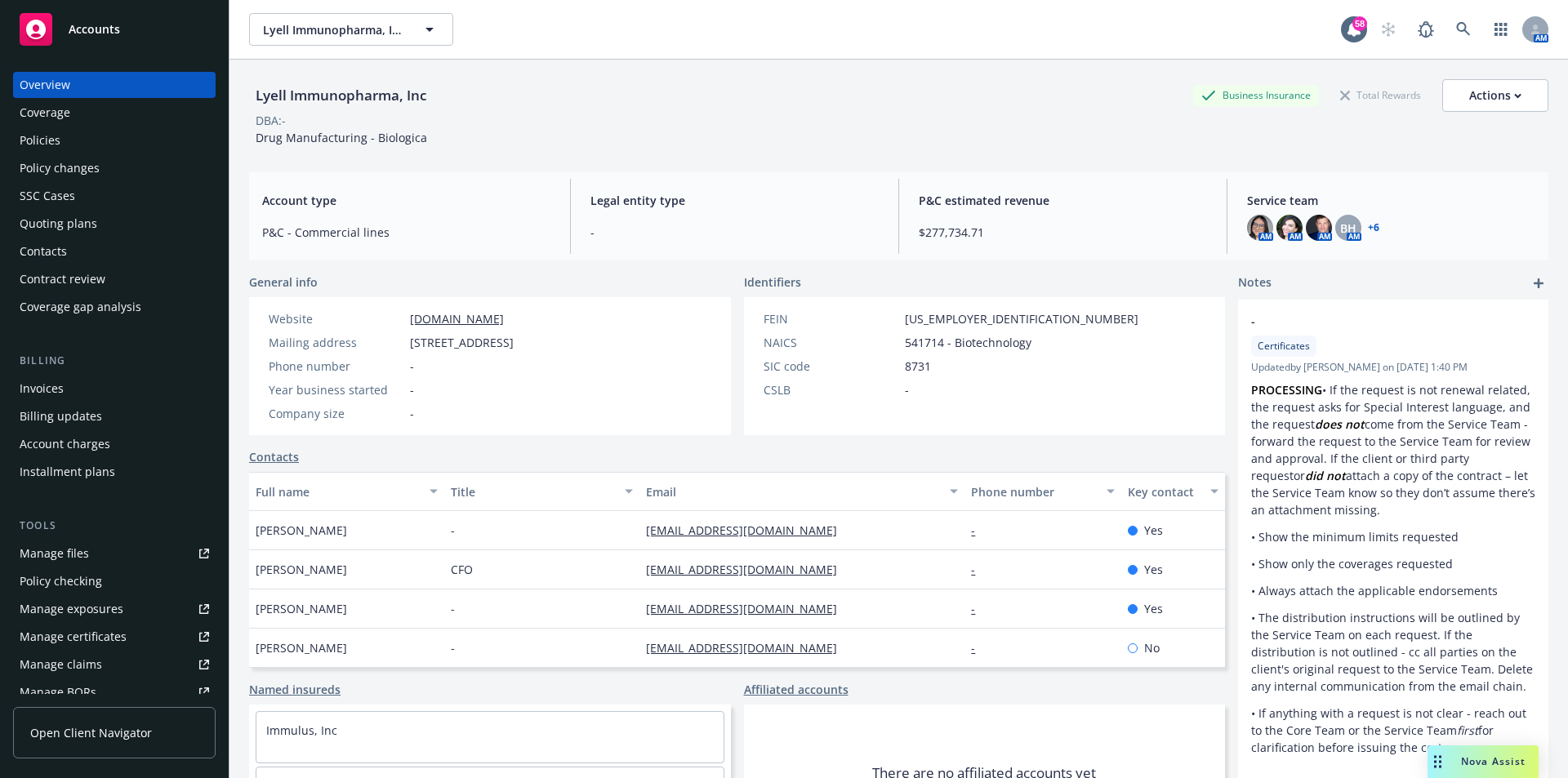
click at [73, 140] on div "Policies" at bounding box center [114, 140] width 190 height 26
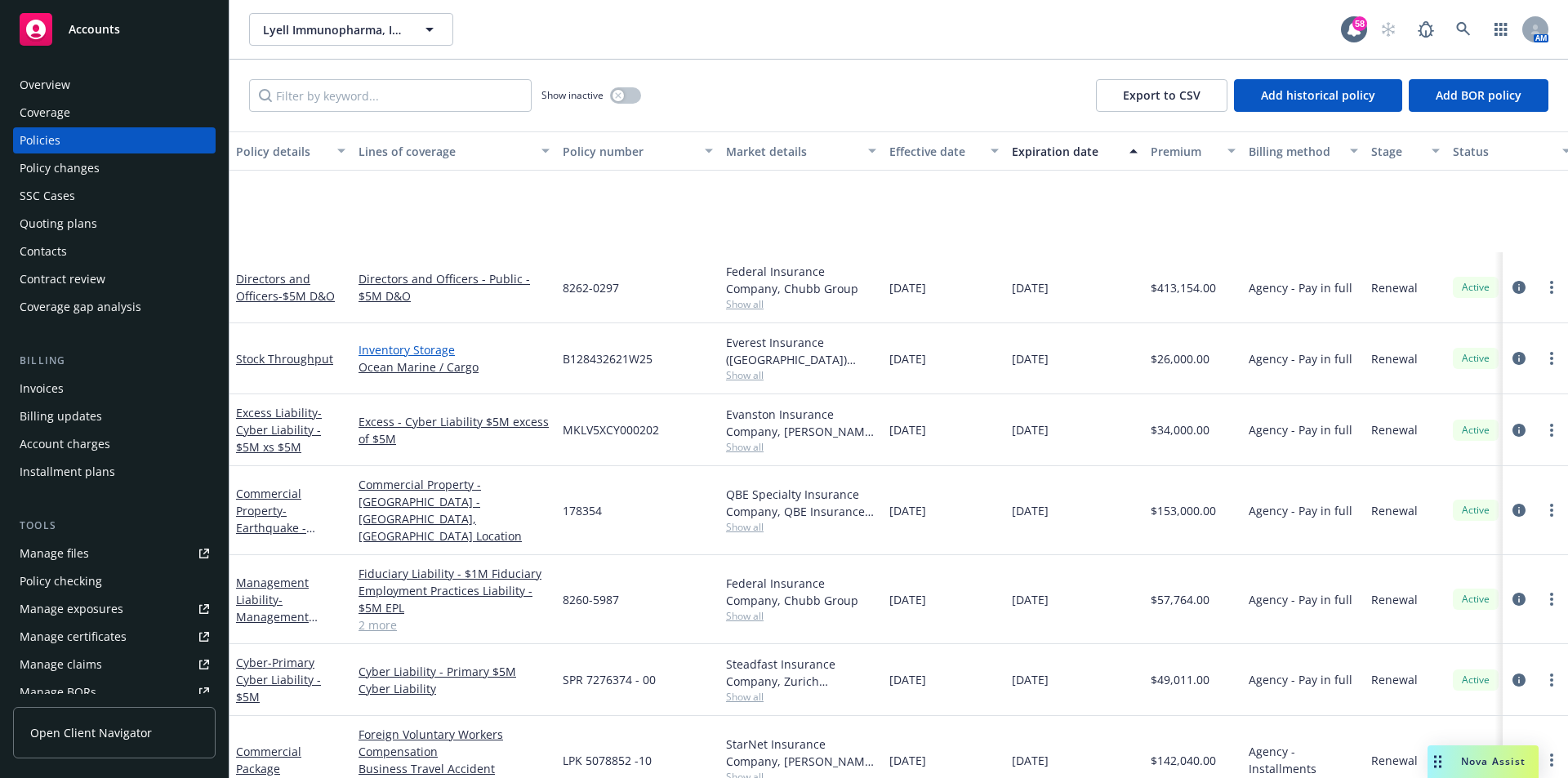
scroll to position [735, 0]
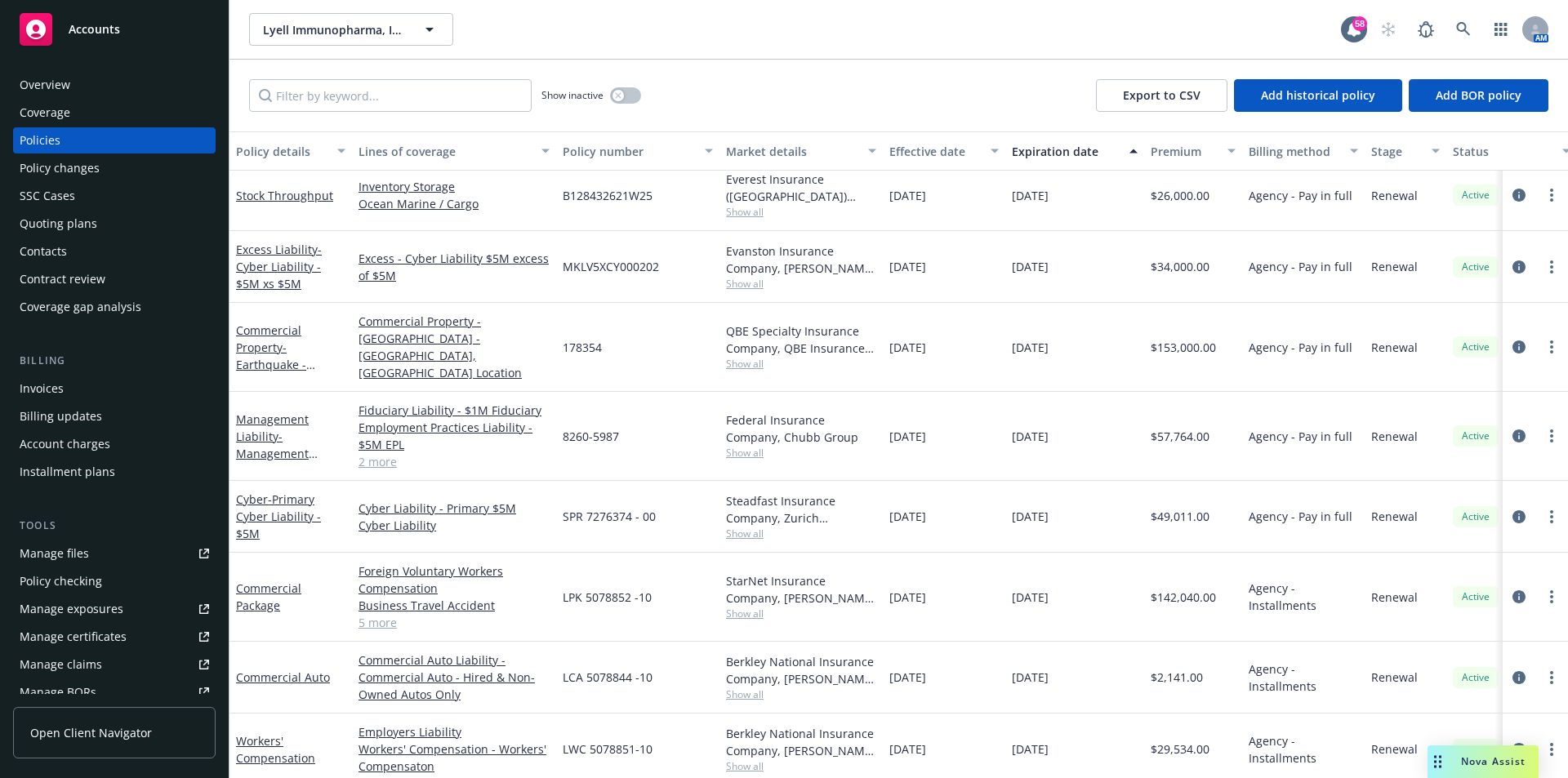
click at [386, 453] on link "2 more" at bounding box center [453, 462] width 191 height 18
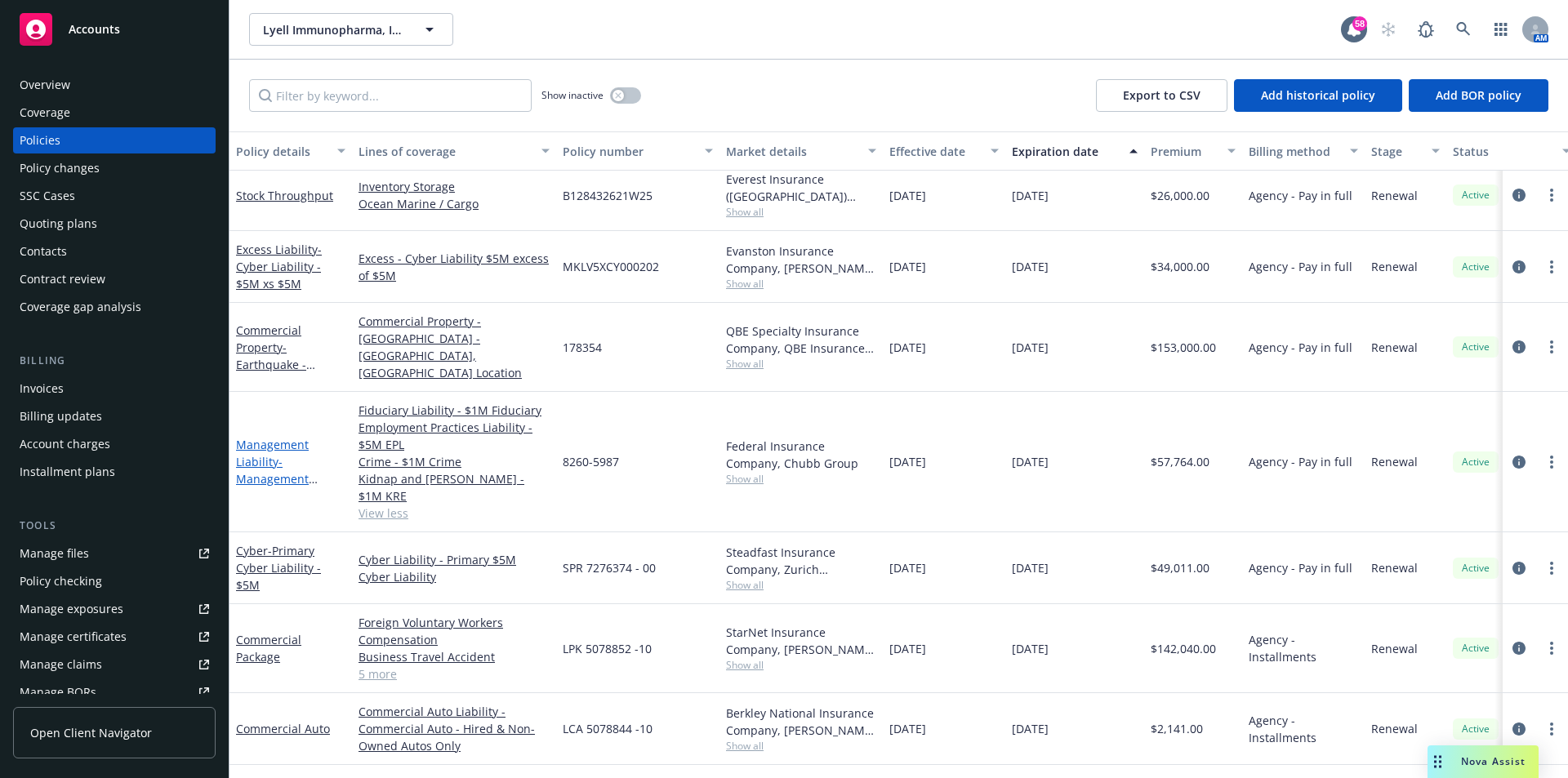
click at [270, 436] on link "Management Liability - Management Liability" at bounding box center [272, 470] width 73 height 67
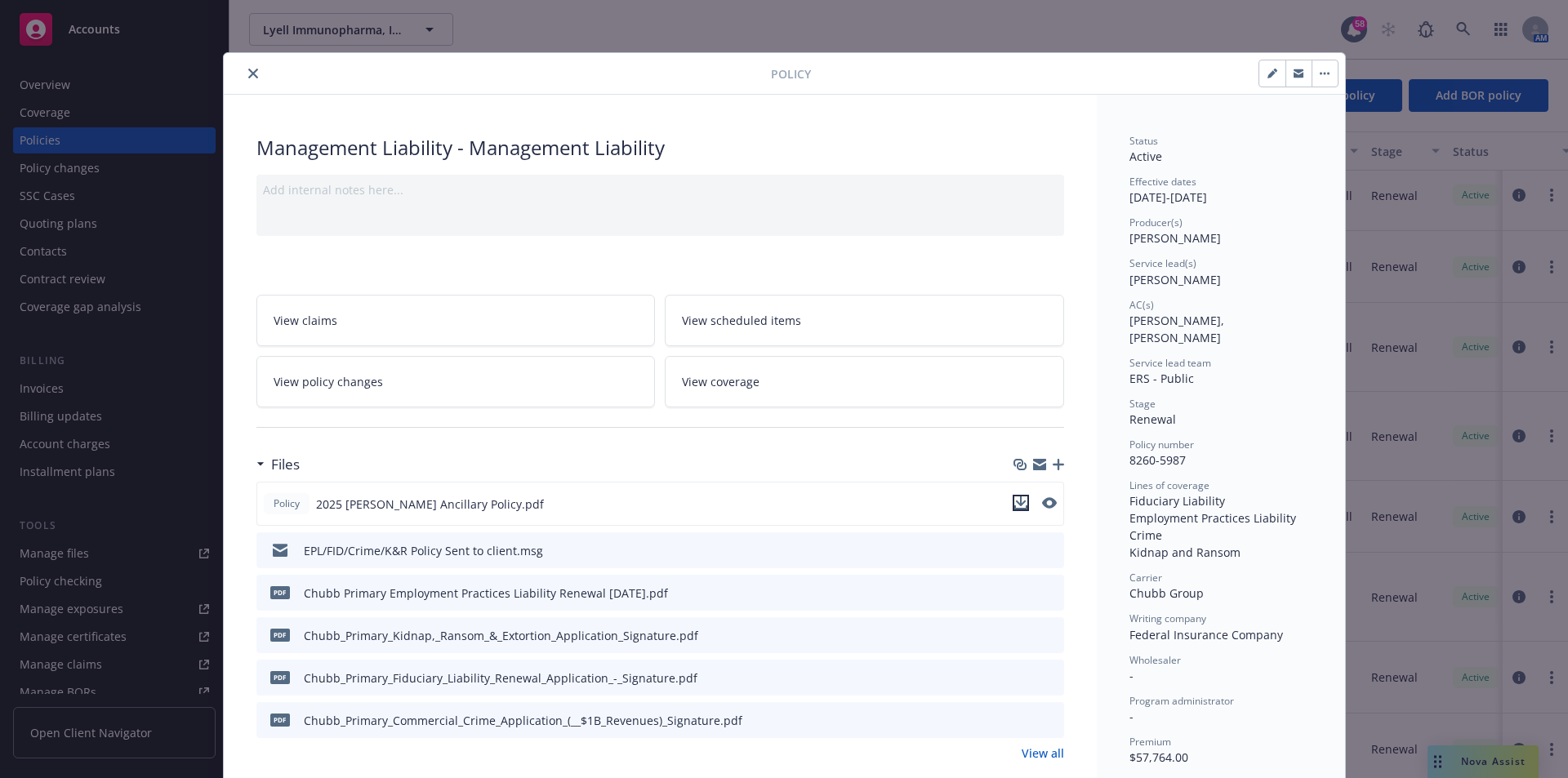
click at [1019, 497] on icon "download file" at bounding box center [1020, 502] width 13 height 13
click at [249, 76] on icon "close" at bounding box center [253, 73] width 10 height 10
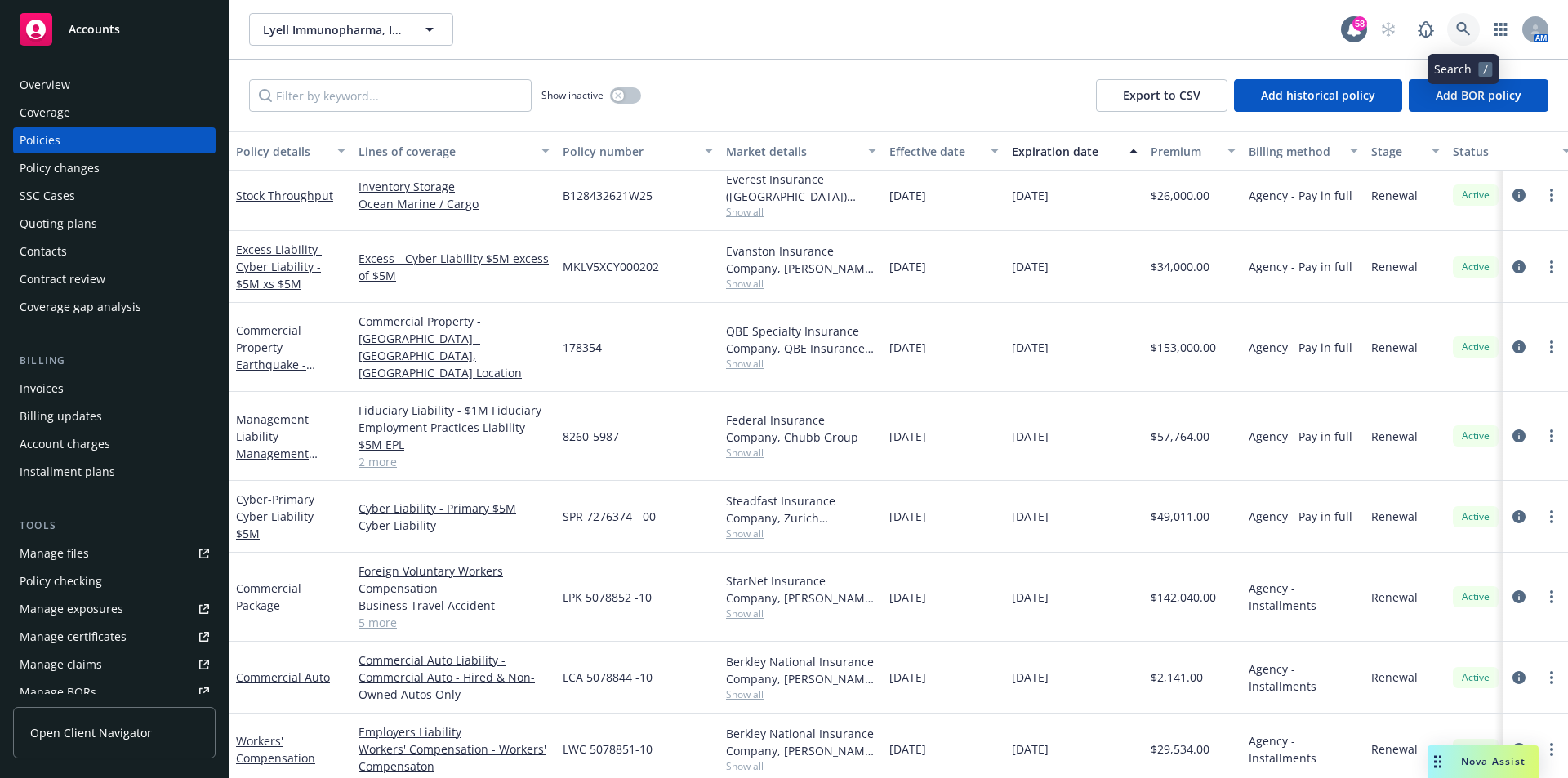
click at [1463, 26] on icon at bounding box center [1463, 29] width 15 height 15
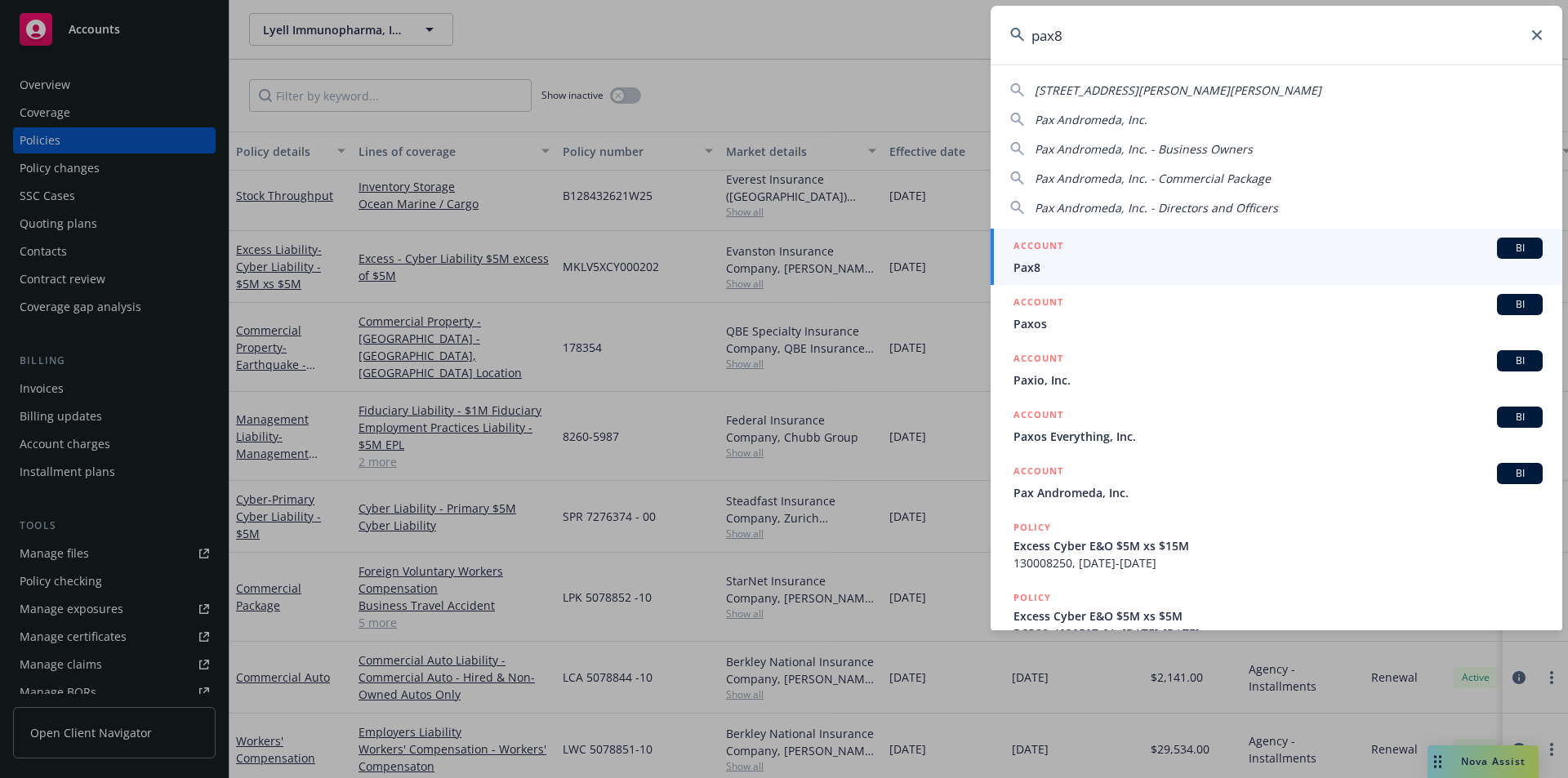
type input "pax8"
click at [1100, 263] on span "Pax8" at bounding box center [1277, 268] width 529 height 18
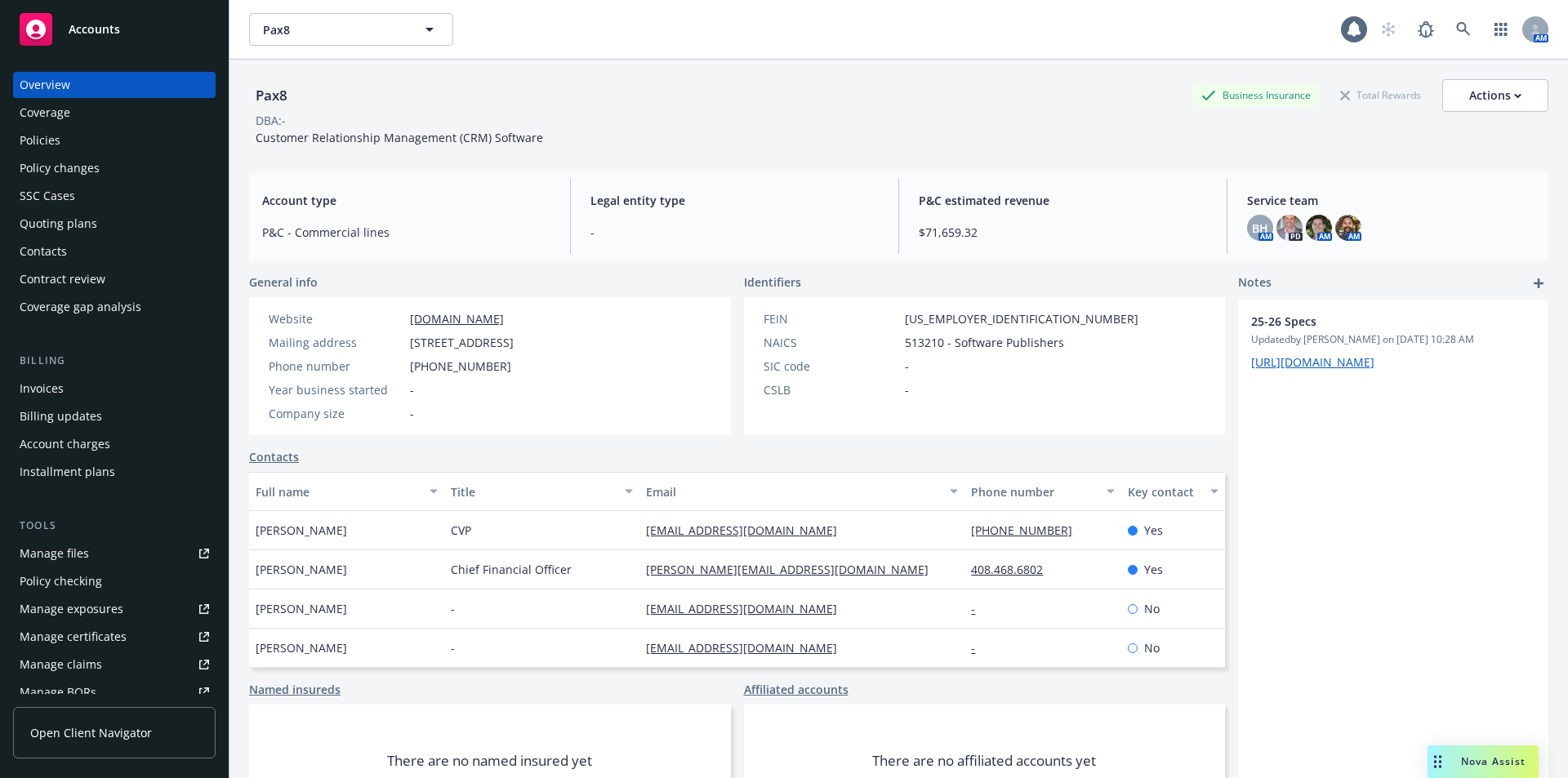
click at [45, 142] on div "Policies" at bounding box center [40, 140] width 40 height 26
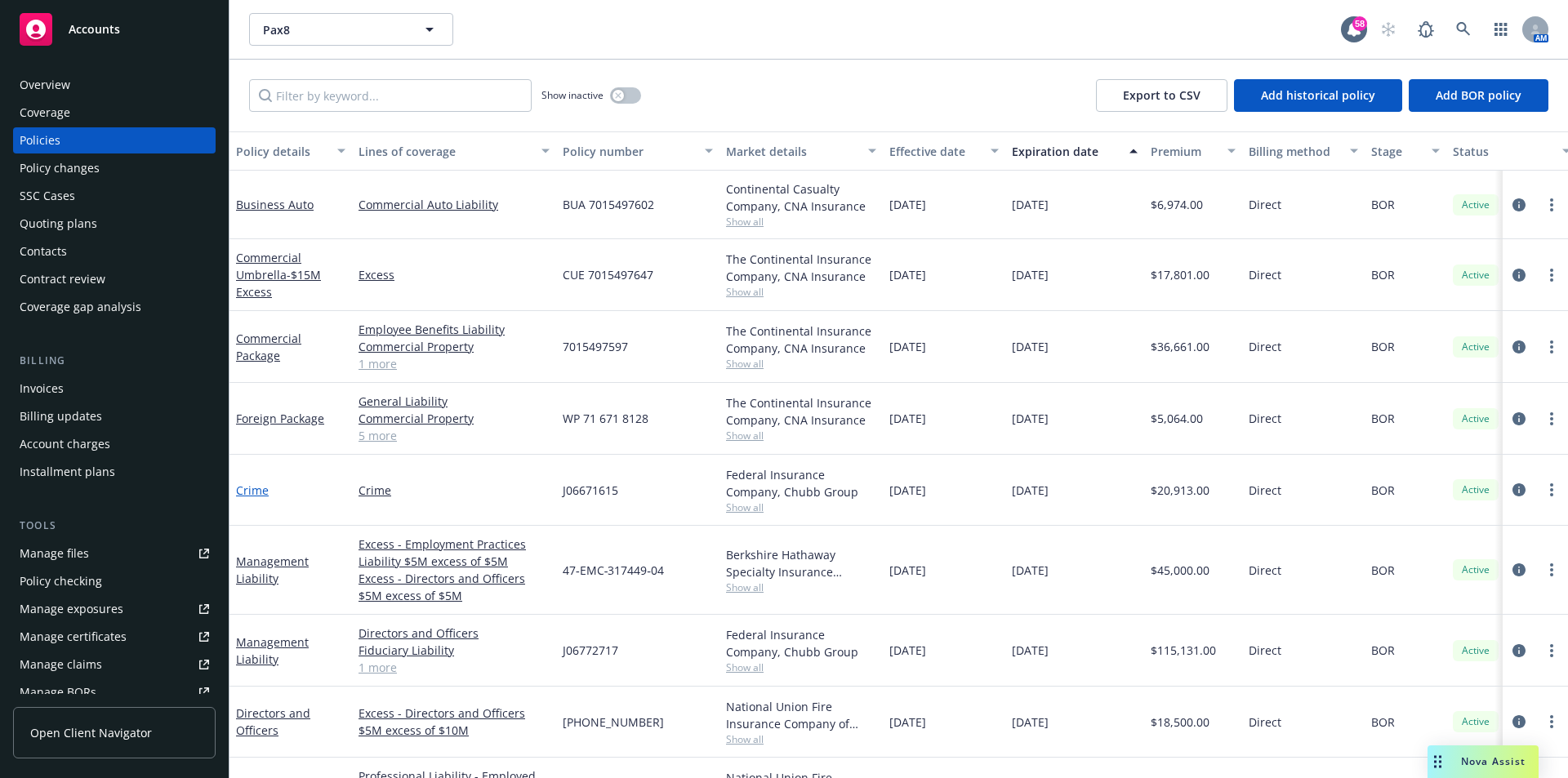
click at [254, 492] on link "Crime" at bounding box center [252, 490] width 33 height 16
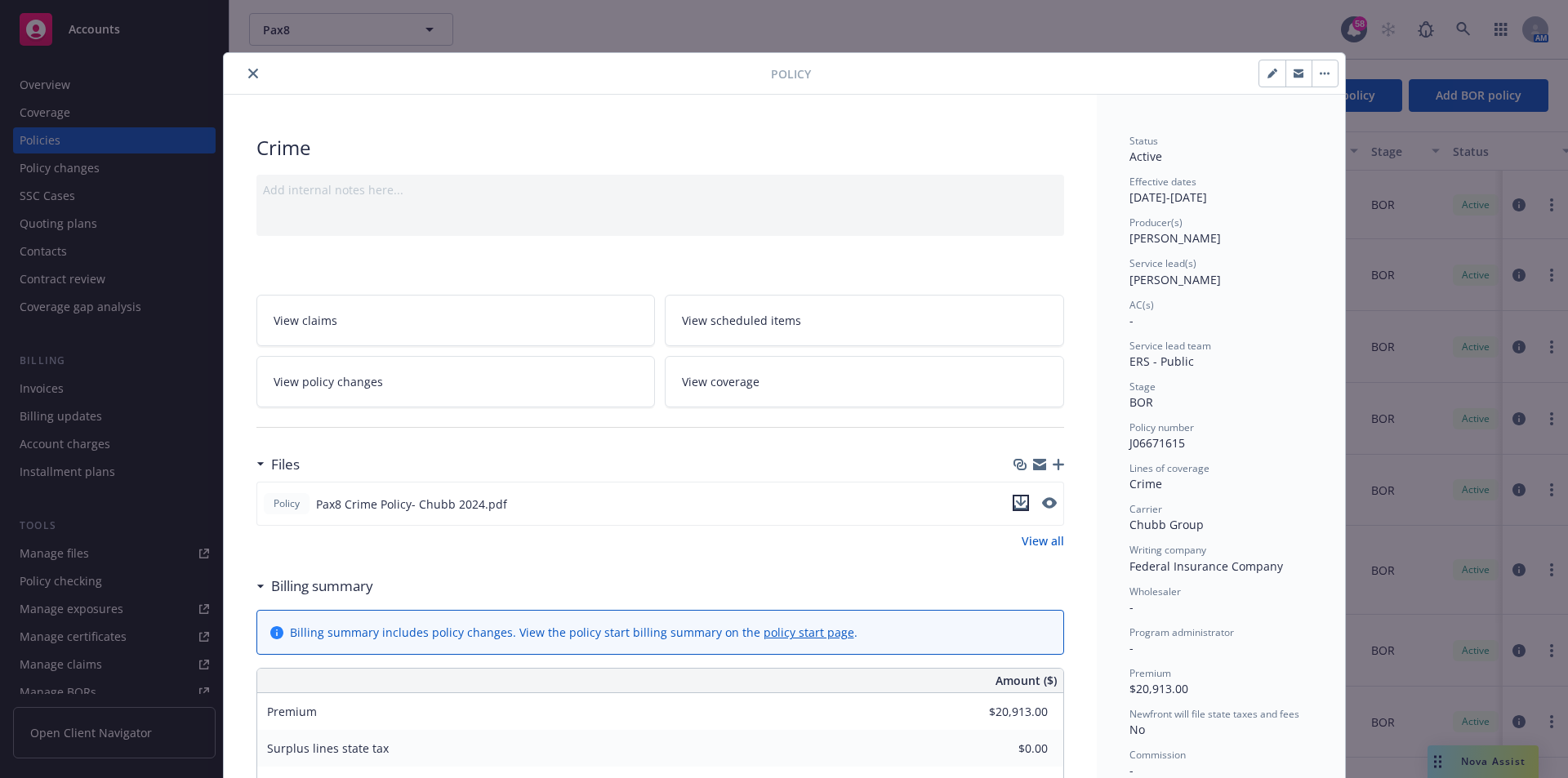
click at [1018, 501] on icon "download file" at bounding box center [1020, 501] width 11 height 10
click at [249, 76] on icon "close" at bounding box center [253, 73] width 10 height 10
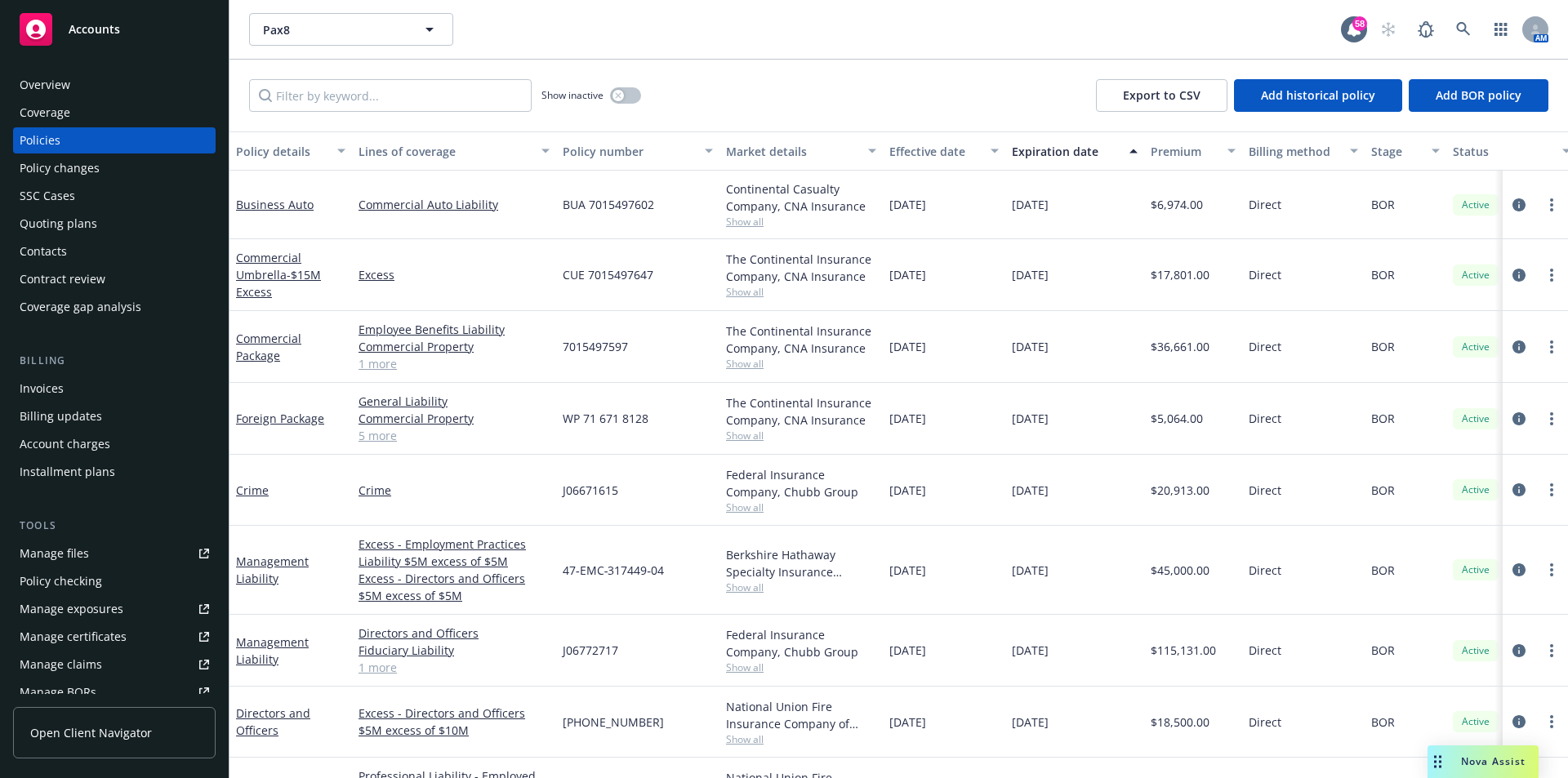
scroll to position [82, 0]
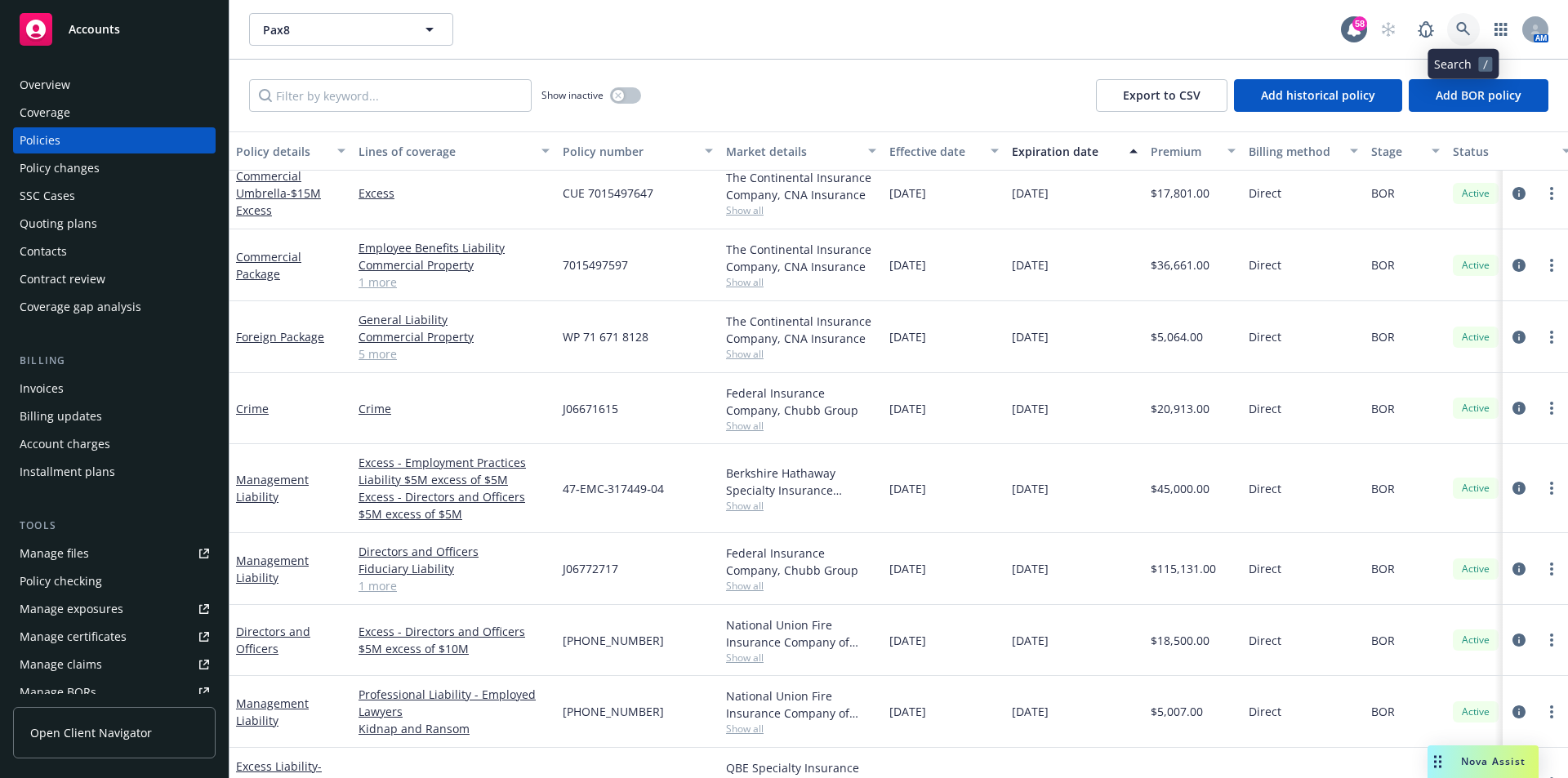
click at [1451, 28] on link at bounding box center [1463, 29] width 33 height 32
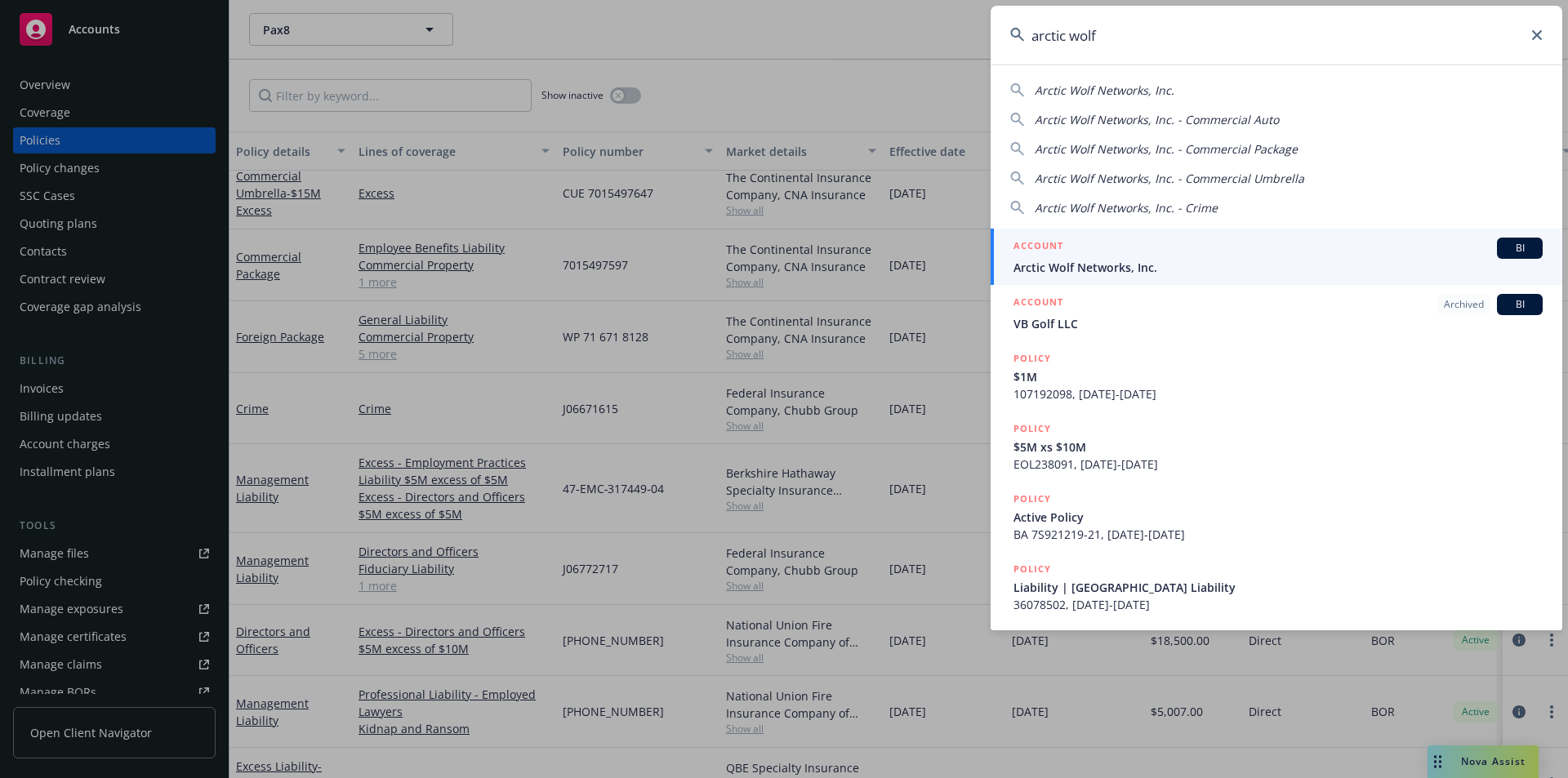
type input "arctic wolf"
click at [1105, 264] on span "Arctic Wolf Networks, Inc." at bounding box center [1277, 268] width 529 height 18
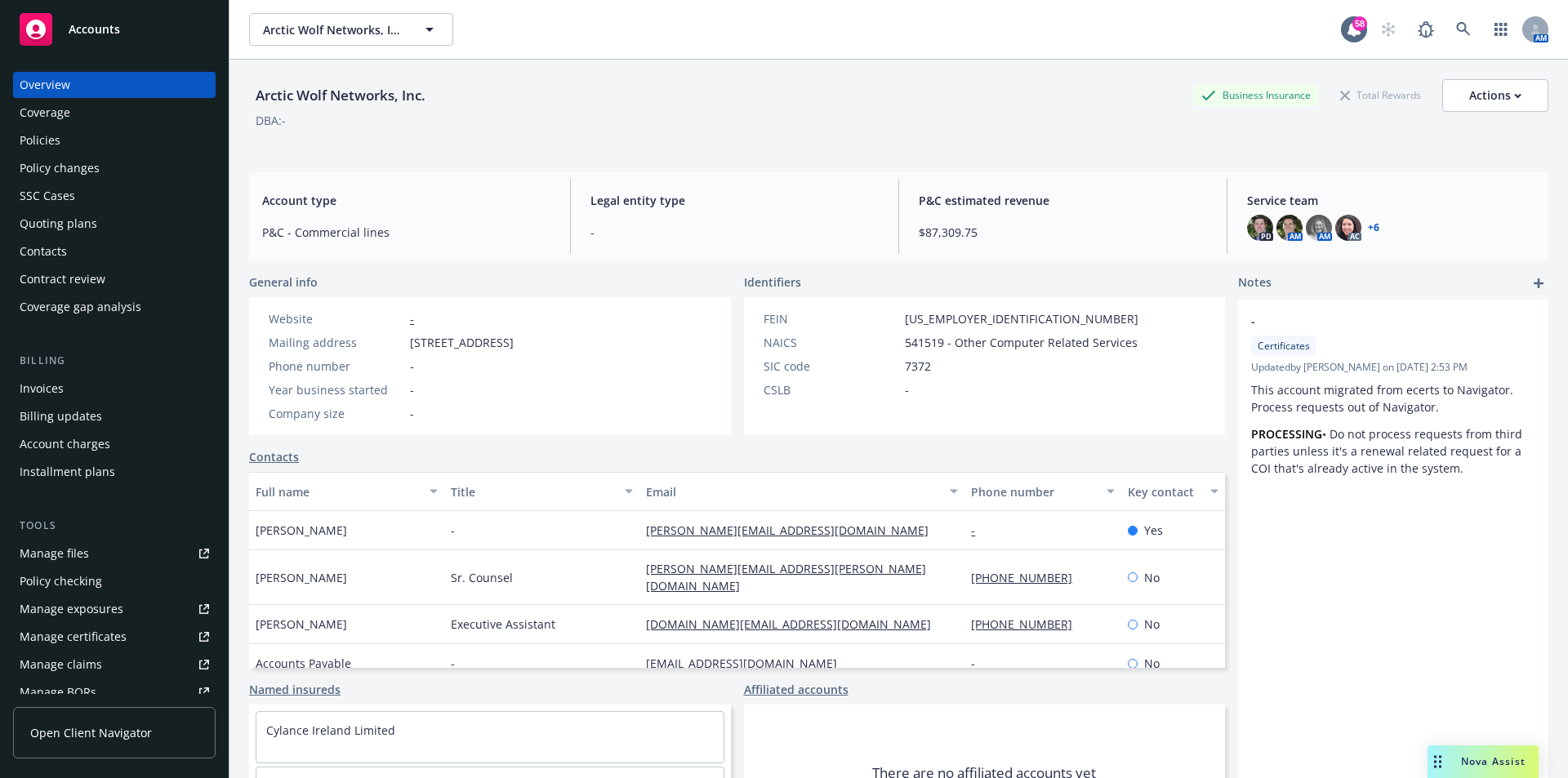
click at [49, 135] on div "Policies" at bounding box center [40, 140] width 40 height 26
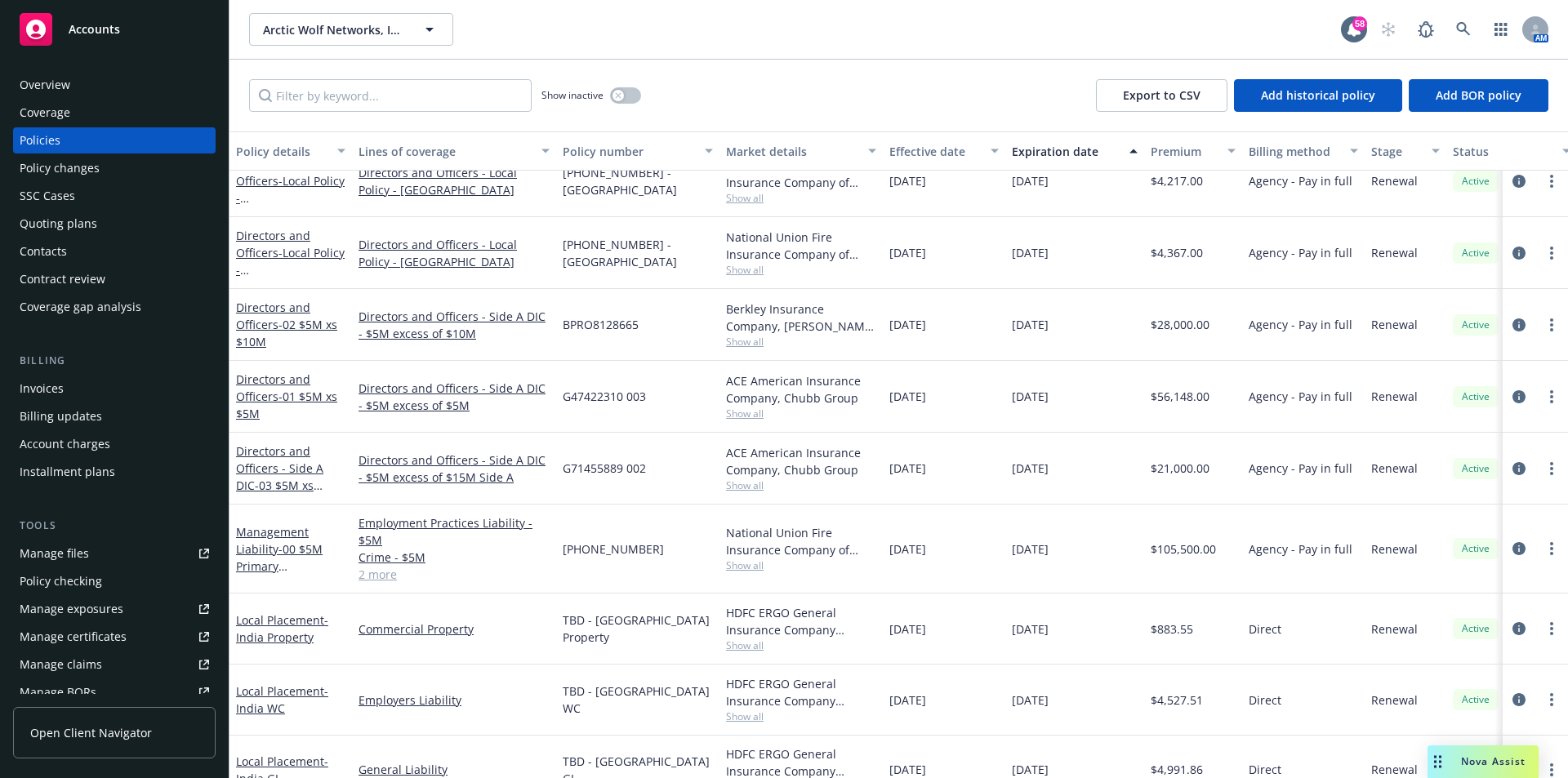
scroll to position [490, 0]
click at [373, 573] on link "2 more" at bounding box center [453, 573] width 191 height 18
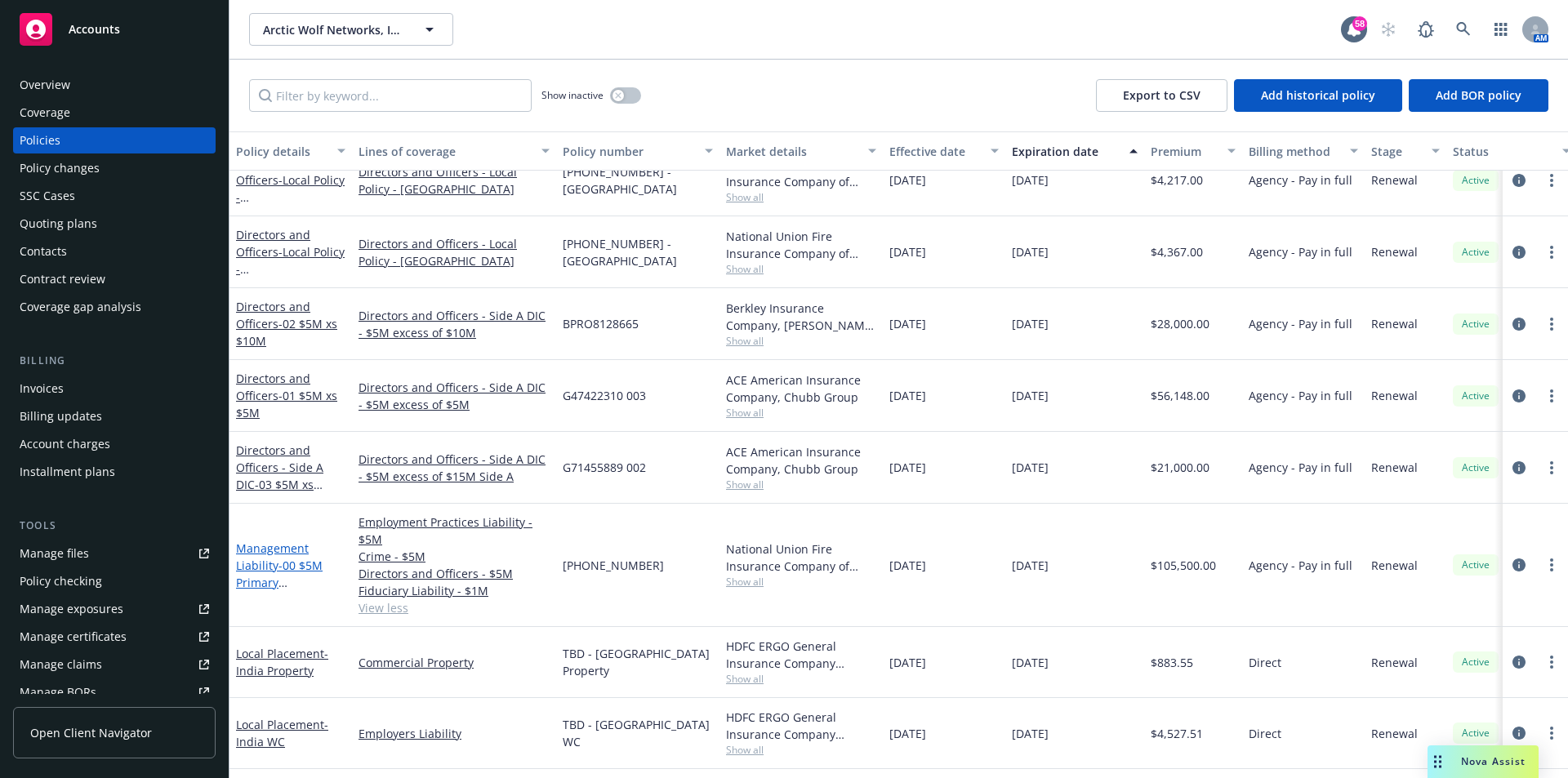
click at [284, 560] on span "- 00 $5M Primary D&O/EPL/FID/Cr" at bounding box center [279, 582] width 87 height 50
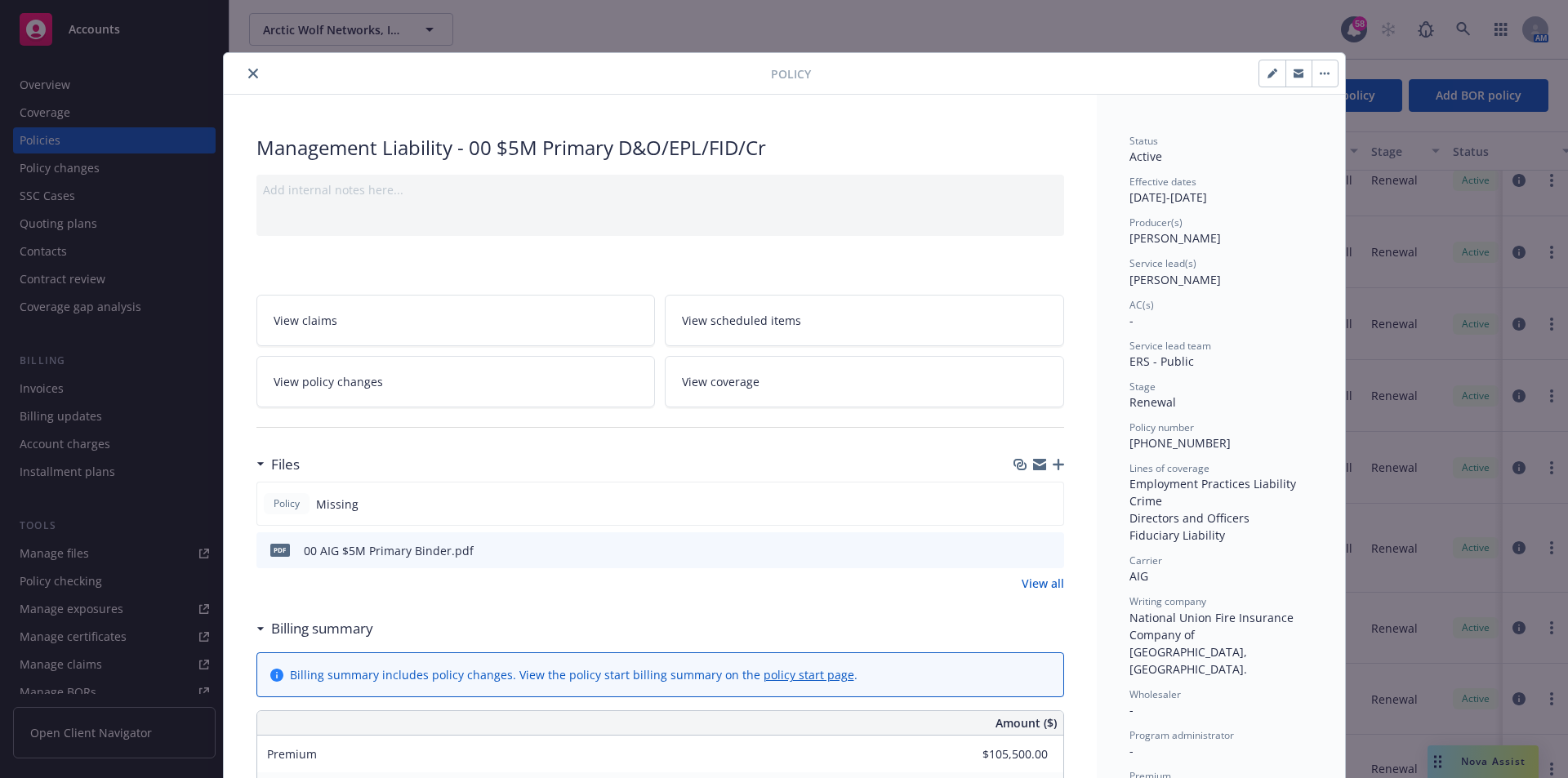
click at [249, 74] on icon "close" at bounding box center [253, 73] width 10 height 10
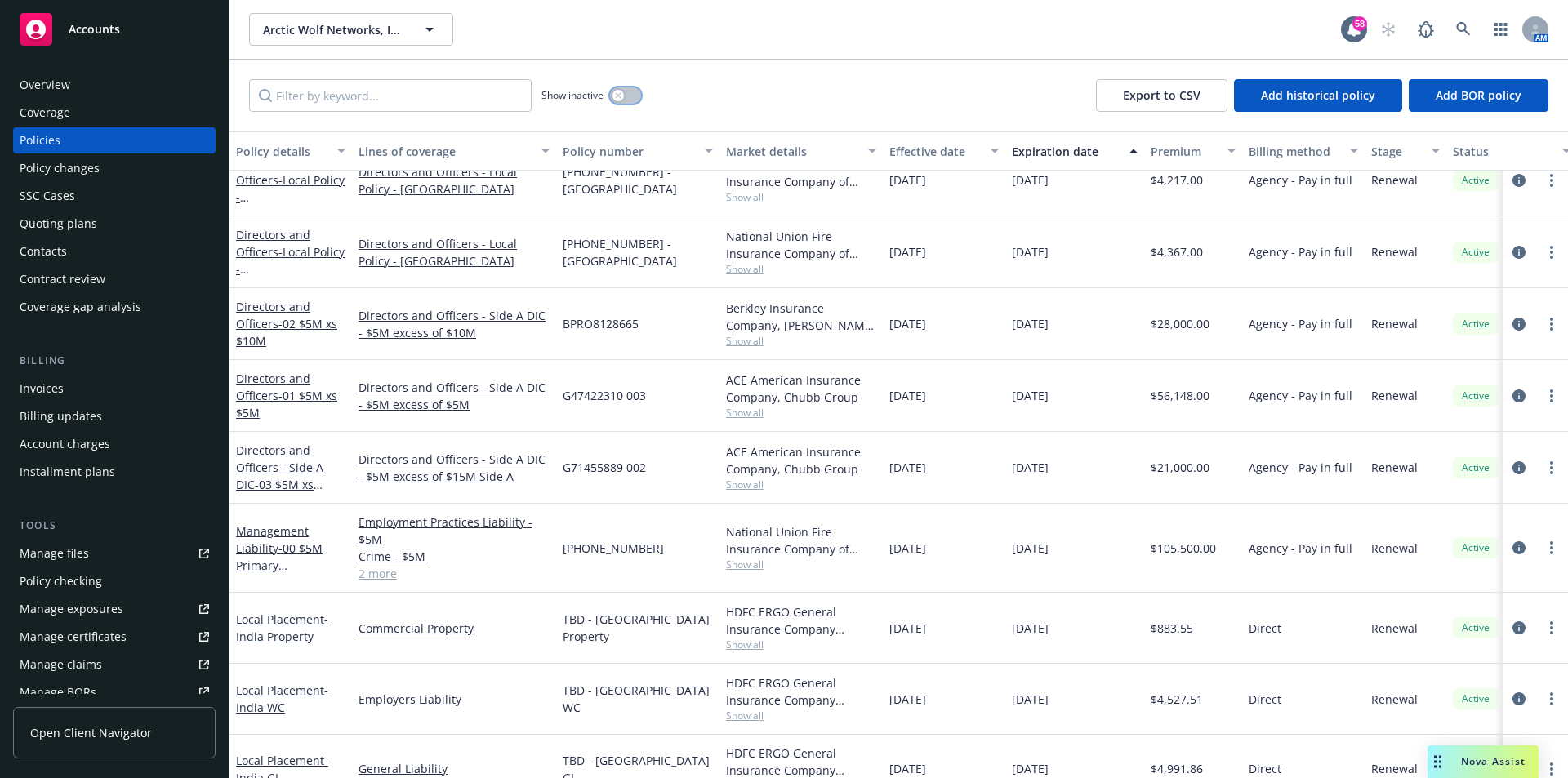
click at [629, 100] on button "button" at bounding box center [625, 95] width 31 height 17
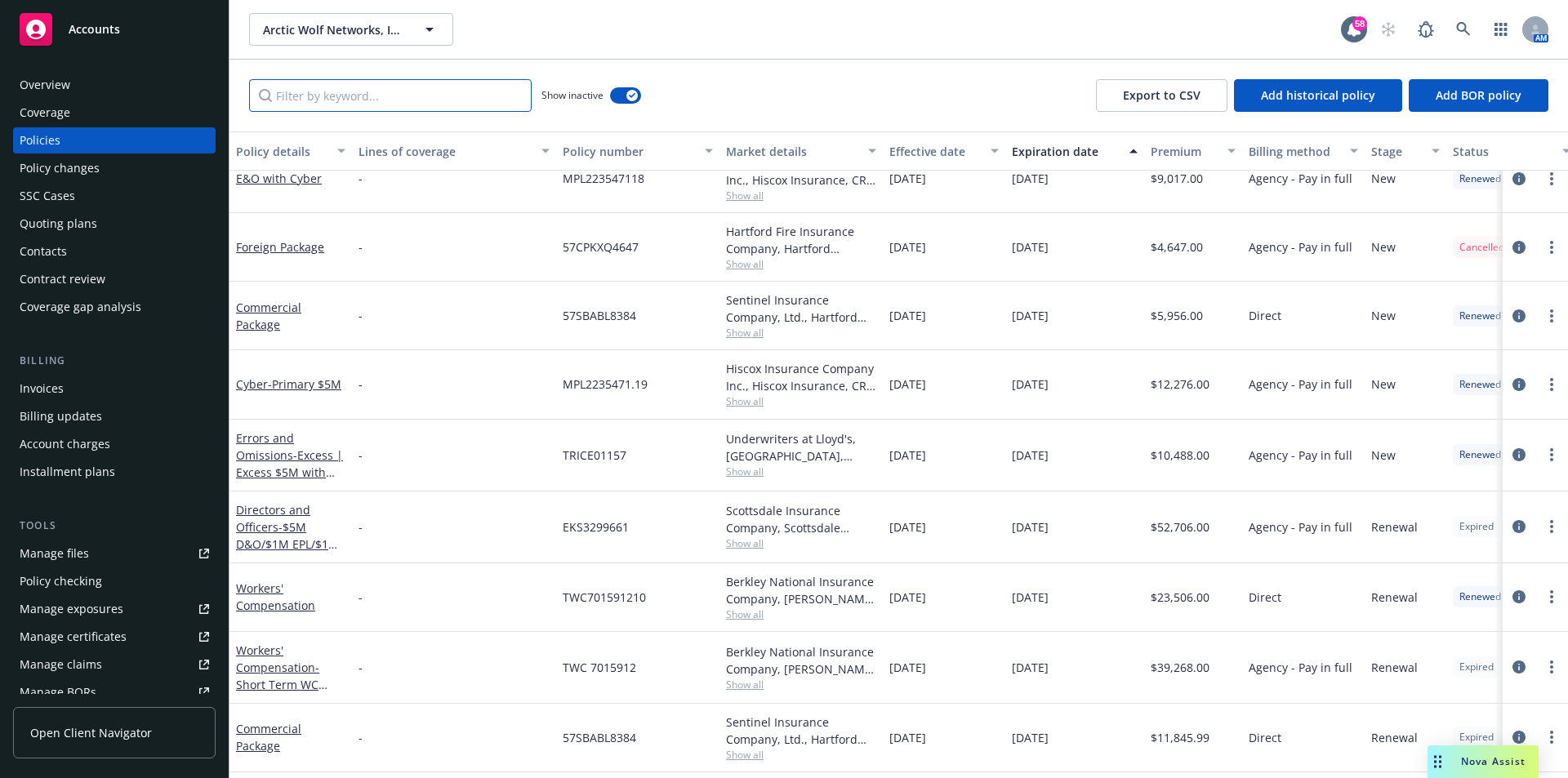
click at [460, 90] on input "Filter by keyword..." at bounding box center [390, 95] width 283 height 32
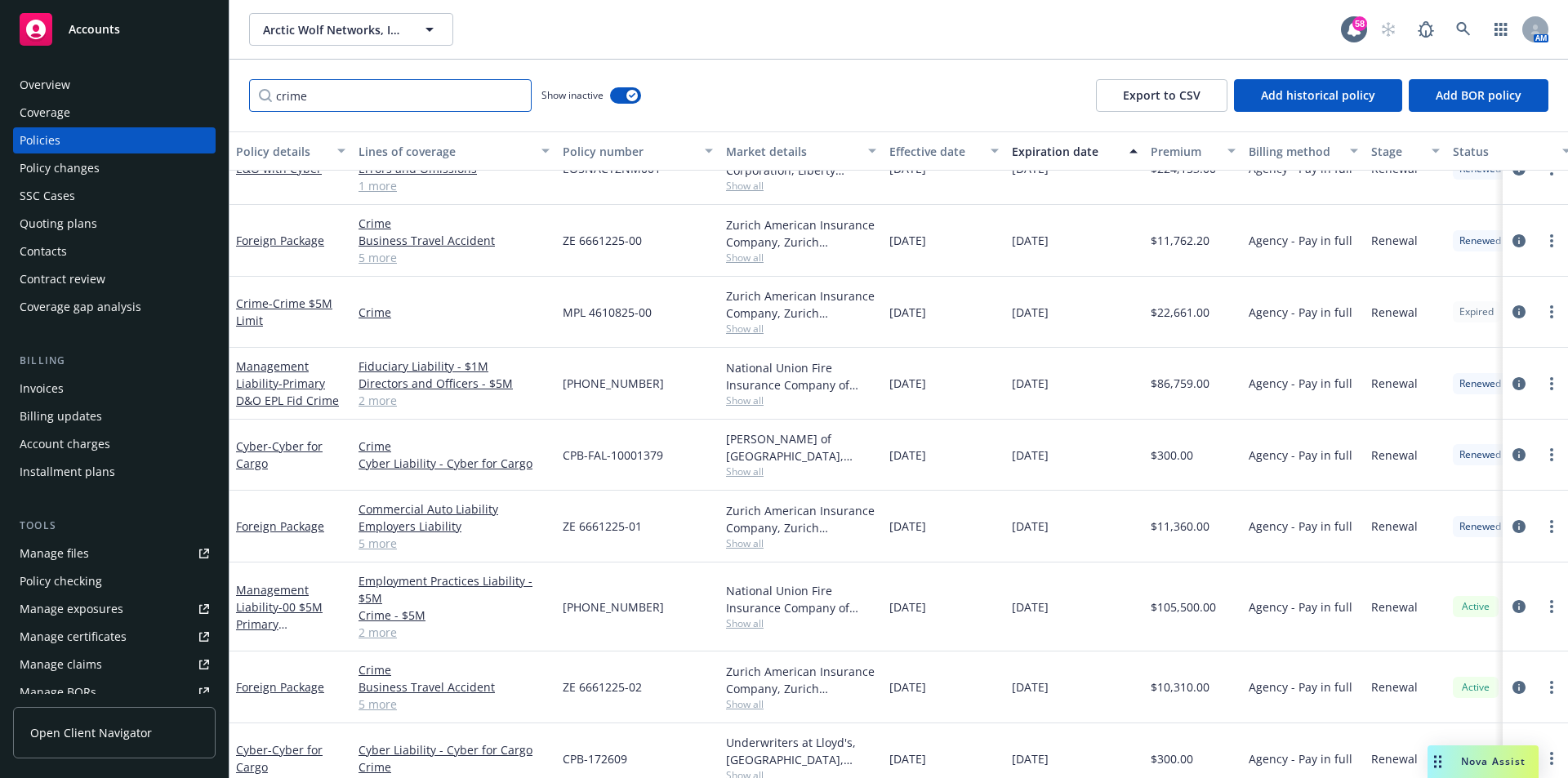
scroll to position [328, 0]
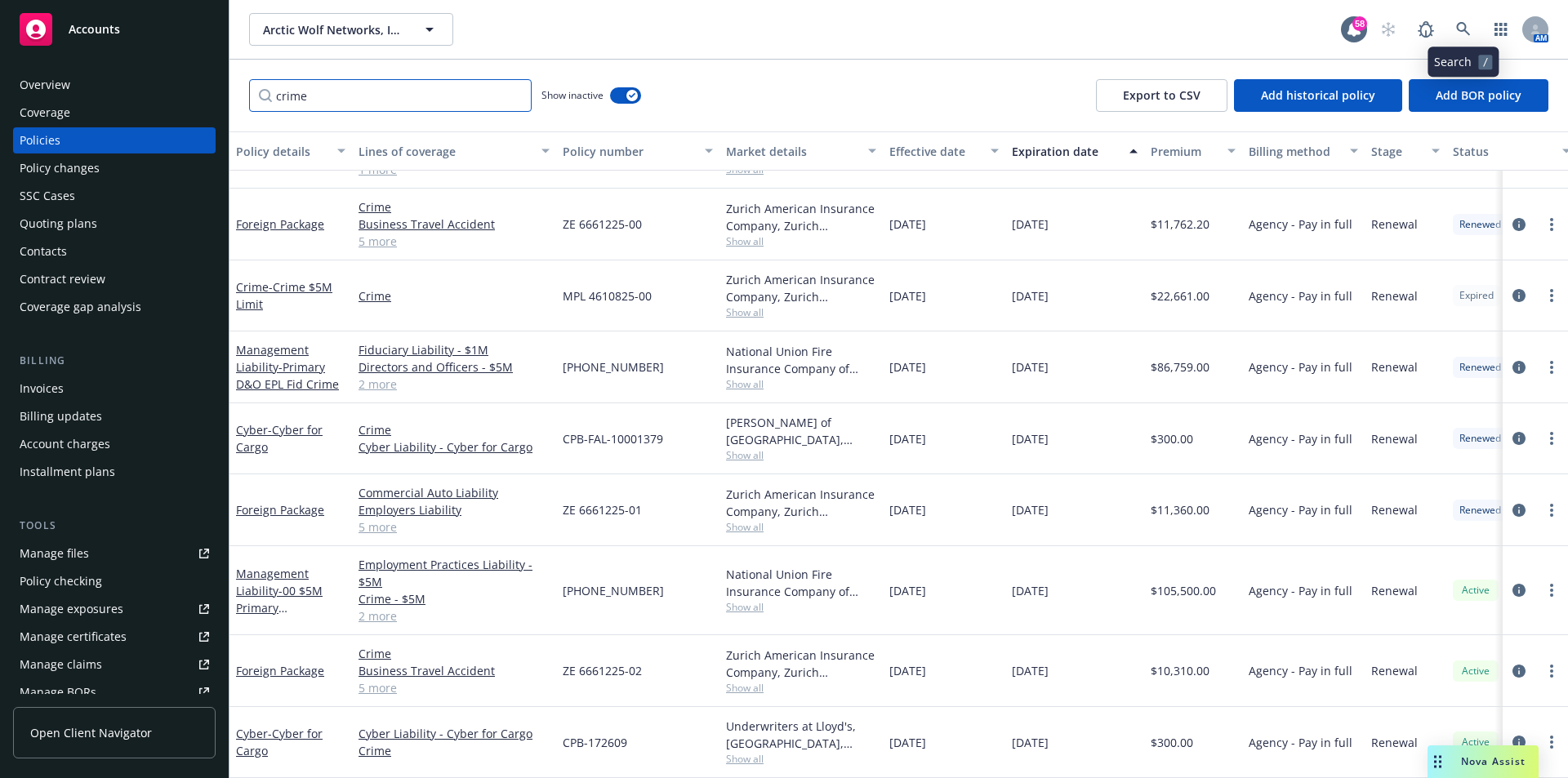
type input "crime"
click at [1461, 22] on icon at bounding box center [1463, 29] width 15 height 15
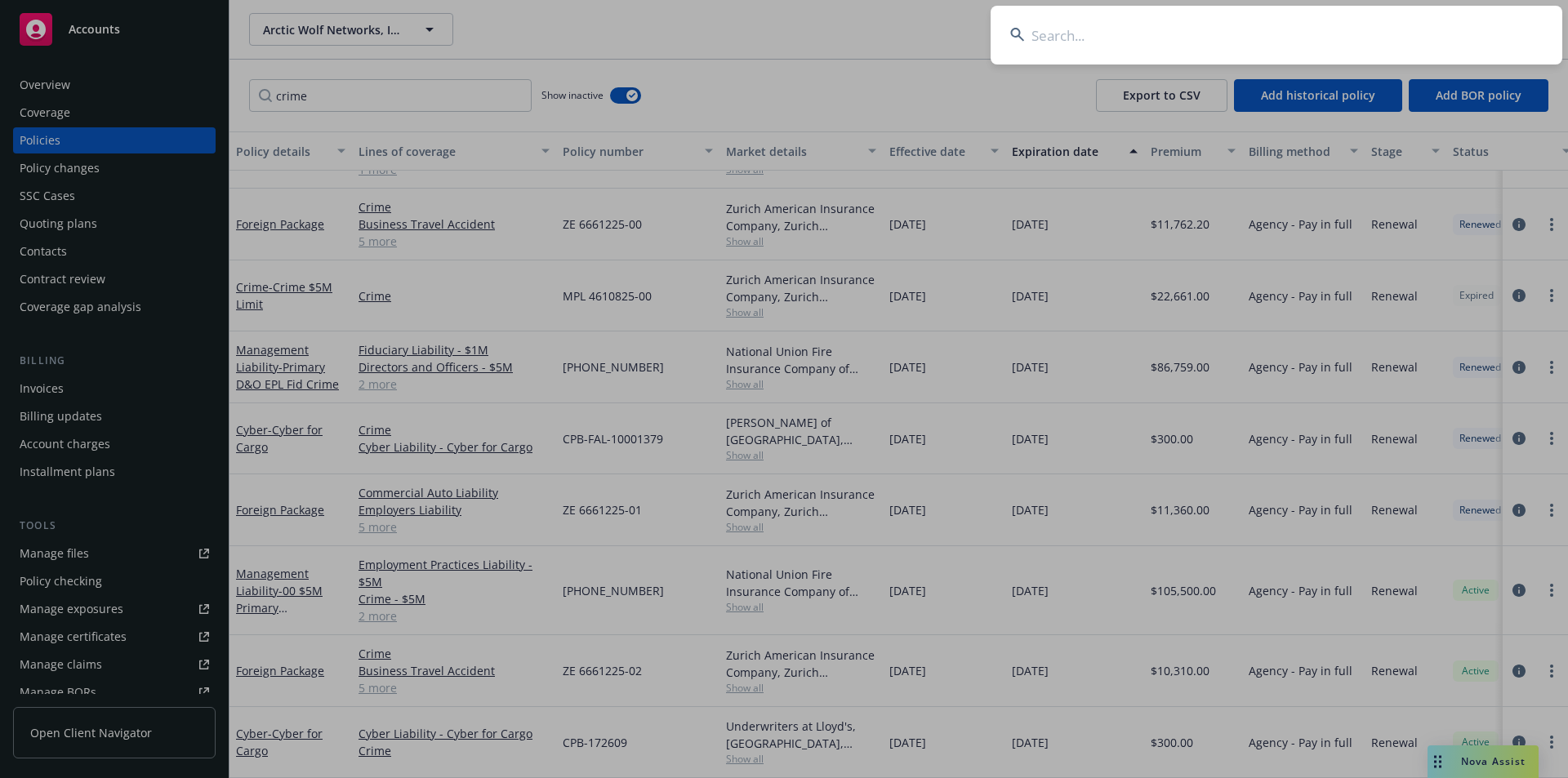
click at [1053, 37] on input at bounding box center [1275, 35] width 572 height 59
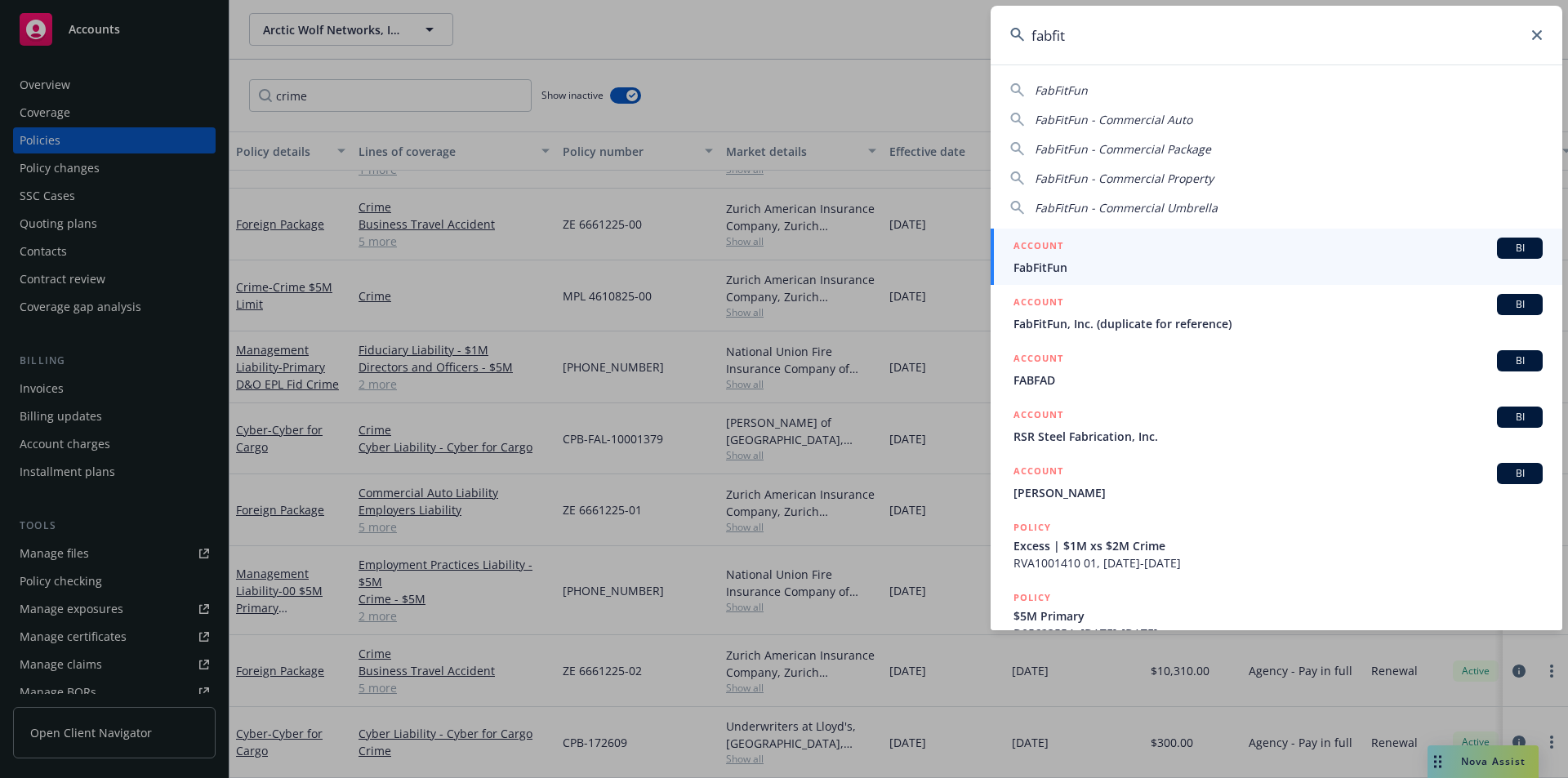
type input "fabfit"
click at [1072, 261] on span "FabFitFun" at bounding box center [1277, 268] width 529 height 18
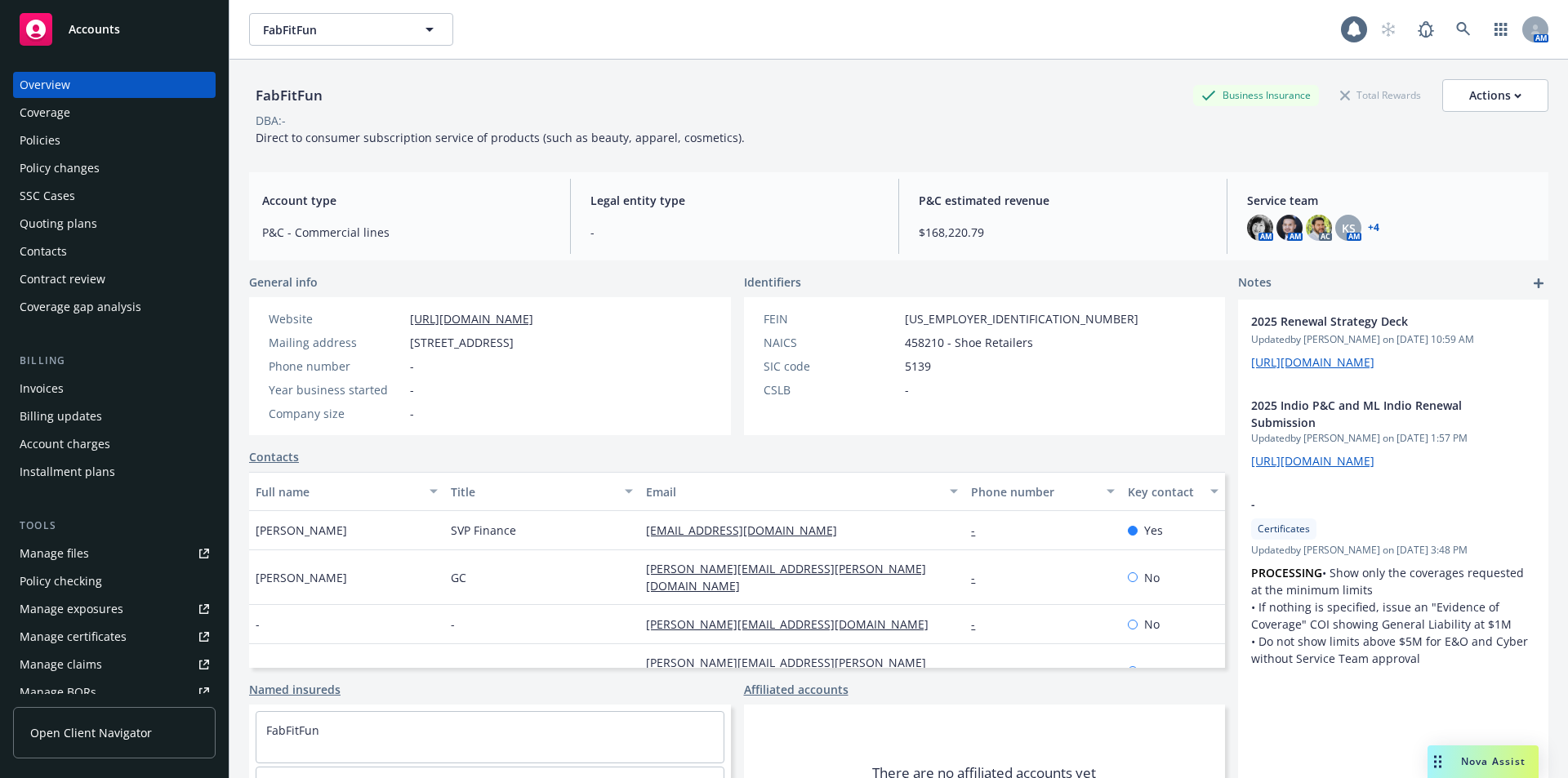
click at [72, 127] on div "Policies" at bounding box center [114, 140] width 190 height 26
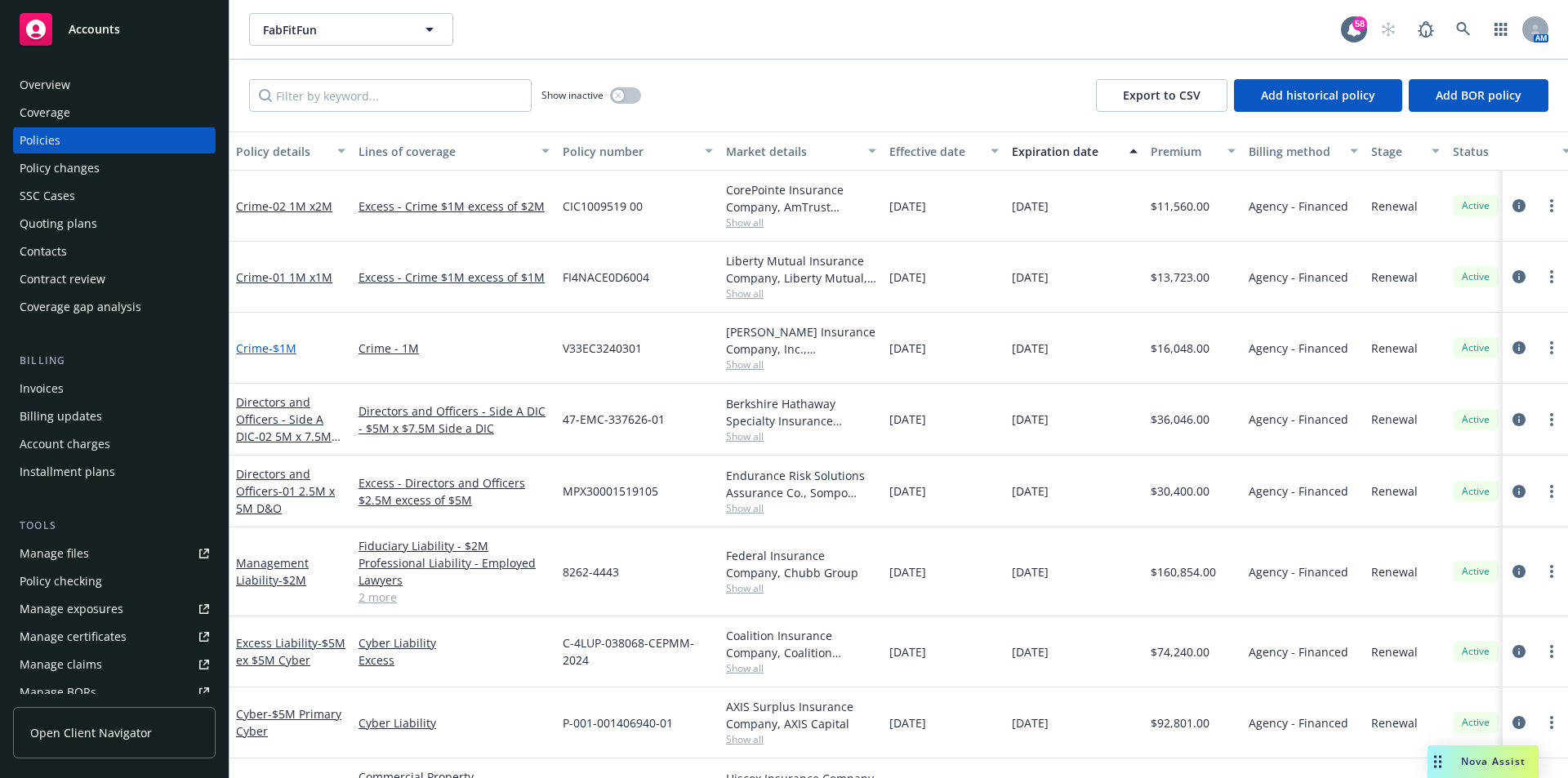
scroll to position [82, 0]
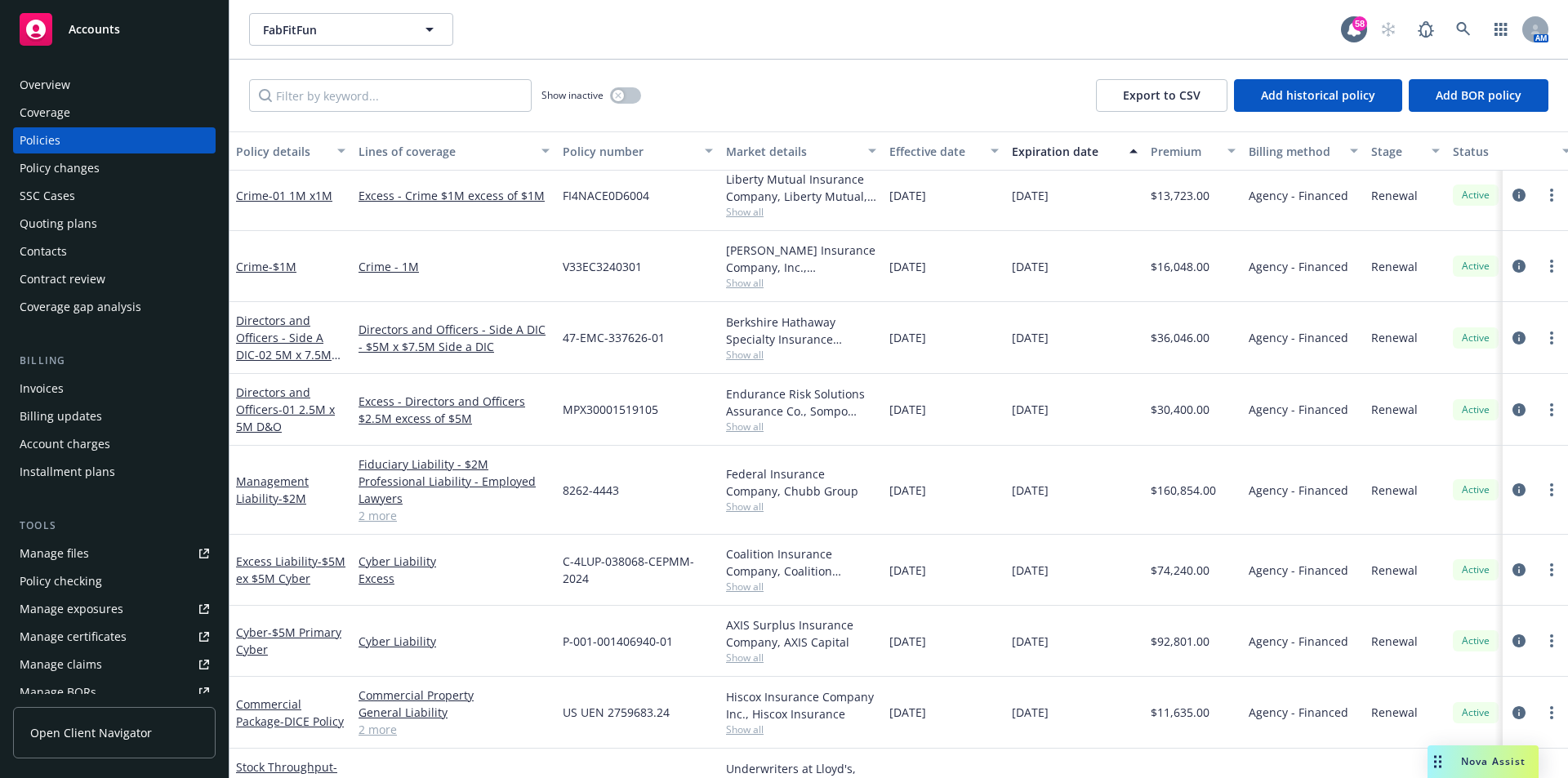
click at [375, 516] on link "2 more" at bounding box center [453, 515] width 191 height 18
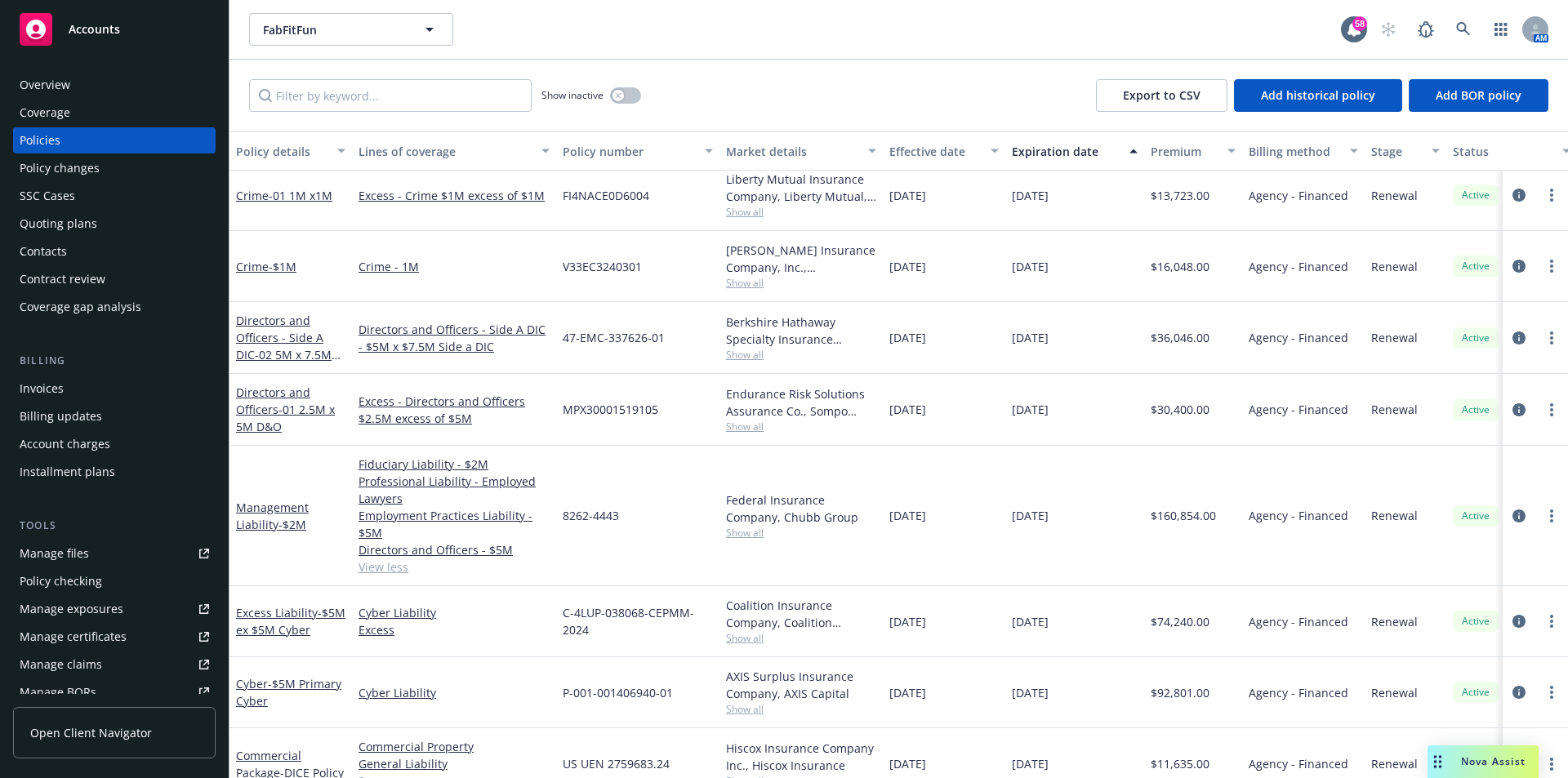
scroll to position [0, 0]
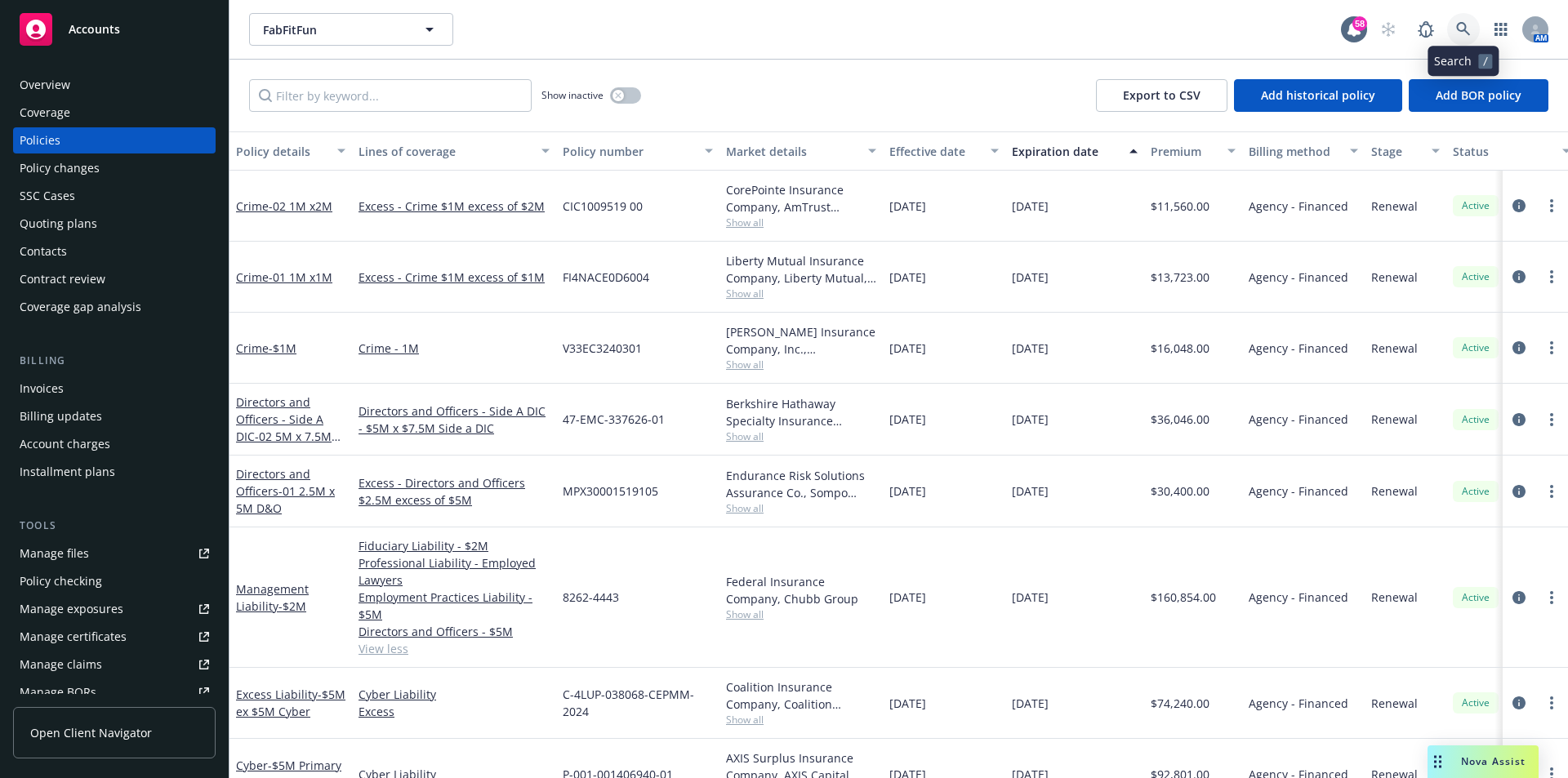
click at [1466, 37] on link at bounding box center [1463, 29] width 33 height 32
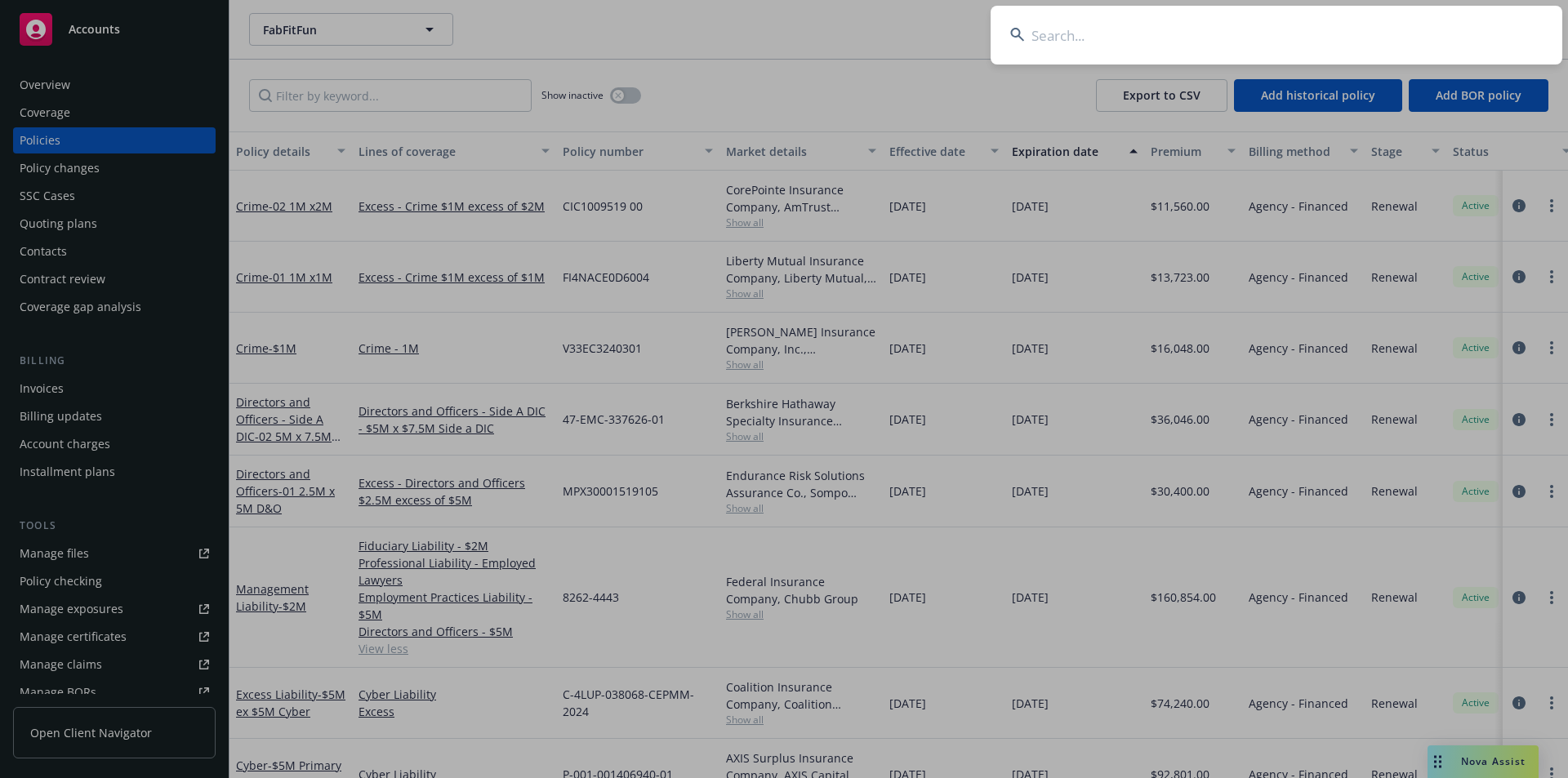
click at [1381, 44] on input at bounding box center [1275, 35] width 572 height 59
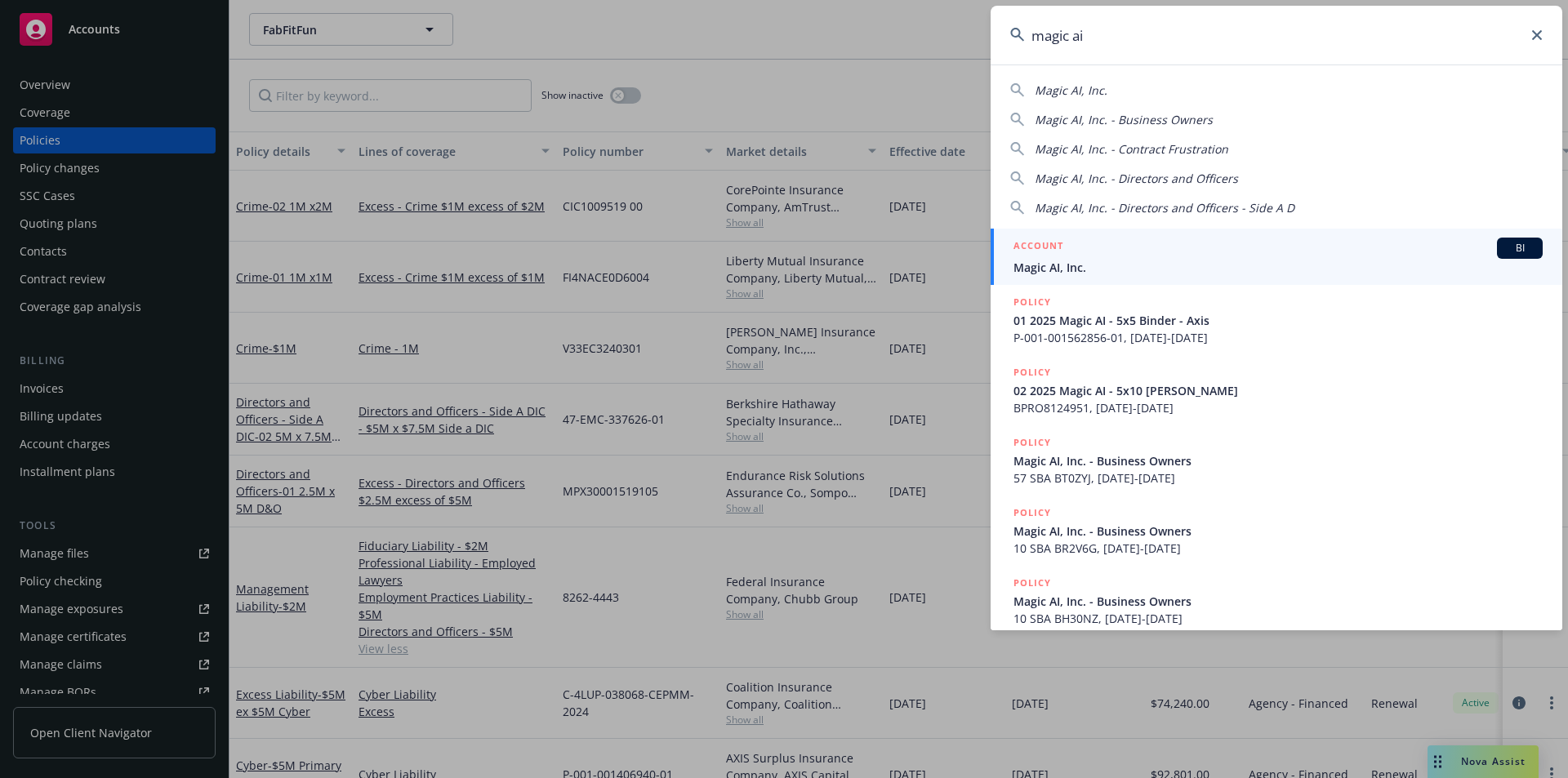
type input "magic ai"
drag, startPoint x: 1116, startPoint y: 245, endPoint x: 1109, endPoint y: 247, distance: 7.3
click at [1116, 247] on div "ACCOUNT BI" at bounding box center [1277, 248] width 529 height 21
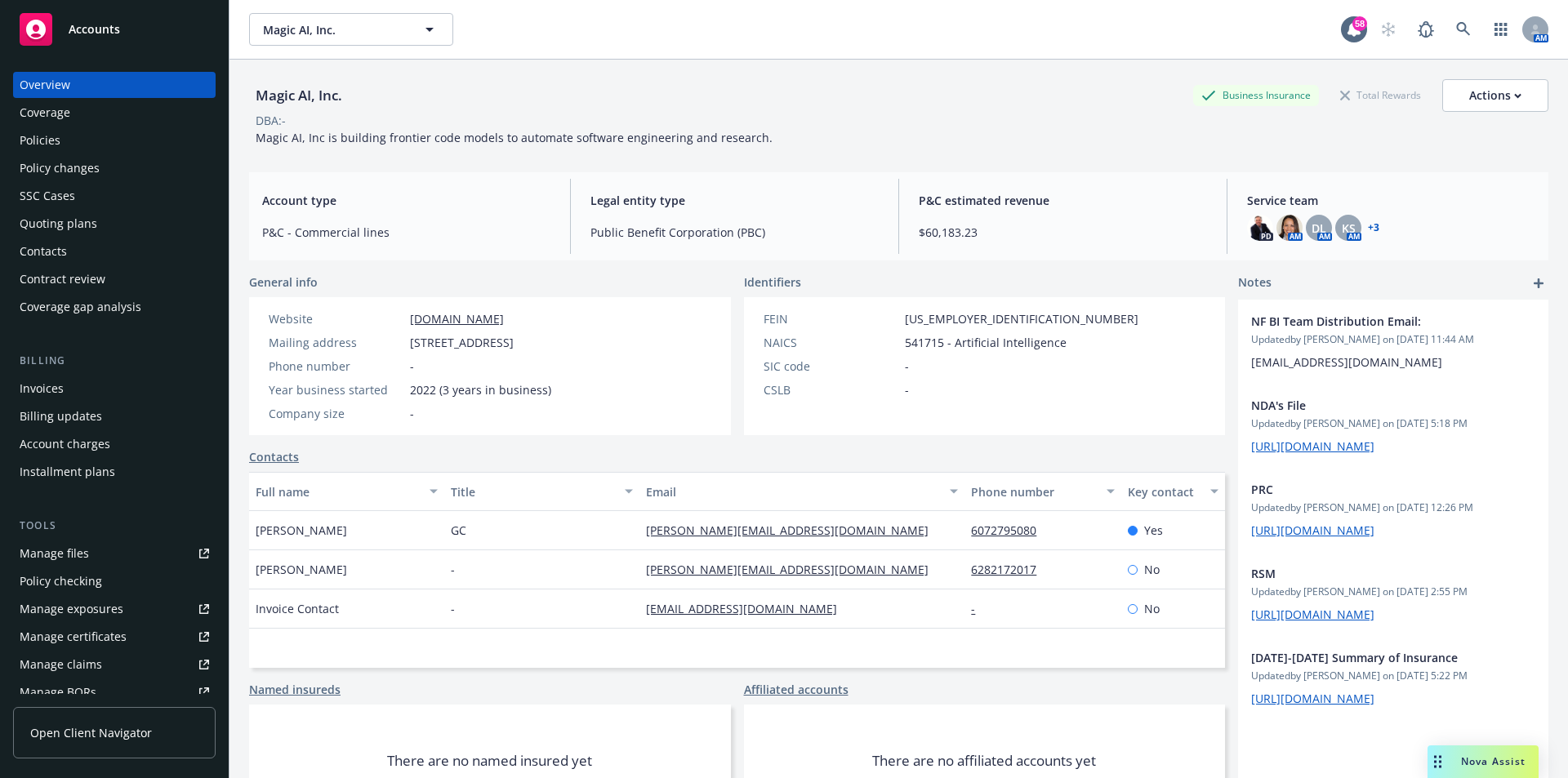
click at [65, 143] on div "Policies" at bounding box center [114, 140] width 190 height 26
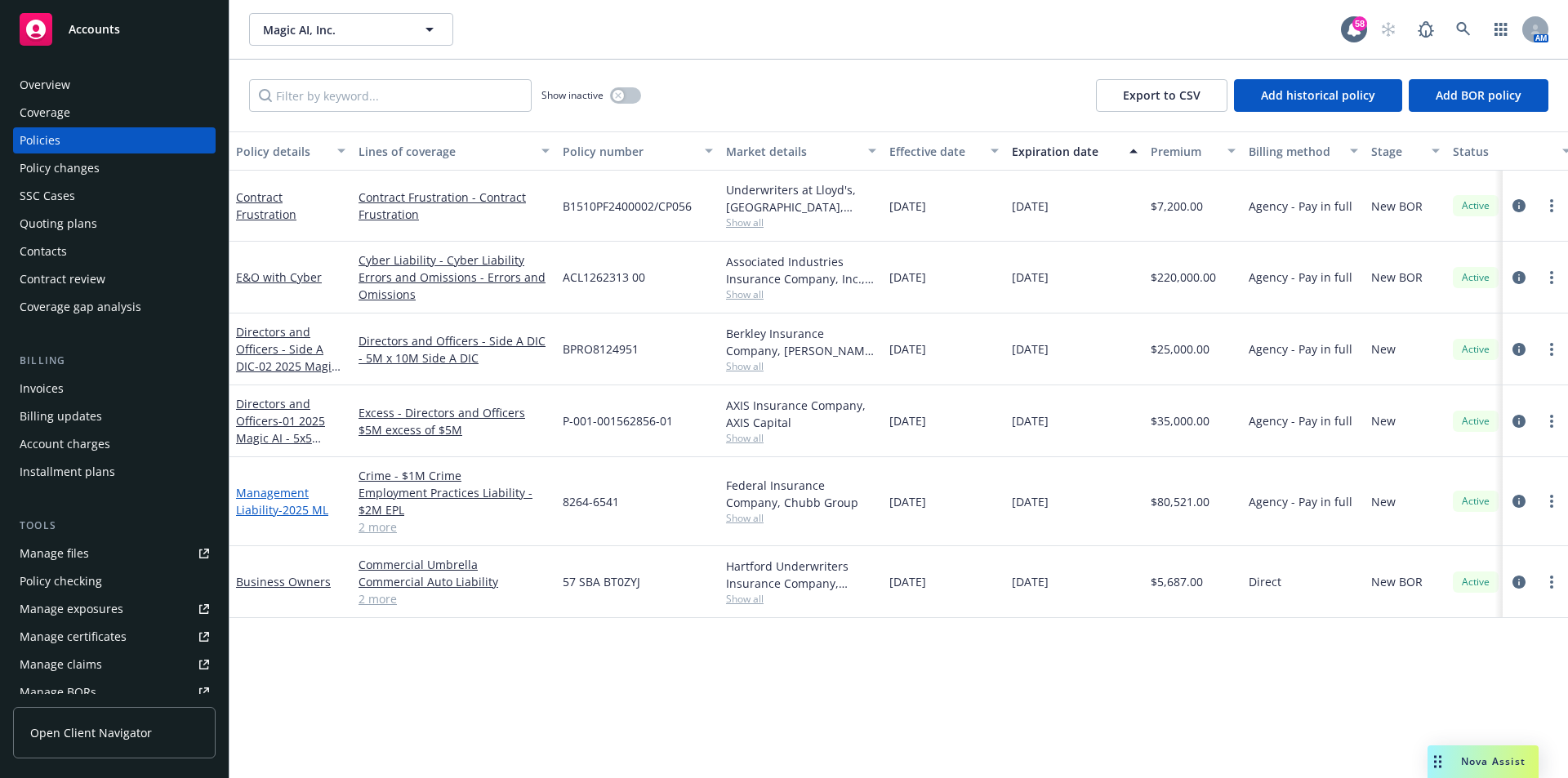
click at [278, 504] on span "- 2025 ML" at bounding box center [303, 510] width 50 height 16
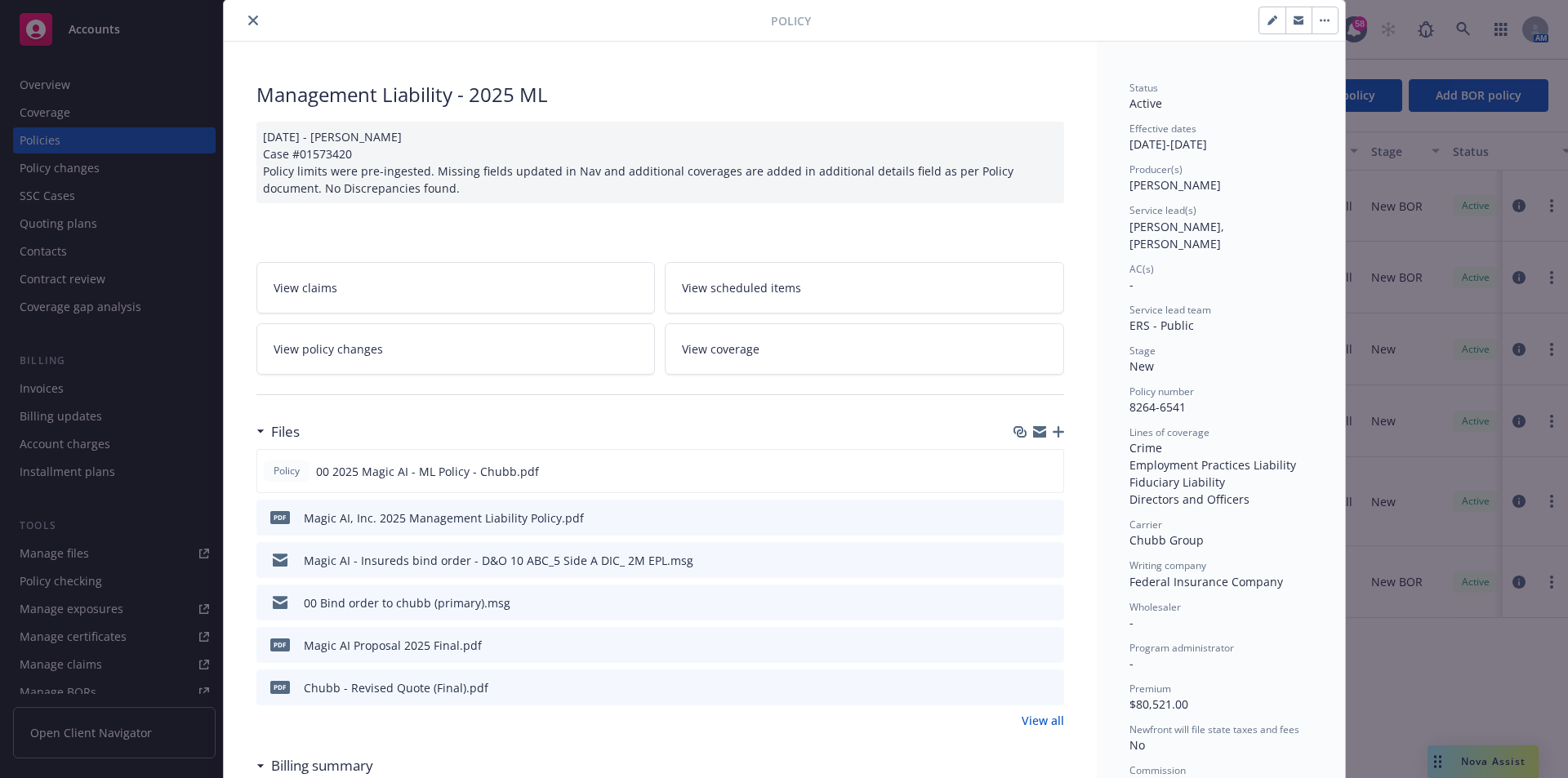
scroll to position [82, 0]
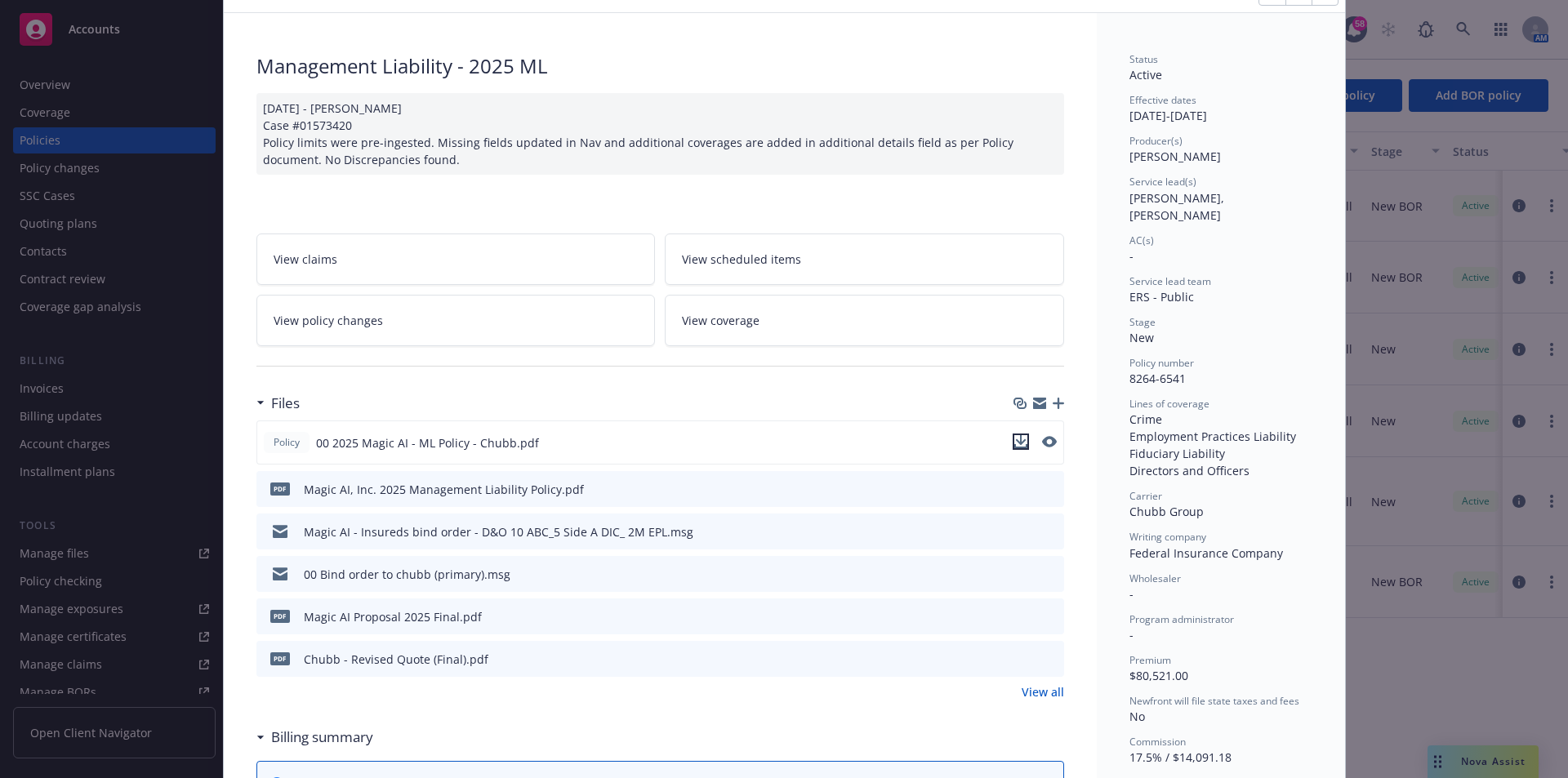
click at [1014, 444] on icon "download file" at bounding box center [1020, 441] width 13 height 13
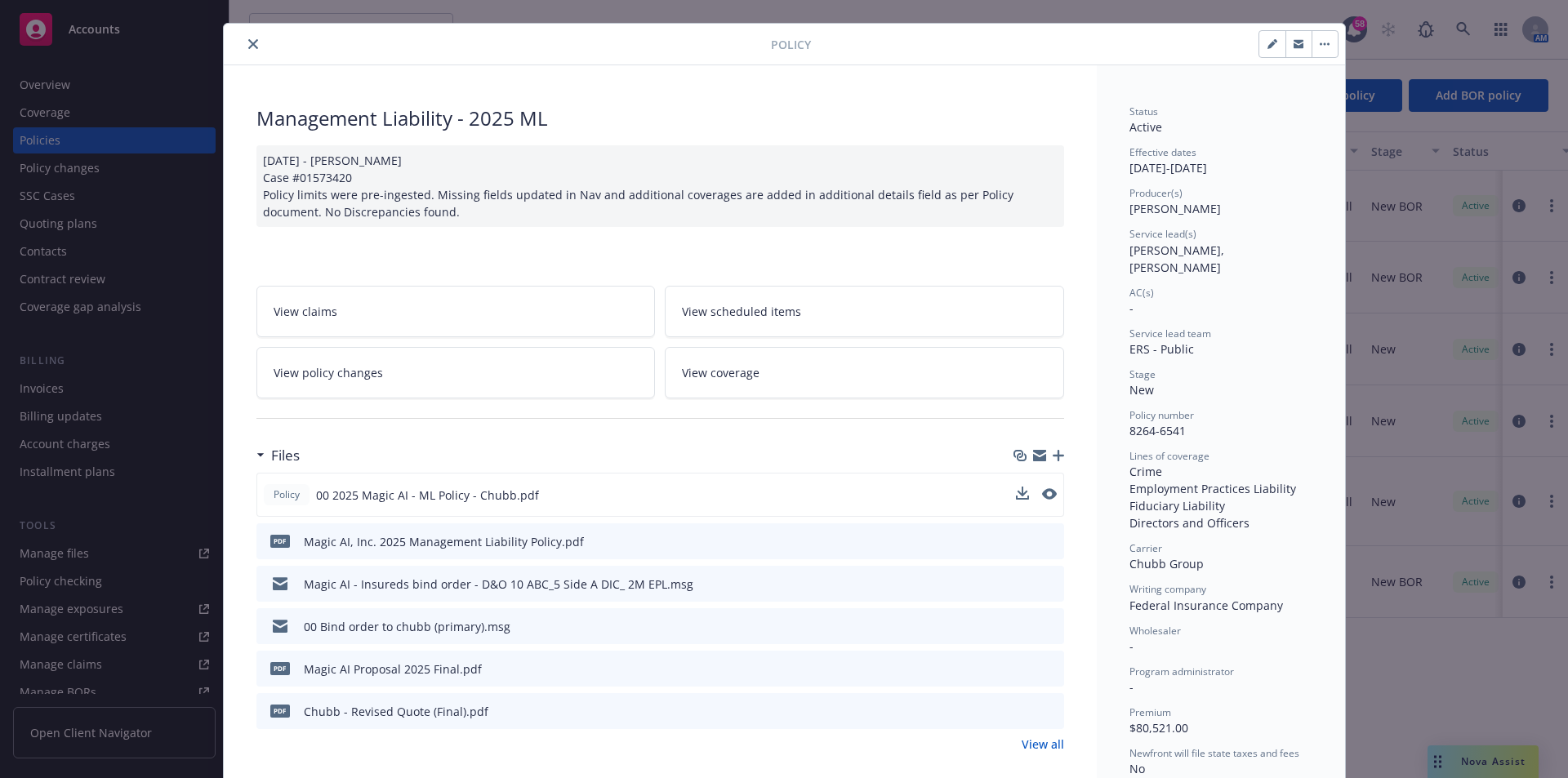
scroll to position [0, 0]
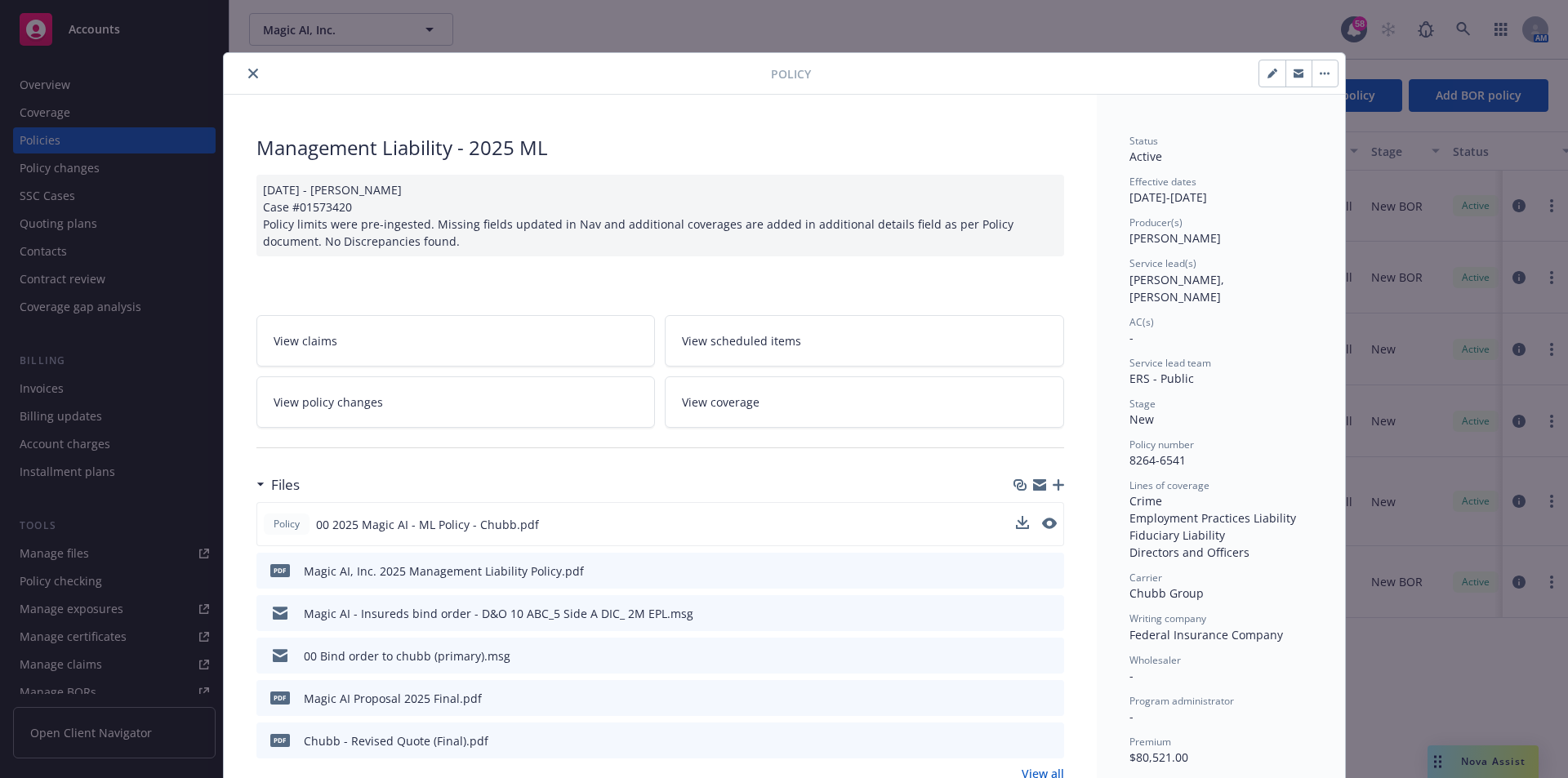
click at [249, 76] on icon "close" at bounding box center [253, 73] width 10 height 10
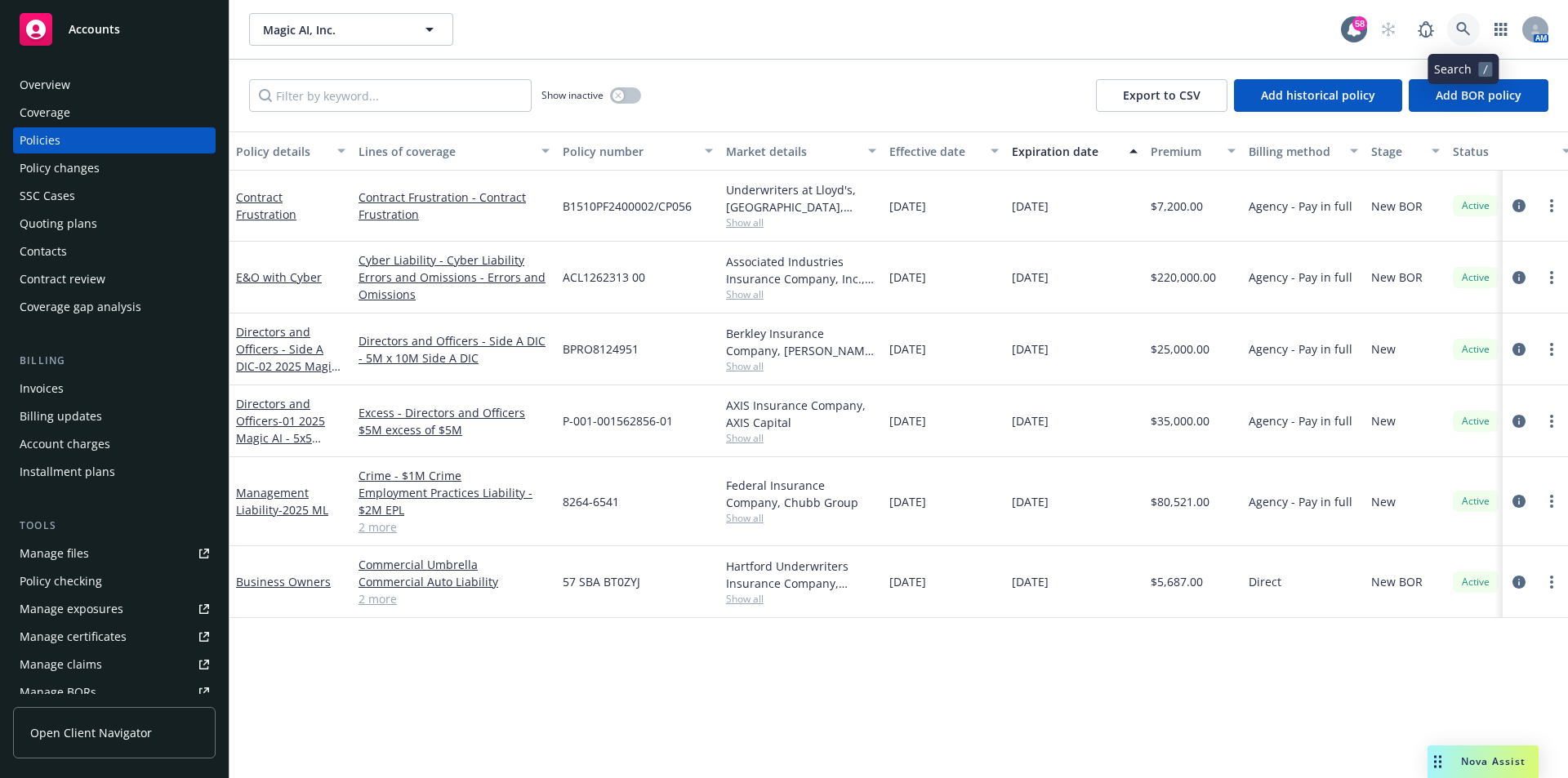
click at [1464, 28] on icon at bounding box center [1463, 29] width 14 height 14
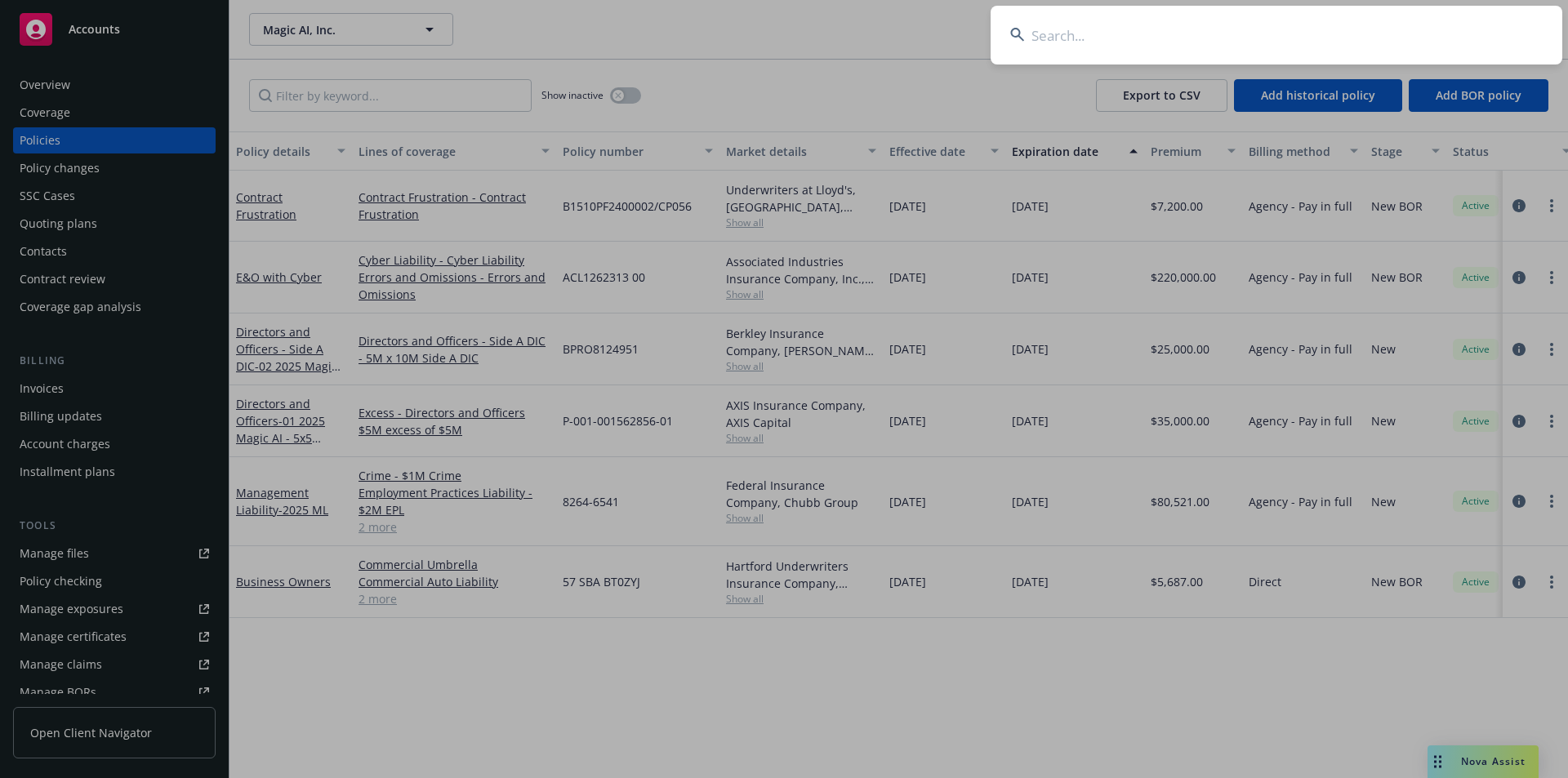
click at [1273, 42] on input at bounding box center [1275, 35] width 572 height 59
click at [1128, 29] on input at bounding box center [1275, 35] width 572 height 59
